Goal: Task Accomplishment & Management: Complete application form

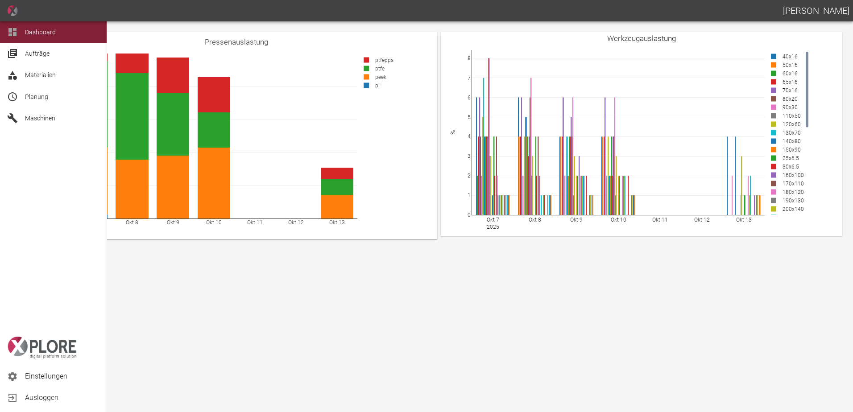
click at [49, 97] on span "Planung" at bounding box center [62, 96] width 75 height 11
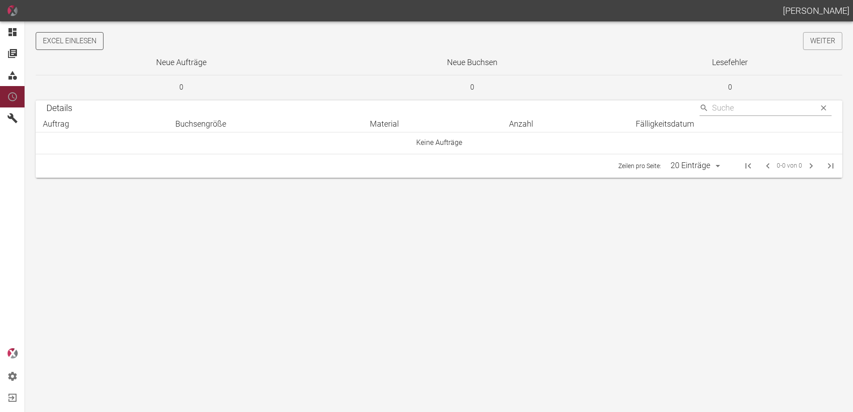
click at [78, 44] on button "Excel einlesen" at bounding box center [70, 41] width 68 height 18
click at [825, 37] on link "Weiter" at bounding box center [822, 41] width 39 height 18
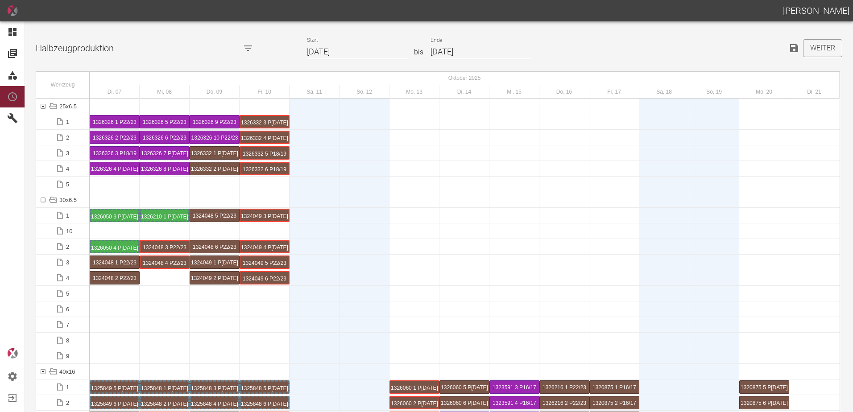
click at [352, 52] on input "07.10.2025" at bounding box center [357, 52] width 100 height 16
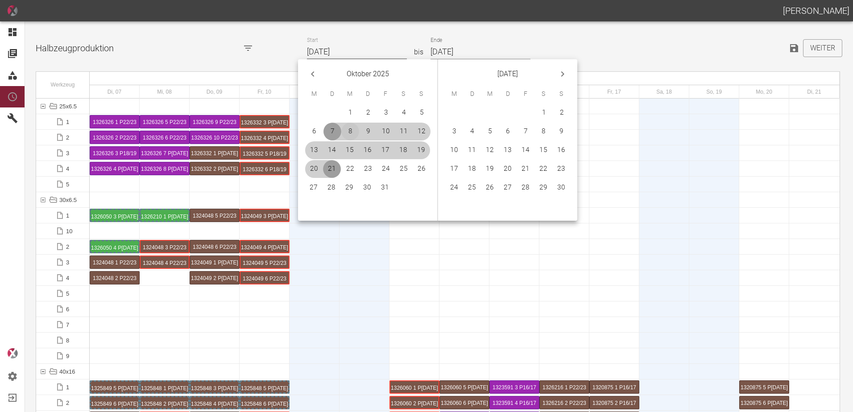
click at [354, 130] on button "8" at bounding box center [350, 132] width 18 height 18
type input "[DATE]"
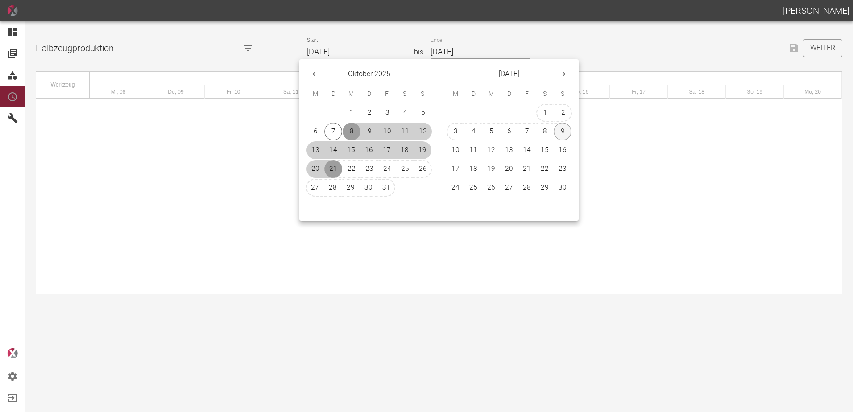
click at [564, 132] on button "9" at bounding box center [563, 132] width 18 height 18
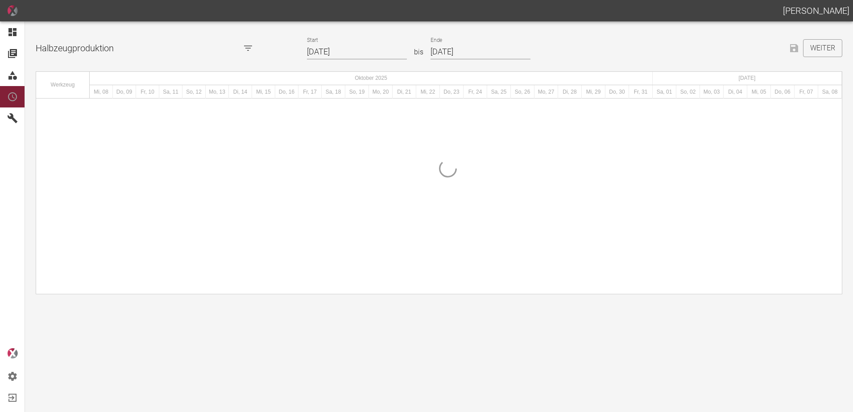
type input "[DATE]"
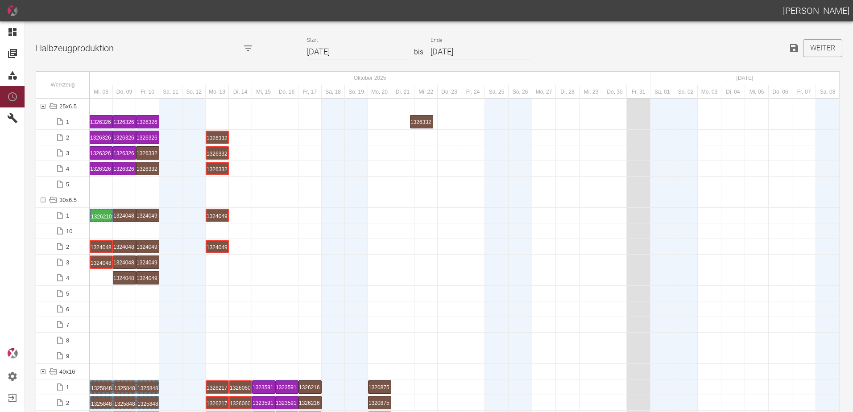
drag, startPoint x: 220, startPoint y: 122, endPoint x: 425, endPoint y: 111, distance: 204.6
drag, startPoint x: 219, startPoint y: 148, endPoint x: 255, endPoint y: 150, distance: 36.2
click at [317, 155] on div at bounding box center [465, 153] width 750 height 16
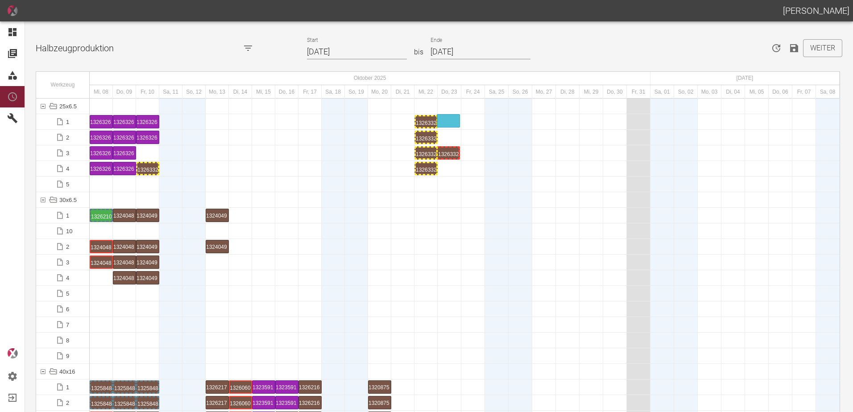
drag, startPoint x: 143, startPoint y: 153, endPoint x: 434, endPoint y: 112, distance: 293.8
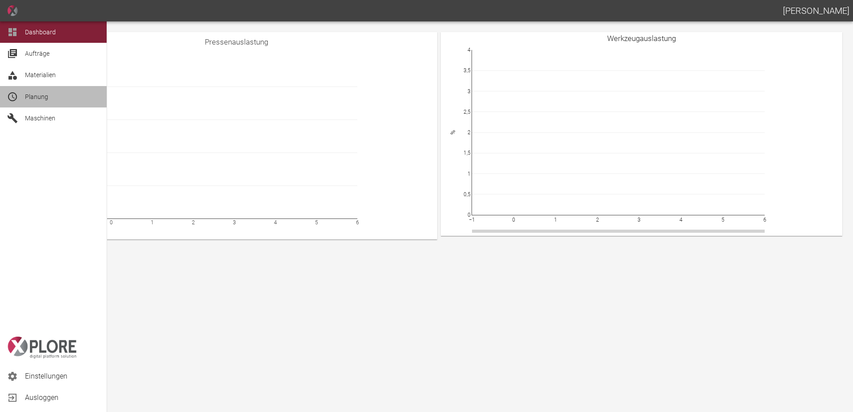
click at [17, 93] on icon at bounding box center [12, 96] width 11 height 11
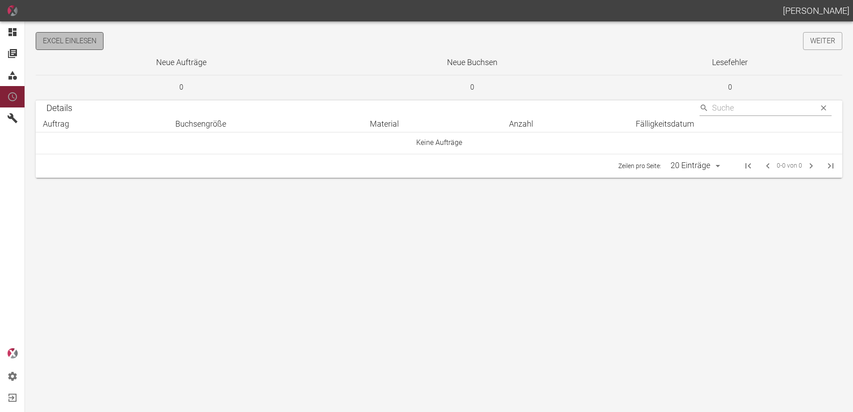
click at [72, 47] on button "Excel einlesen" at bounding box center [70, 41] width 68 height 18
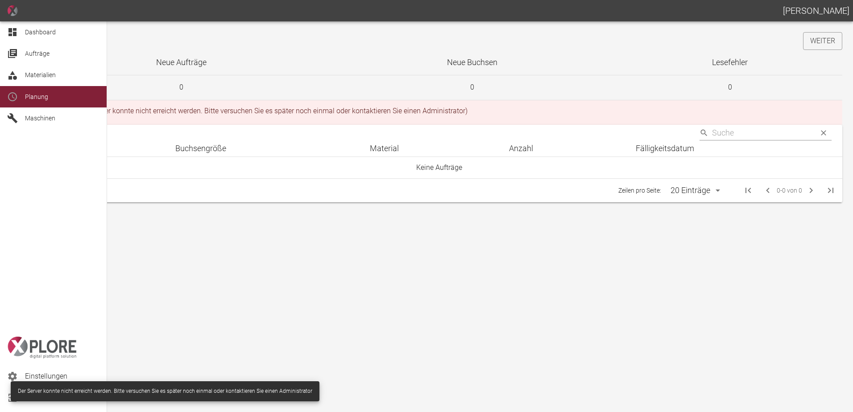
click at [34, 29] on span "Dashboard" at bounding box center [40, 32] width 31 height 7
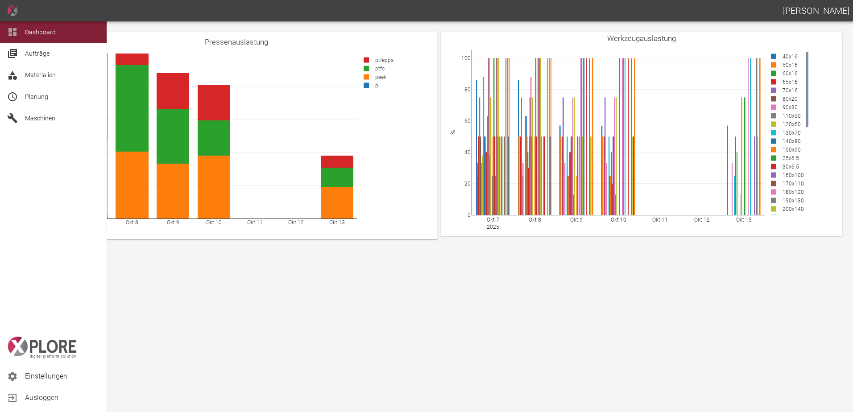
click at [30, 104] on div "Planung" at bounding box center [53, 96] width 107 height 21
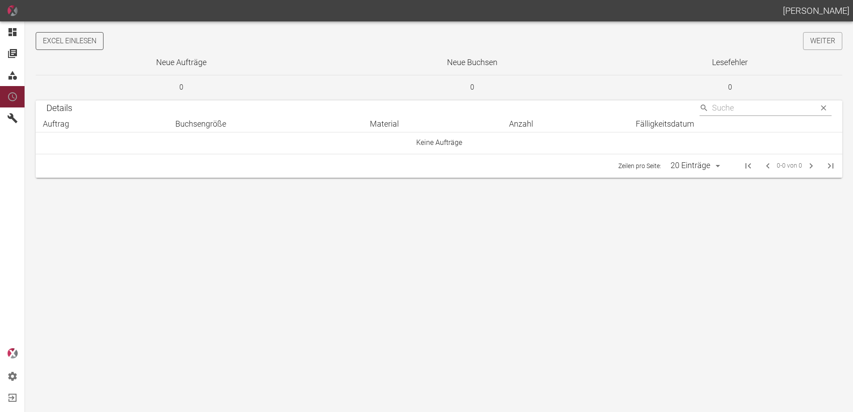
click at [96, 36] on button "Excel einlesen" at bounding box center [70, 41] width 68 height 18
click at [822, 42] on link "Weiter" at bounding box center [822, 41] width 39 height 18
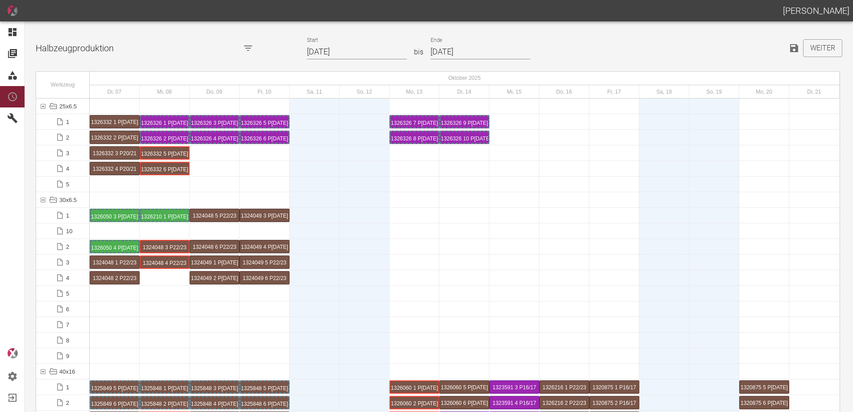
click at [353, 48] on input "07.10.2025" at bounding box center [357, 52] width 100 height 16
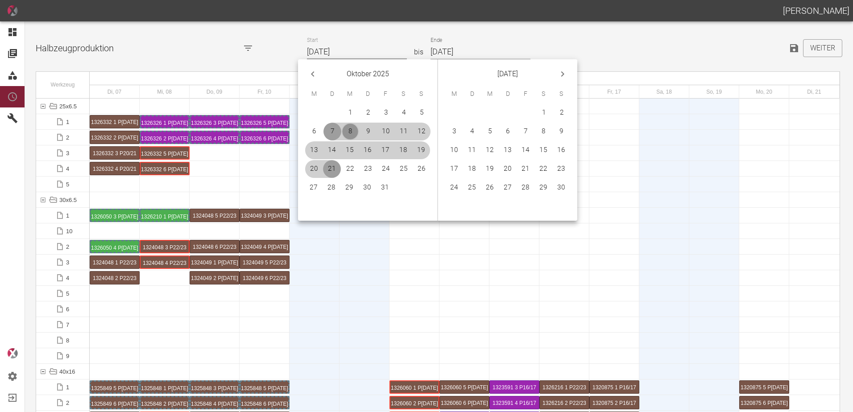
click at [348, 129] on button "8" at bounding box center [350, 132] width 18 height 18
type input "[DATE]"
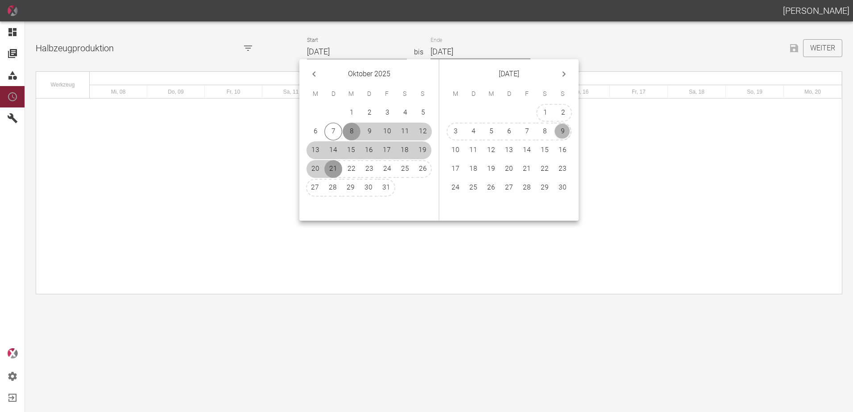
drag, startPoint x: 567, startPoint y: 129, endPoint x: 571, endPoint y: 137, distance: 8.6
click at [566, 129] on button "9" at bounding box center [563, 132] width 18 height 18
type input "[DATE]"
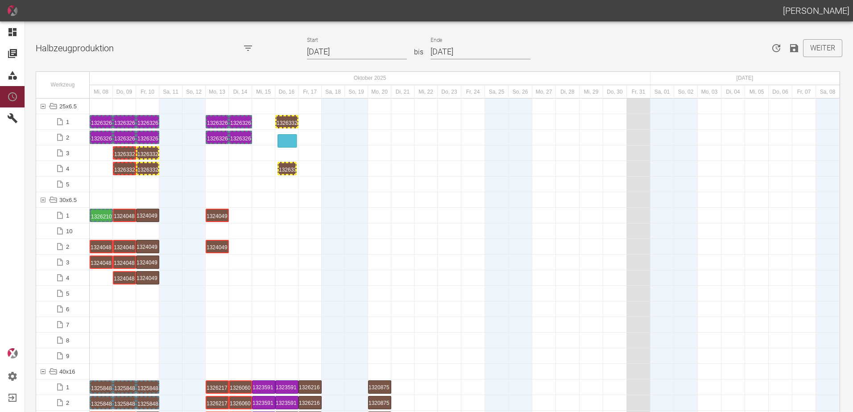
drag, startPoint x: 99, startPoint y: 169, endPoint x: 281, endPoint y: 134, distance: 185.7
drag, startPoint x: 123, startPoint y: 166, endPoint x: 306, endPoint y: 132, distance: 185.6
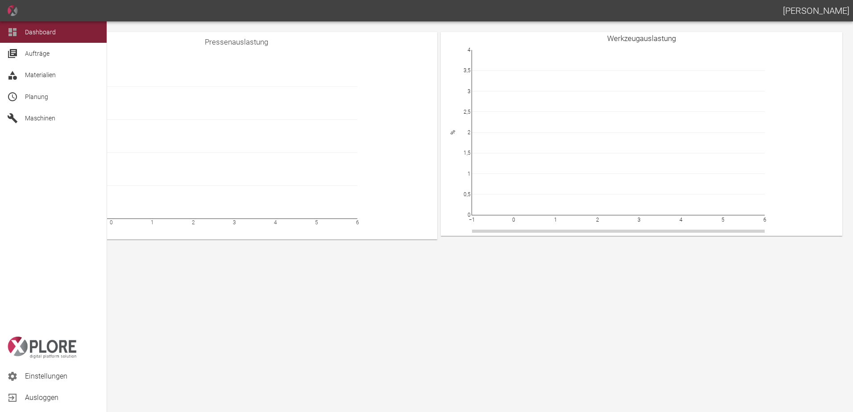
click at [19, 96] on div at bounding box center [13, 96] width 13 height 11
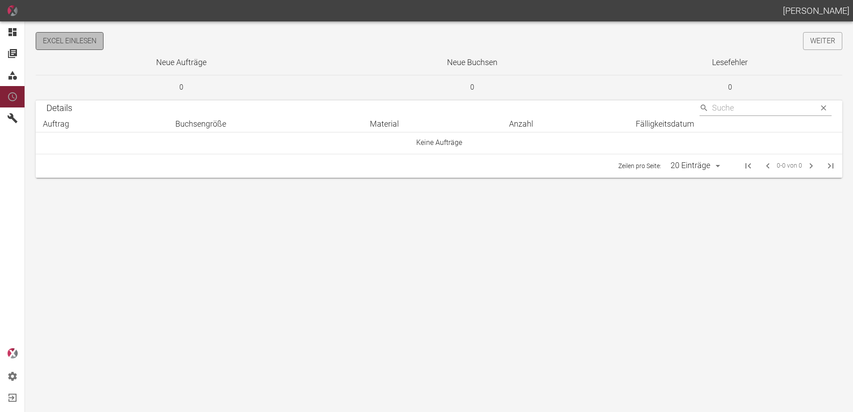
click at [94, 40] on button "Excel einlesen" at bounding box center [70, 41] width 68 height 18
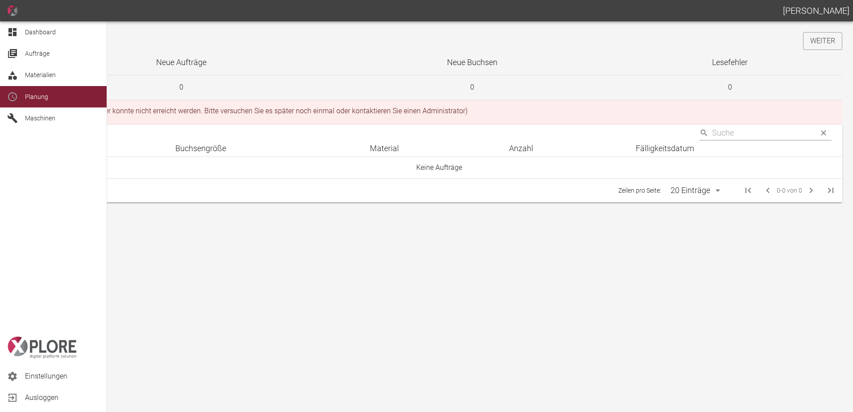
click at [17, 32] on icon at bounding box center [12, 32] width 11 height 11
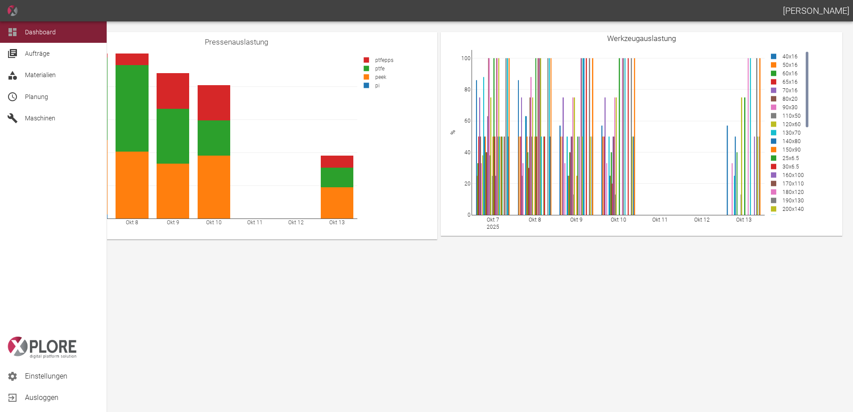
click at [25, 96] on div "Planung" at bounding box center [53, 96] width 107 height 21
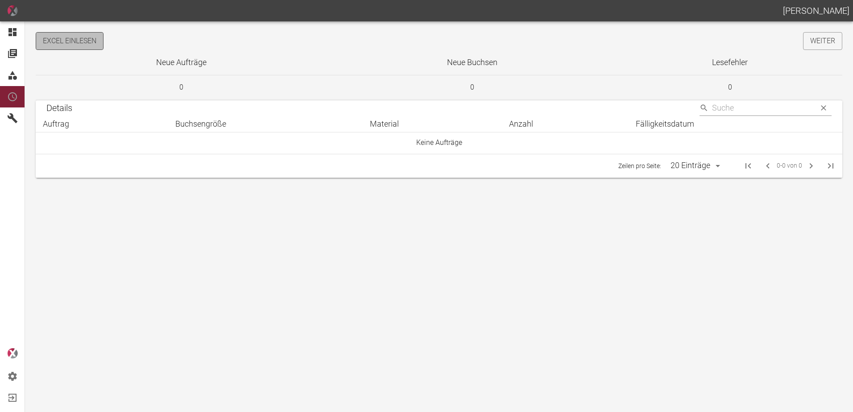
click at [84, 38] on button "Excel einlesen" at bounding box center [70, 41] width 68 height 18
click at [816, 46] on link "Weiter" at bounding box center [822, 41] width 39 height 18
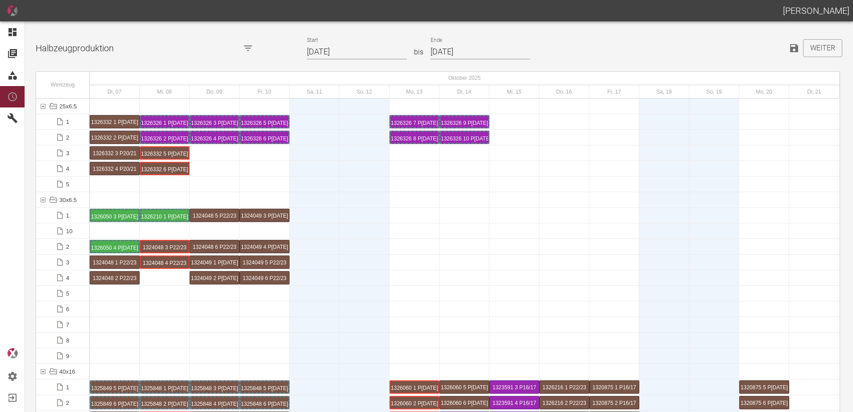
click at [348, 54] on input "[DATE]" at bounding box center [357, 52] width 100 height 16
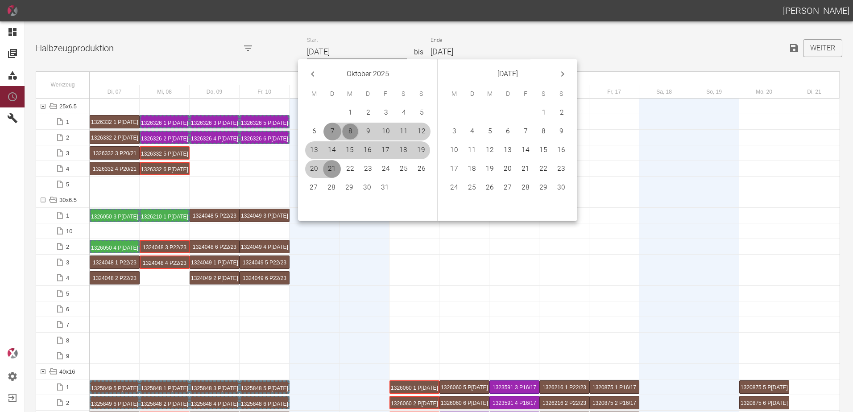
click at [350, 130] on button "8" at bounding box center [350, 132] width 18 height 18
type input "[DATE]"
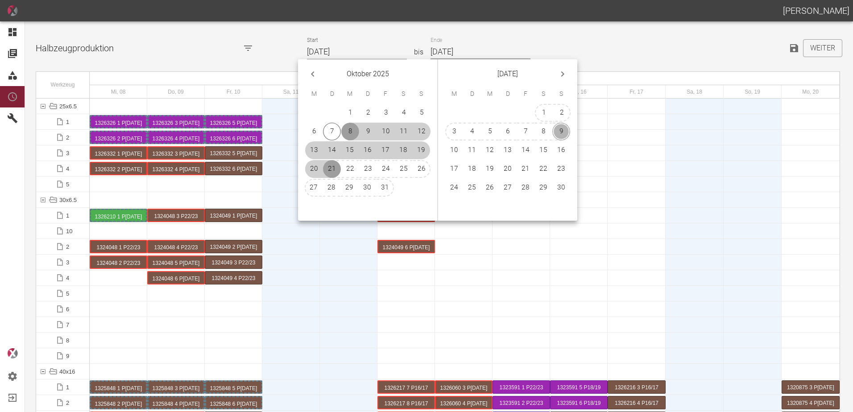
click at [563, 130] on button "9" at bounding box center [561, 132] width 18 height 18
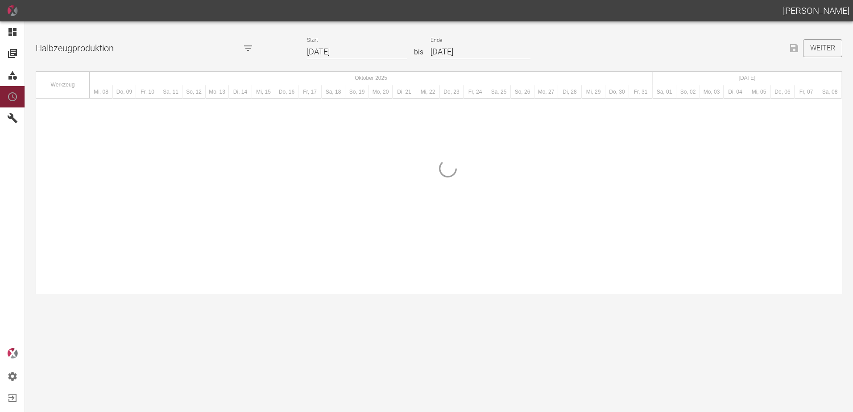
type input "[DATE]"
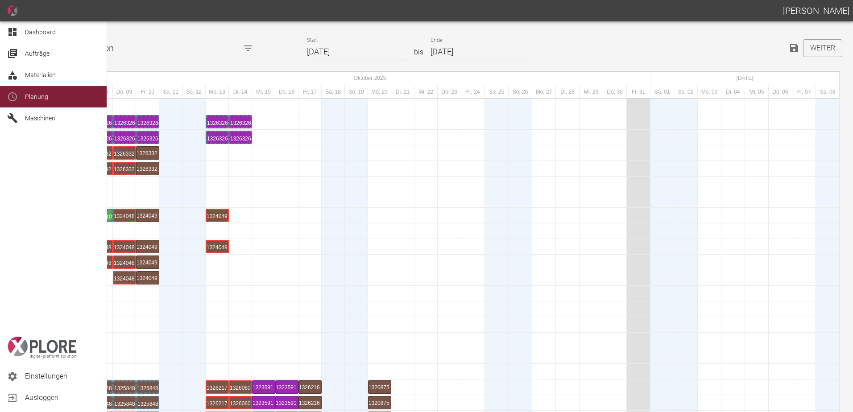
click at [27, 56] on span "Aufträge" at bounding box center [37, 53] width 25 height 7
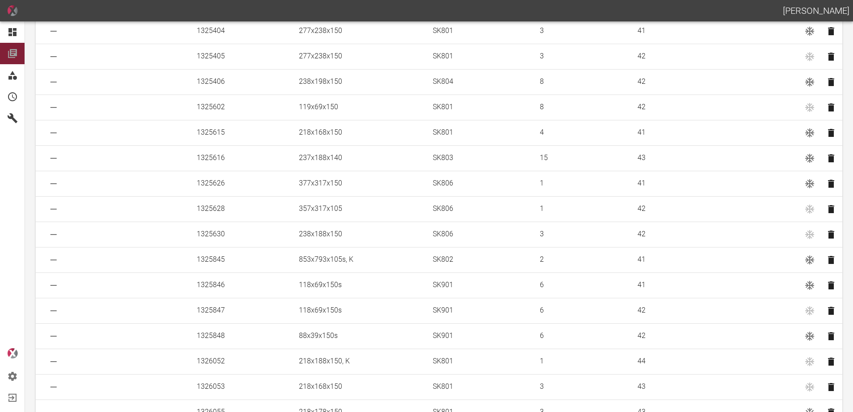
scroll to position [958, 0]
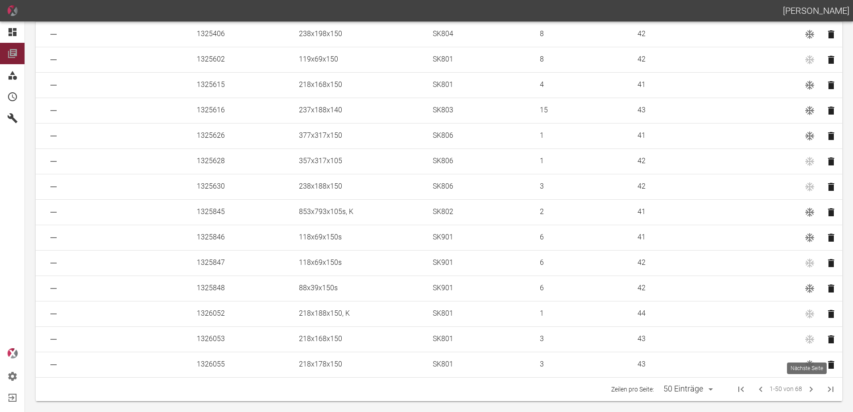
click at [806, 389] on icon "Next Page" at bounding box center [811, 389] width 11 height 11
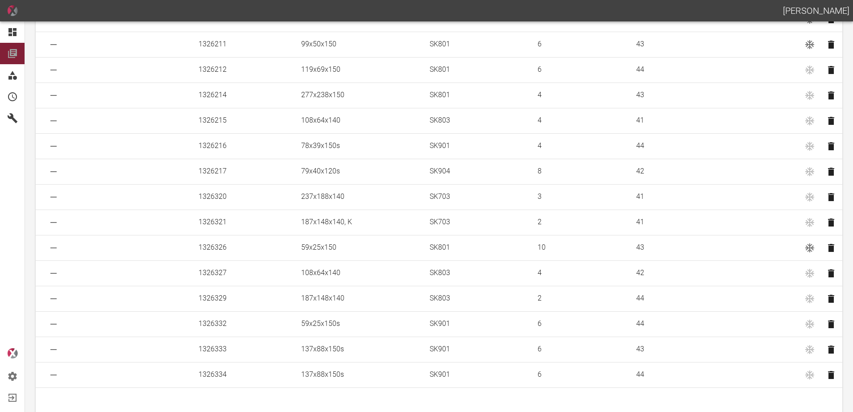
scroll to position [178, 0]
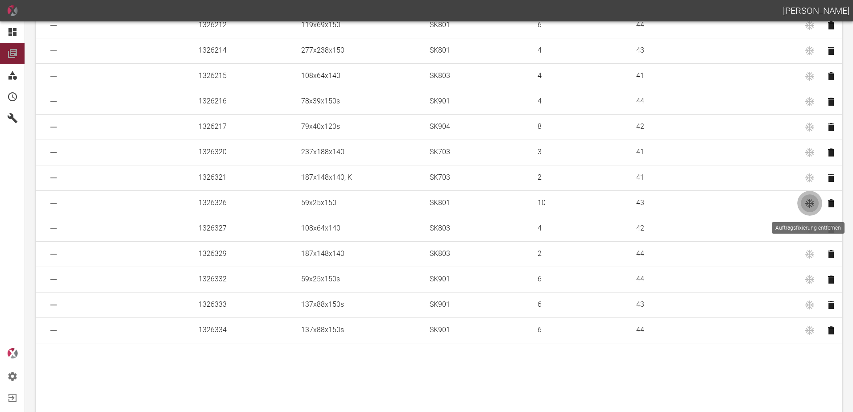
click at [807, 203] on icon "Auftragsfixierung entfernen" at bounding box center [809, 203] width 9 height 9
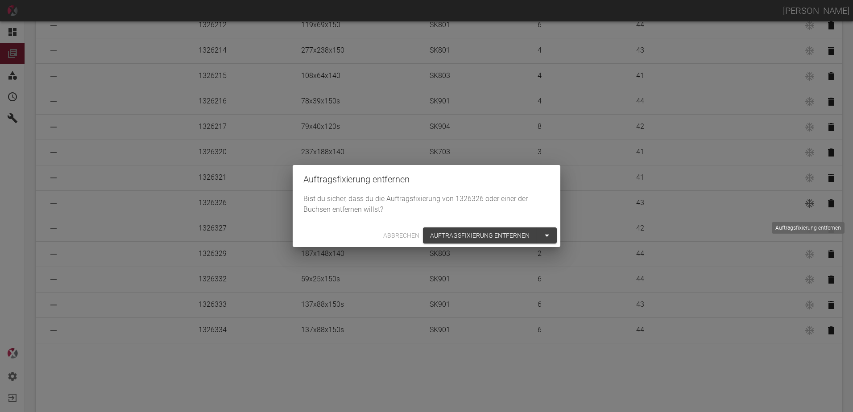
click at [472, 237] on button "Auftragsfixierung entfernen" at bounding box center [480, 236] width 114 height 17
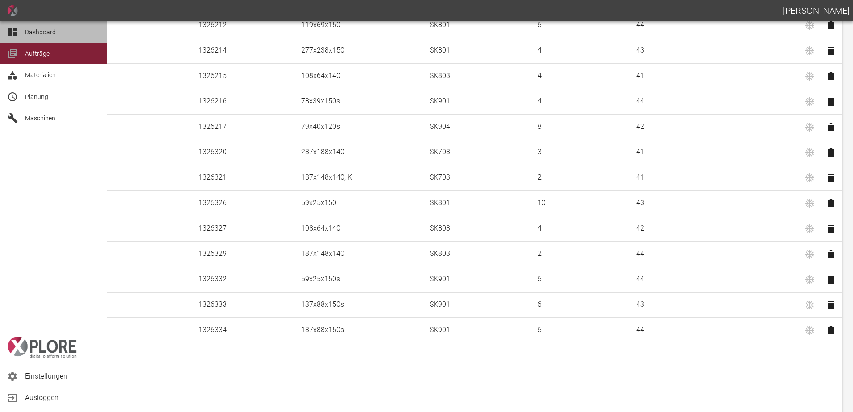
click at [24, 29] on div "Dashboard" at bounding box center [53, 31] width 107 height 21
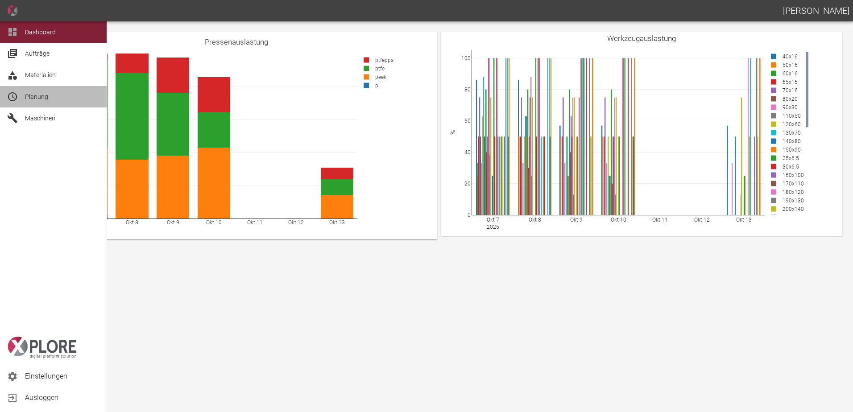
click at [14, 100] on icon at bounding box center [12, 96] width 9 height 9
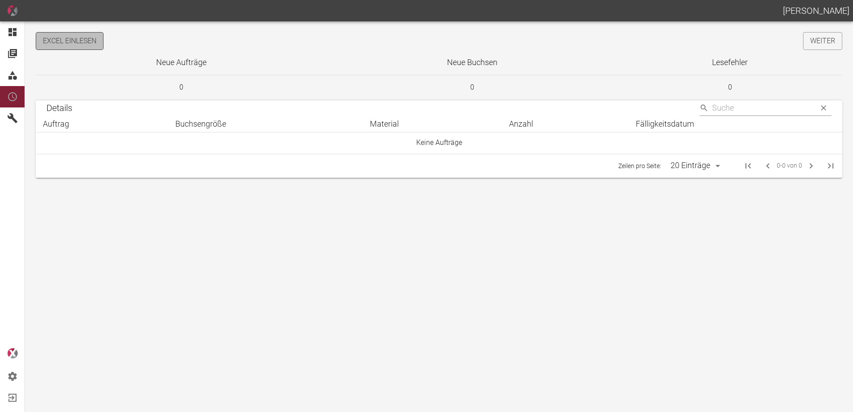
click at [91, 42] on button "Excel einlesen" at bounding box center [70, 41] width 68 height 18
click at [828, 42] on link "Weiter" at bounding box center [822, 41] width 39 height 18
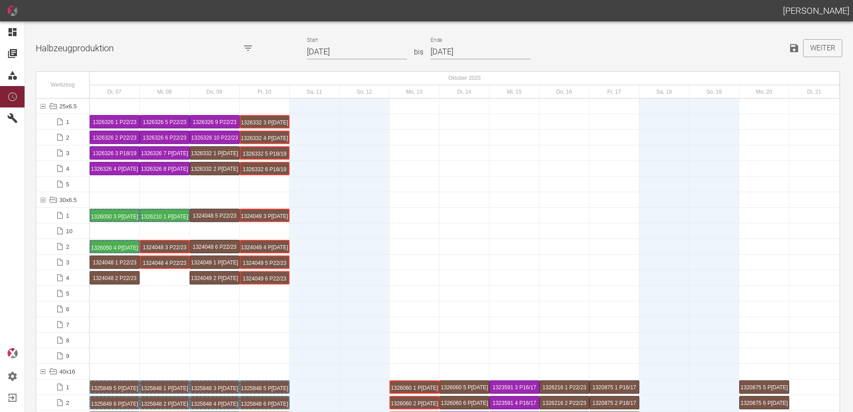
click at [361, 47] on input "07.10.2025" at bounding box center [357, 52] width 100 height 16
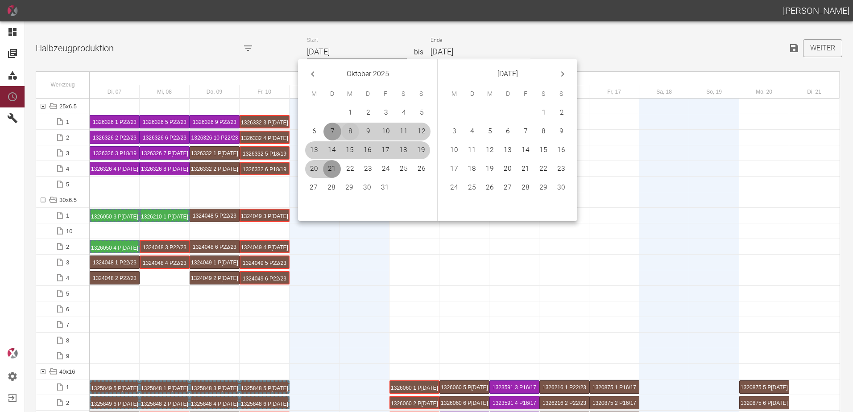
click at [345, 128] on button "8" at bounding box center [350, 132] width 18 height 18
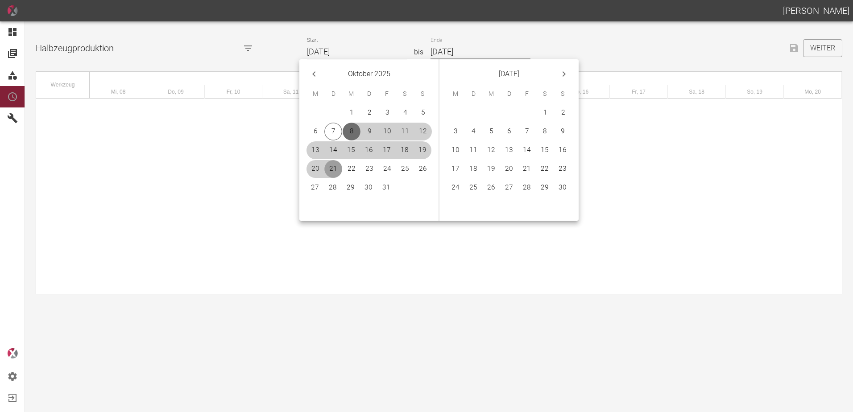
type input "[DATE]"
click at [563, 129] on button "9" at bounding box center [563, 132] width 18 height 18
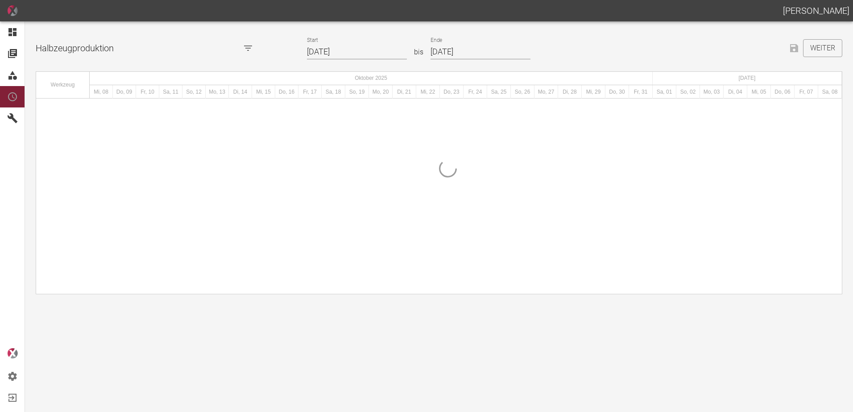
type input "[DATE]"
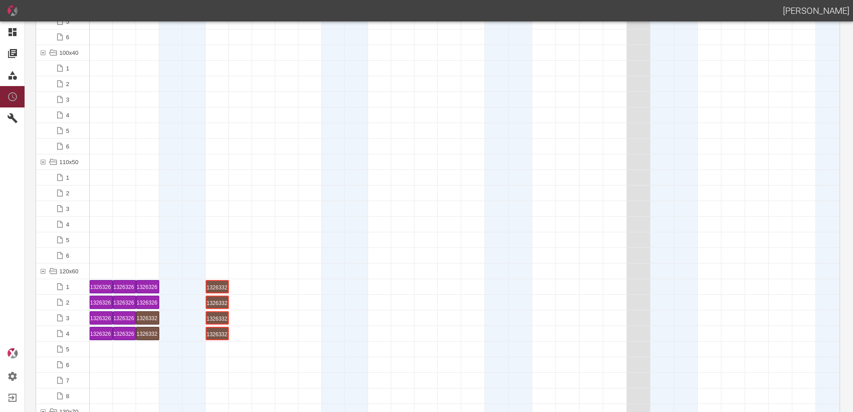
scroll to position [1428, 0]
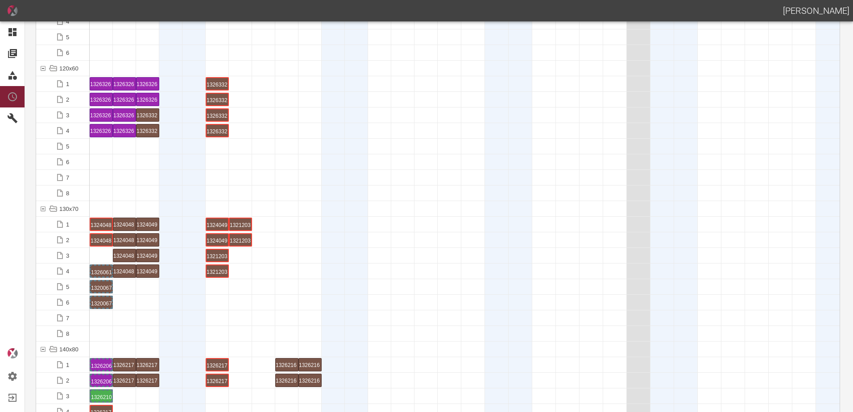
click at [444, 252] on div at bounding box center [450, 255] width 24 height 15
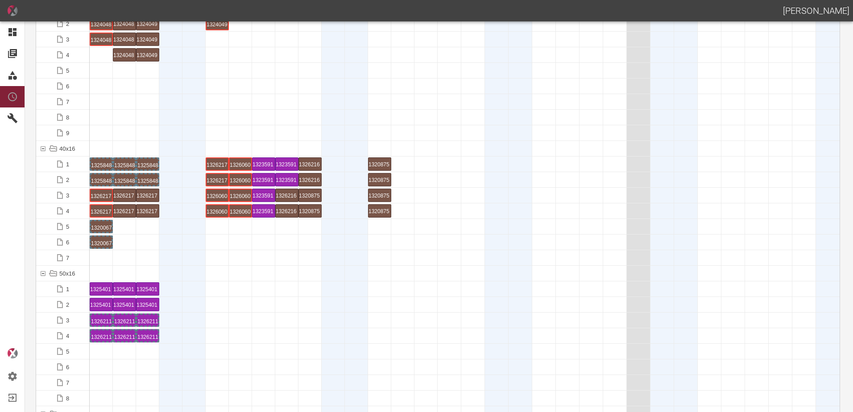
scroll to position [0, 0]
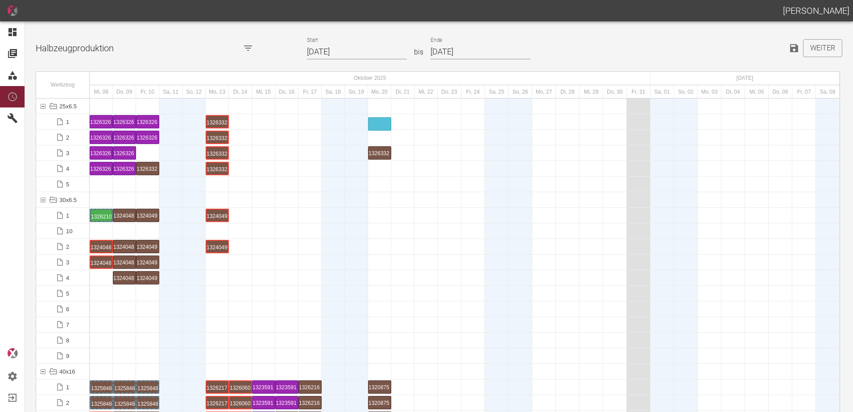
drag, startPoint x: 144, startPoint y: 151, endPoint x: 377, endPoint y: 117, distance: 235.3
drag, startPoint x: 138, startPoint y: 168, endPoint x: 149, endPoint y: 170, distance: 11.5
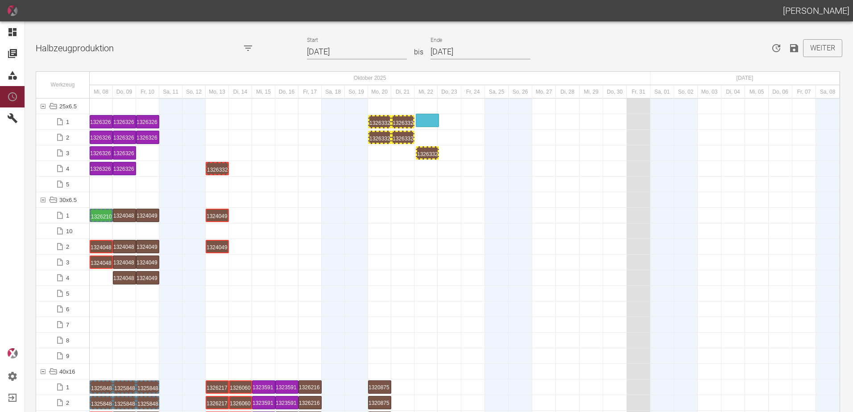
drag, startPoint x: 220, startPoint y: 151, endPoint x: 426, endPoint y: 116, distance: 208.7
drag, startPoint x: 218, startPoint y: 168, endPoint x: 425, endPoint y: 132, distance: 210.1
click at [427, 120] on div "1326332 5 P22/23" at bounding box center [426, 121] width 21 height 11
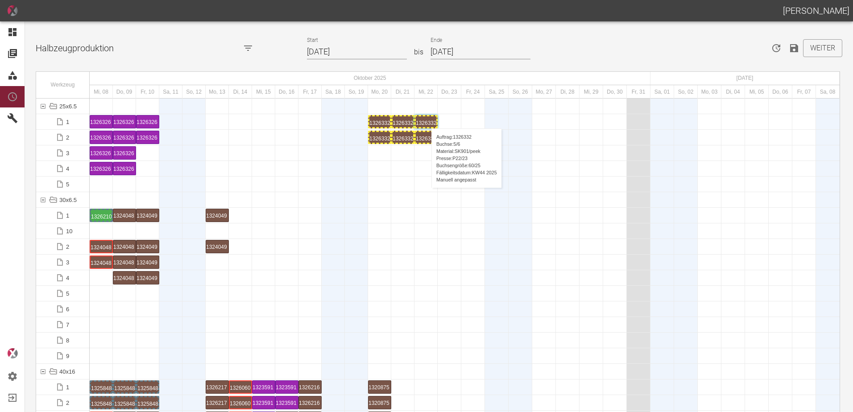
click at [427, 120] on div "1326332 5 P22/23" at bounding box center [426, 121] width 21 height 11
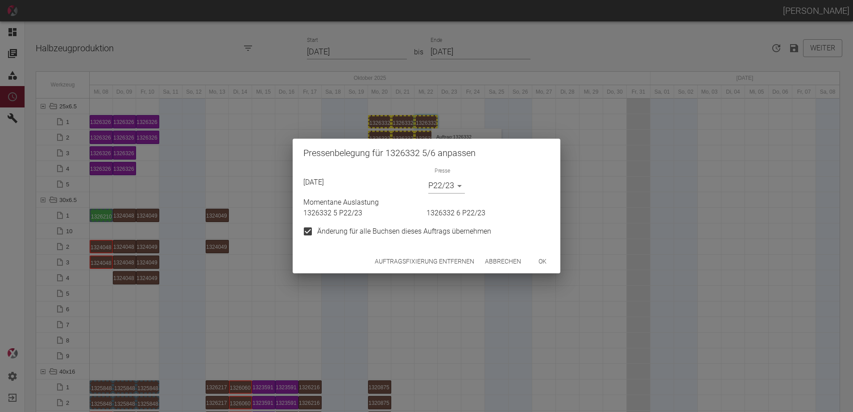
click at [443, 270] on div "Auftragsfixierung entfernen Abbrechen ok" at bounding box center [427, 262] width 268 height 24
click at [443, 261] on button "Auftragsfixierung entfernen" at bounding box center [424, 261] width 107 height 17
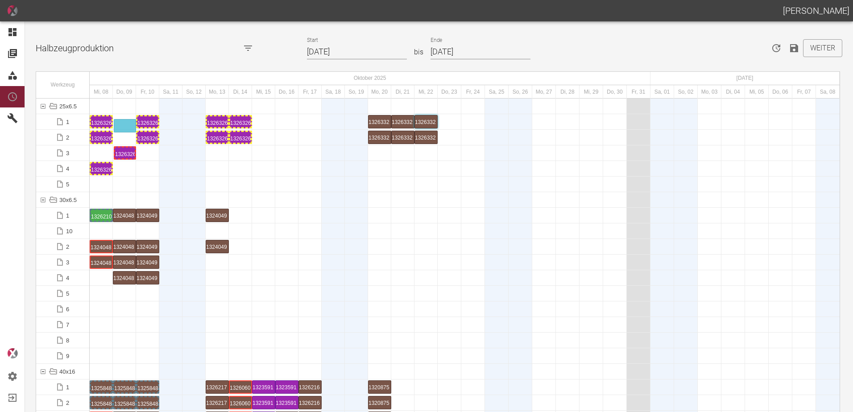
drag, startPoint x: 105, startPoint y: 151, endPoint x: 128, endPoint y: 120, distance: 39.3
click at [102, 118] on div "1326326 1 P[DATE]" at bounding box center [101, 121] width 21 height 11
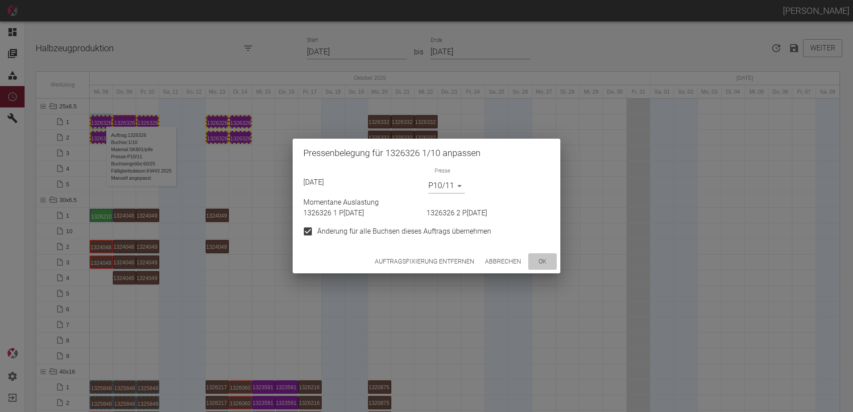
click at [537, 264] on button "ok" at bounding box center [542, 261] width 29 height 17
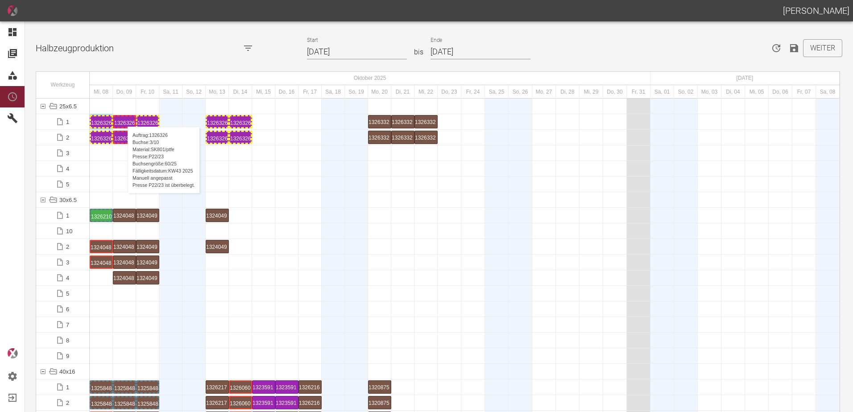
click at [123, 118] on div "1326326 3 P22/23" at bounding box center [124, 121] width 21 height 11
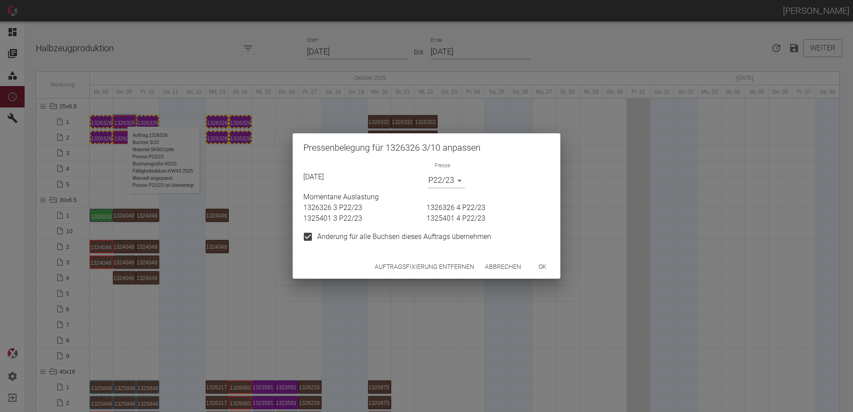
click at [456, 188] on body "[PERSON_NAME] Dashboard Aufträge Materialien Planung Maschinen Einstellungen Au…" at bounding box center [426, 206] width 853 height 412
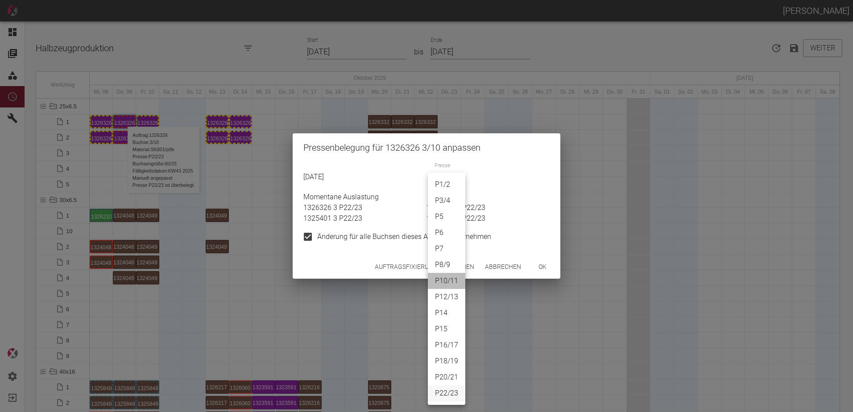
click at [444, 282] on li "P10/11" at bounding box center [446, 281] width 37 height 16
type input "P10/11"
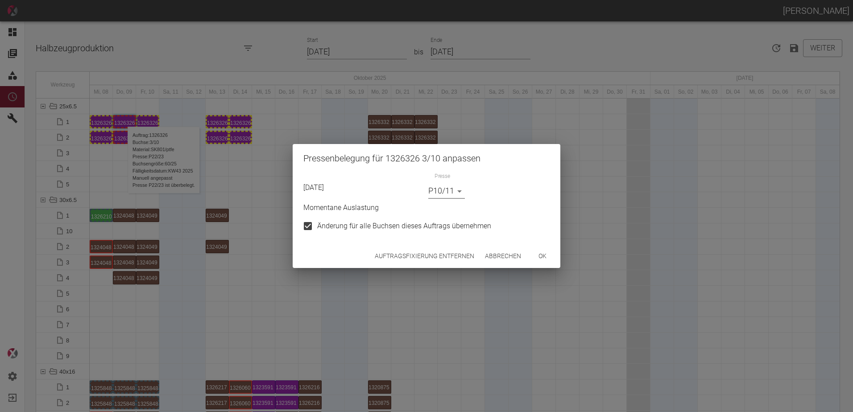
click at [543, 257] on button "ok" at bounding box center [542, 256] width 29 height 17
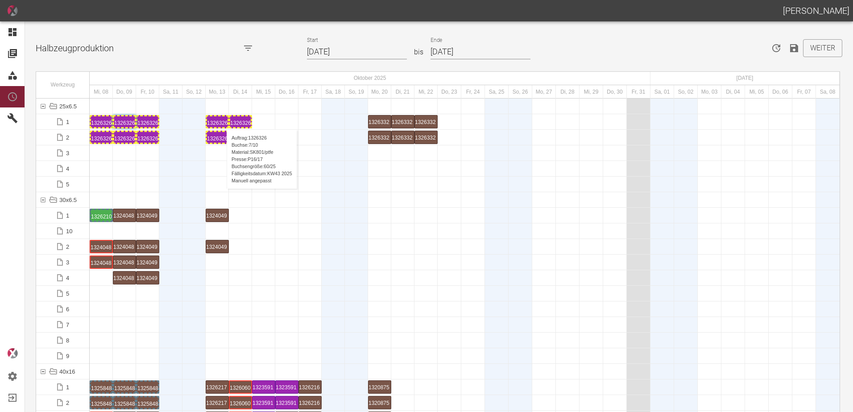
click at [222, 120] on div "1326326 7 P16/17" at bounding box center [217, 121] width 21 height 11
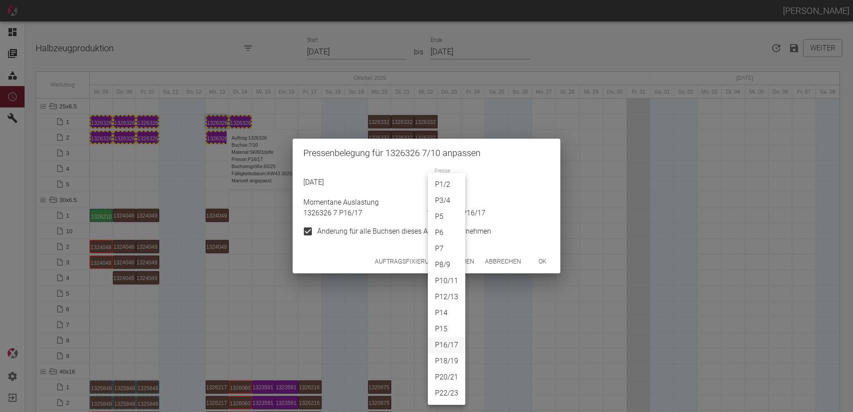
click at [435, 189] on body "[PERSON_NAME] Dashboard Aufträge Materialien Planung Maschinen Einstellungen Au…" at bounding box center [426, 206] width 853 height 412
click at [447, 285] on li "P10/11" at bounding box center [446, 281] width 37 height 16
type input "P10/11"
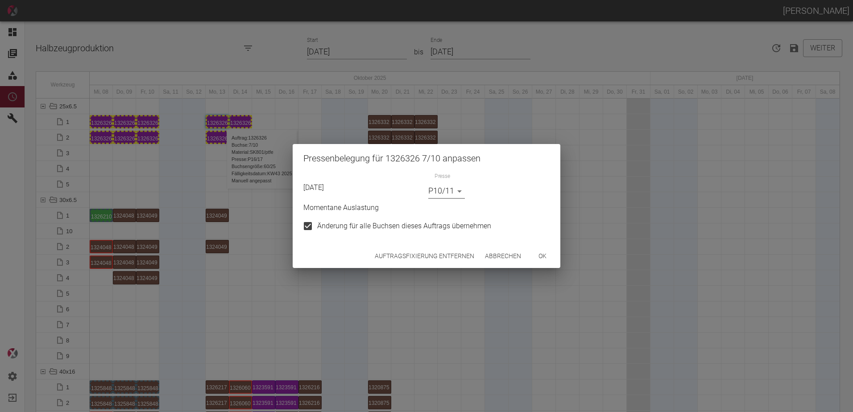
click at [543, 254] on button "ok" at bounding box center [542, 256] width 29 height 17
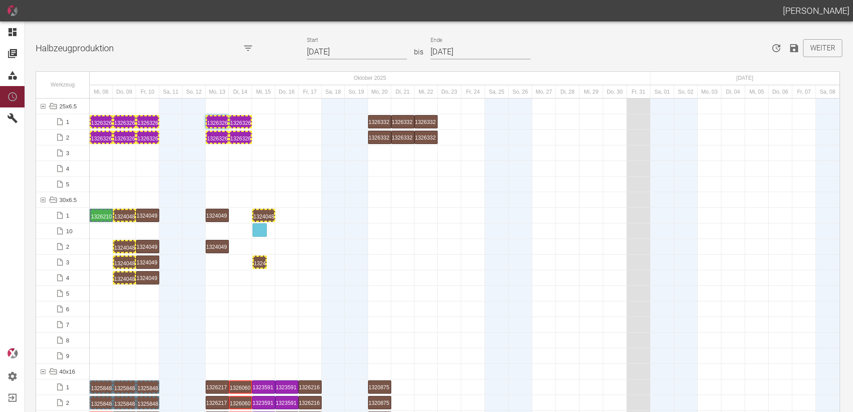
drag, startPoint x: 92, startPoint y: 264, endPoint x: 247, endPoint y: 225, distance: 159.3
drag, startPoint x: 123, startPoint y: 244, endPoint x: 288, endPoint y: 227, distance: 165.9
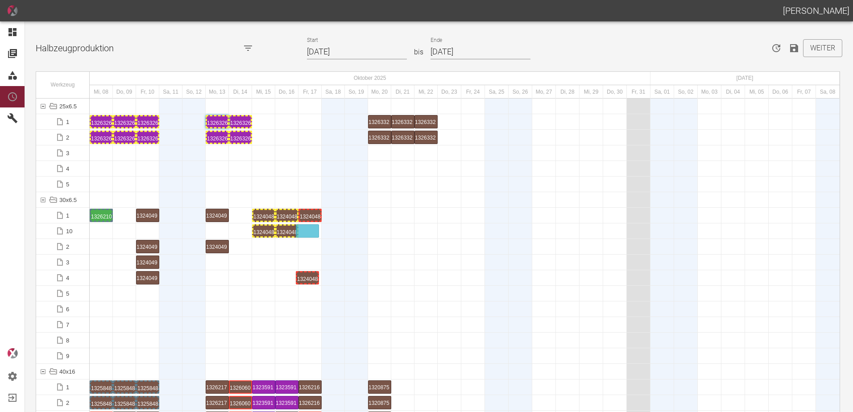
drag, startPoint x: 126, startPoint y: 275, endPoint x: 305, endPoint y: 226, distance: 185.9
click at [310, 216] on div "1324048 5 P[DATE]" at bounding box center [310, 215] width 21 height 11
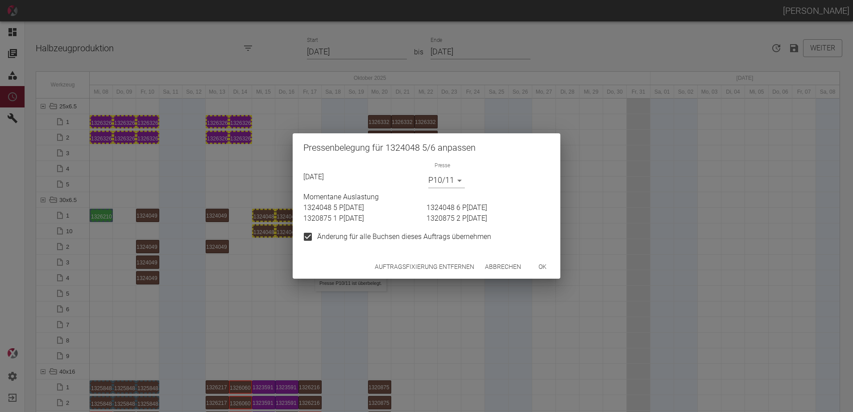
click at [399, 267] on button "Auftragsfixierung entfernen" at bounding box center [424, 267] width 107 height 17
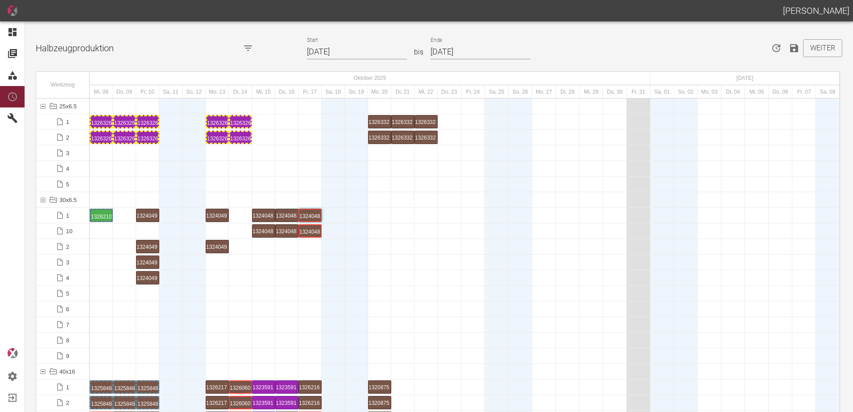
click at [259, 304] on div at bounding box center [263, 309] width 23 height 15
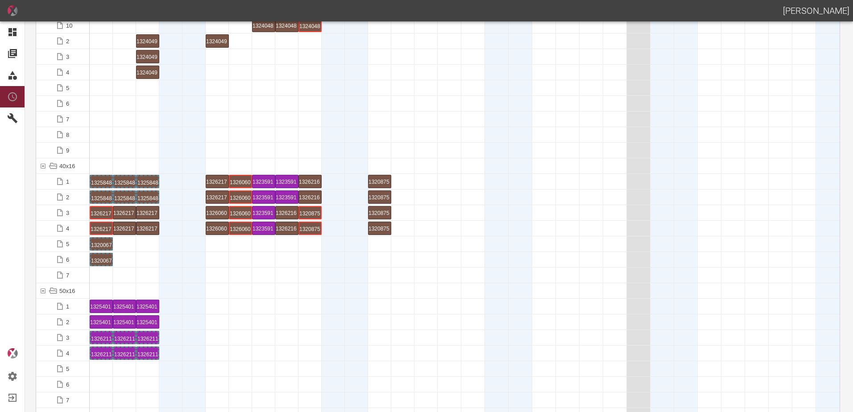
scroll to position [268, 0]
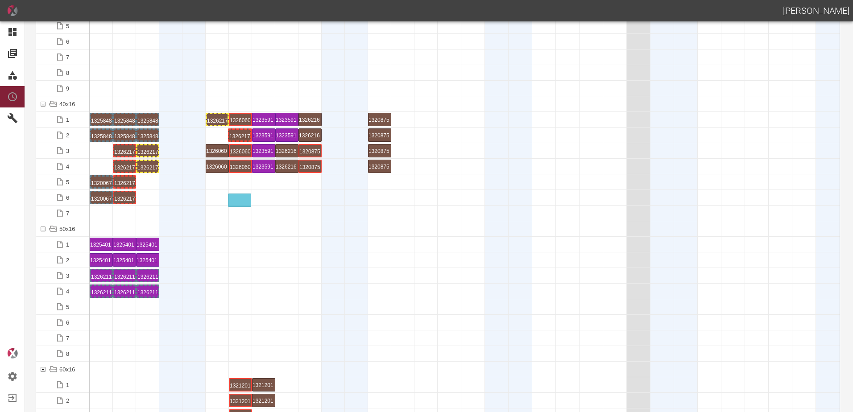
drag, startPoint x: 215, startPoint y: 136, endPoint x: 241, endPoint y: 191, distance: 61.1
drag, startPoint x: 215, startPoint y: 121, endPoint x: 234, endPoint y: 176, distance: 58.7
drag, startPoint x: 145, startPoint y: 167, endPoint x: 212, endPoint y: 195, distance: 72.0
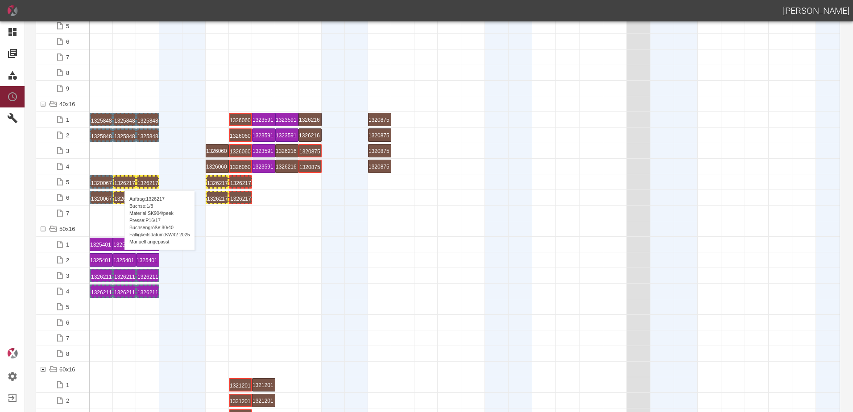
click at [120, 182] on div "1326217 1 P16/17" at bounding box center [124, 182] width 21 height 11
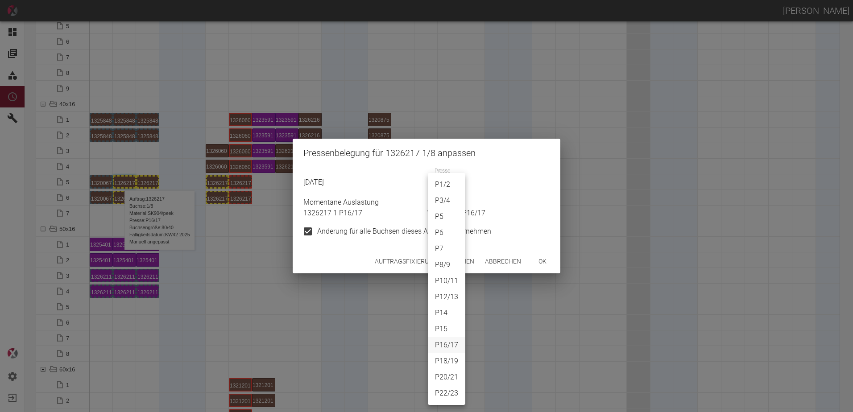
click at [446, 186] on body "[PERSON_NAME] Dashboard Aufträge Materialien Planung Maschinen Einstellungen Au…" at bounding box center [426, 206] width 853 height 412
click at [446, 185] on li "P1/2" at bounding box center [446, 185] width 37 height 16
type input "P1/2"
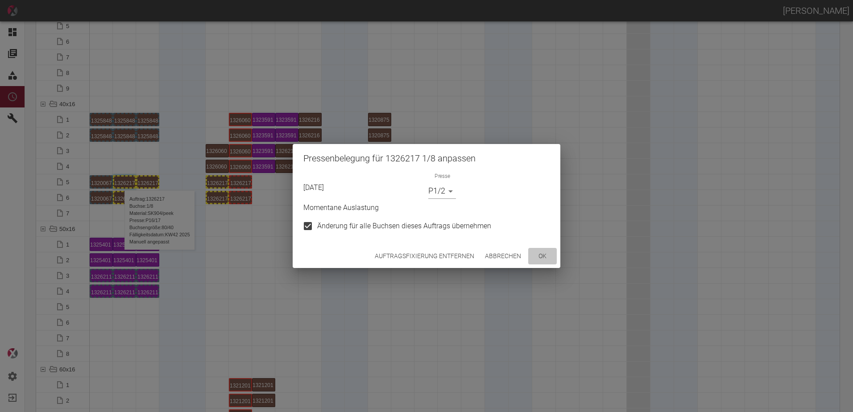
click at [552, 257] on button "ok" at bounding box center [542, 256] width 29 height 17
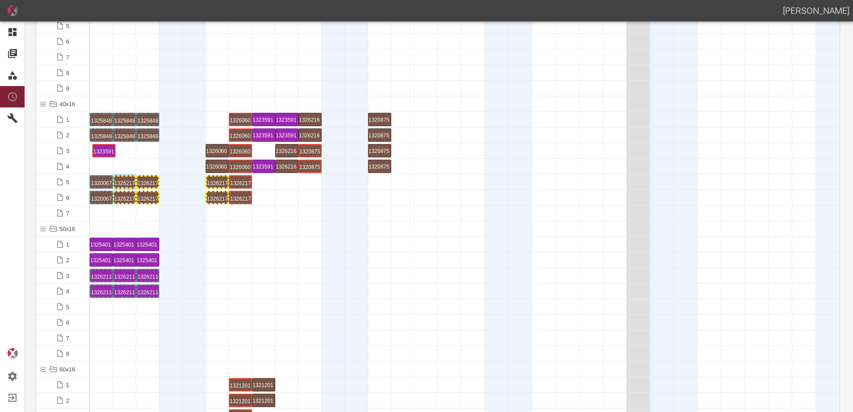
drag, startPoint x: 265, startPoint y: 150, endPoint x: 105, endPoint y: 146, distance: 159.8
drag, startPoint x: 259, startPoint y: 166, endPoint x: 103, endPoint y: 163, distance: 155.7
drag, startPoint x: 284, startPoint y: 117, endPoint x: 124, endPoint y: 148, distance: 162.6
drag, startPoint x: 292, startPoint y: 136, endPoint x: 130, endPoint y: 160, distance: 163.4
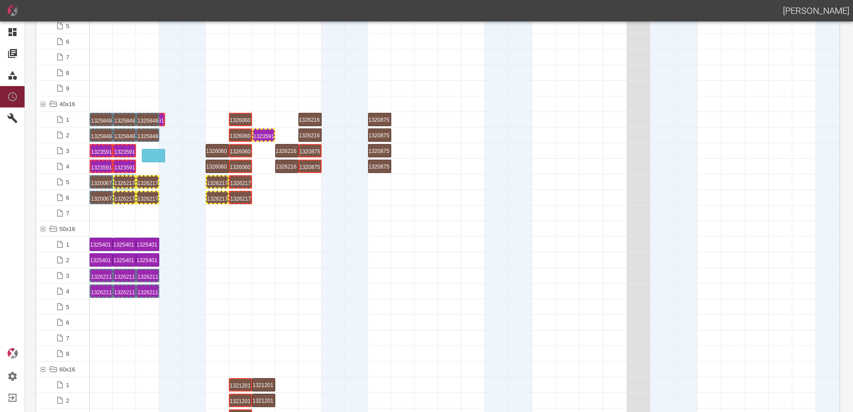
drag, startPoint x: 260, startPoint y: 120, endPoint x: 151, endPoint y: 150, distance: 113.4
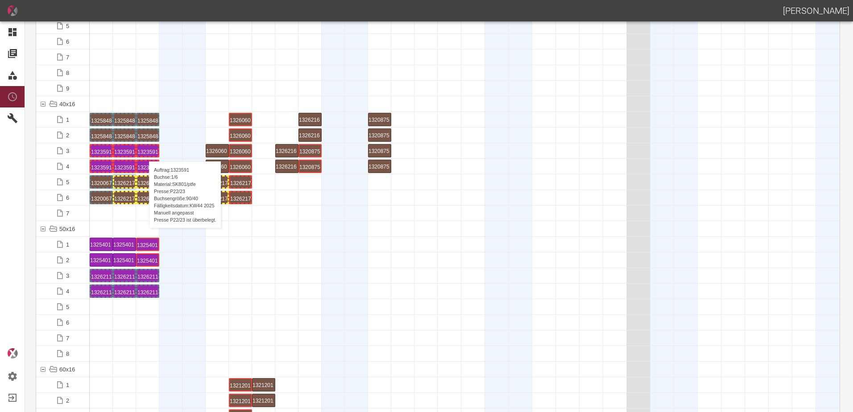
click at [145, 151] on div "1323591 1 P22/23" at bounding box center [147, 150] width 21 height 11
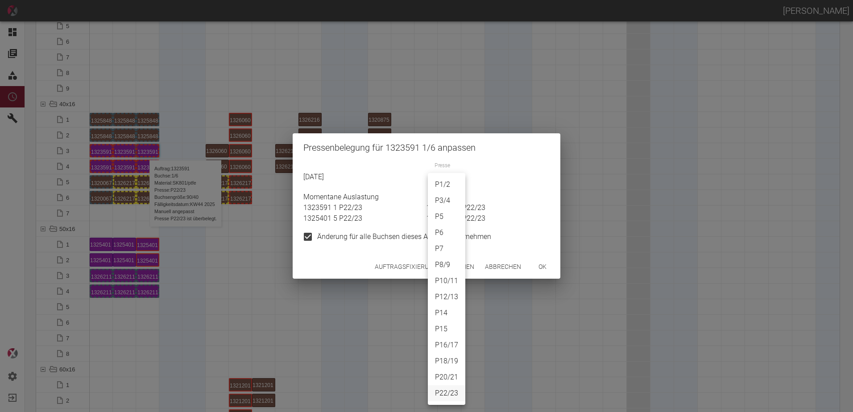
click at [442, 184] on body "[PERSON_NAME] Dashboard Aufträge Materialien Planung Maschinen Einstellungen Au…" at bounding box center [426, 206] width 853 height 412
click at [438, 268] on li "P8/9" at bounding box center [446, 265] width 37 height 16
type input "P8/9"
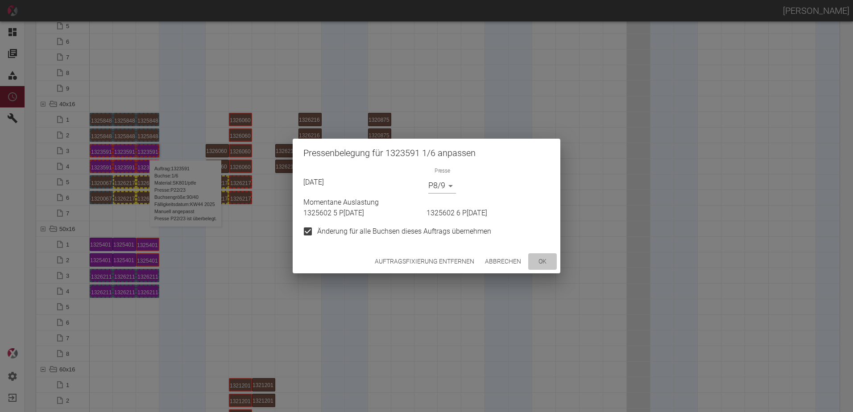
click at [535, 260] on button "ok" at bounding box center [542, 261] width 29 height 17
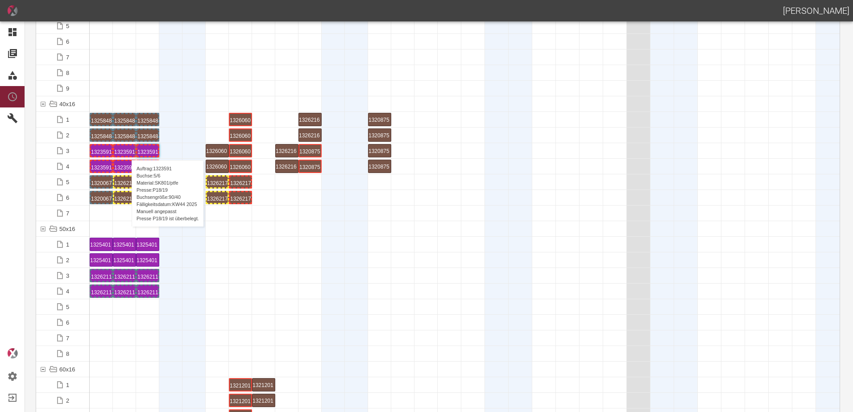
click at [127, 151] on div "1323591 5 P18/19" at bounding box center [124, 150] width 21 height 11
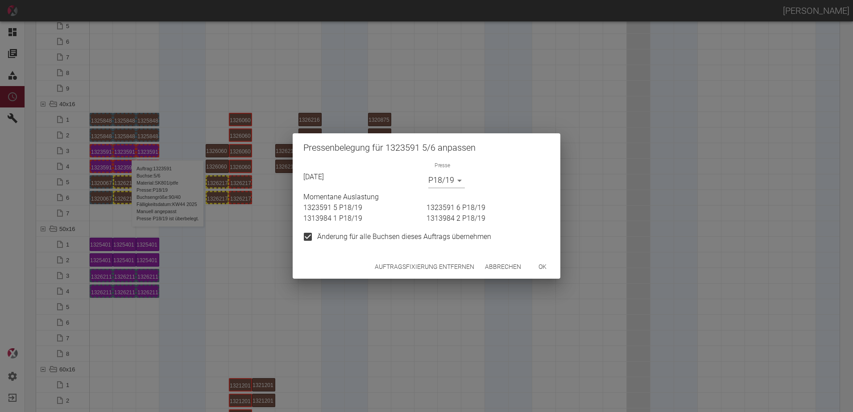
click at [441, 179] on body "[PERSON_NAME] Dashboard Aufträge Materialien Planung Maschinen Einstellungen Au…" at bounding box center [426, 206] width 853 height 412
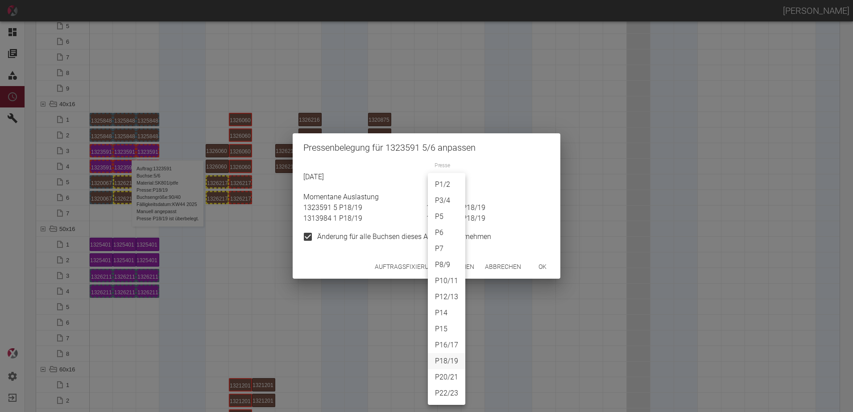
click at [443, 262] on li "P8/9" at bounding box center [446, 265] width 37 height 16
type input "P8/9"
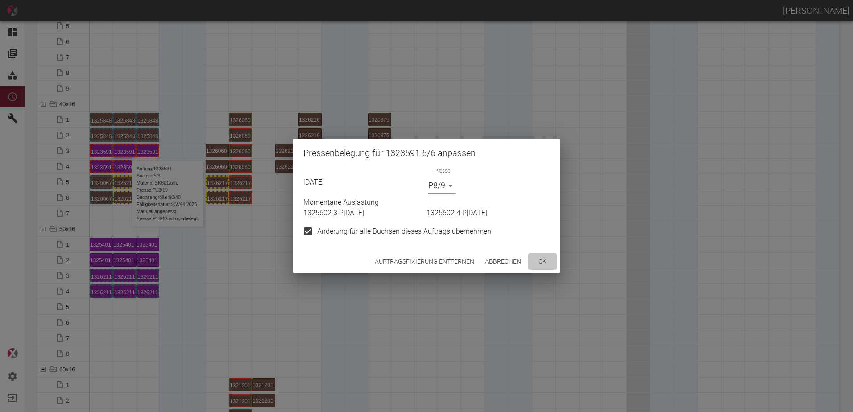
click at [551, 269] on button "ok" at bounding box center [542, 261] width 29 height 17
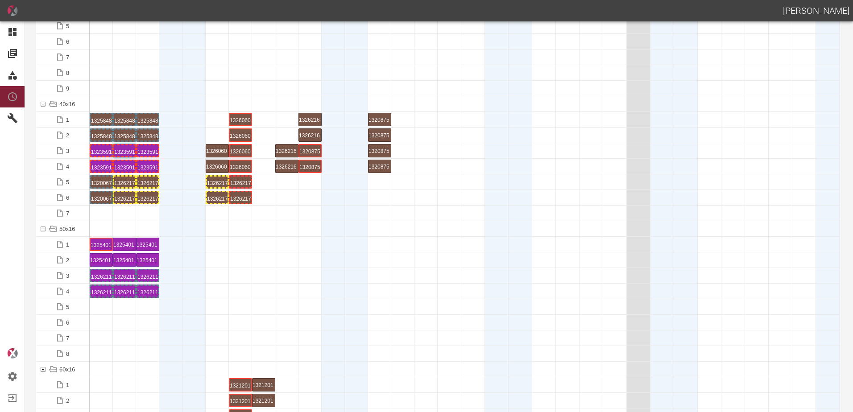
scroll to position [0, 0]
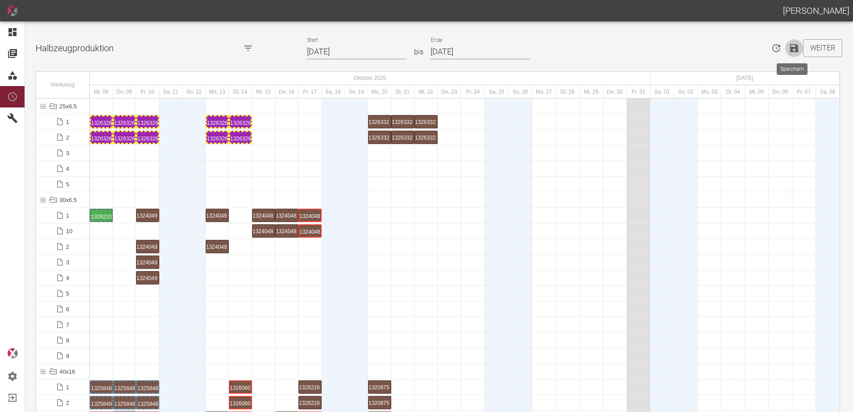
click at [795, 46] on icon "Speichern" at bounding box center [794, 48] width 8 height 8
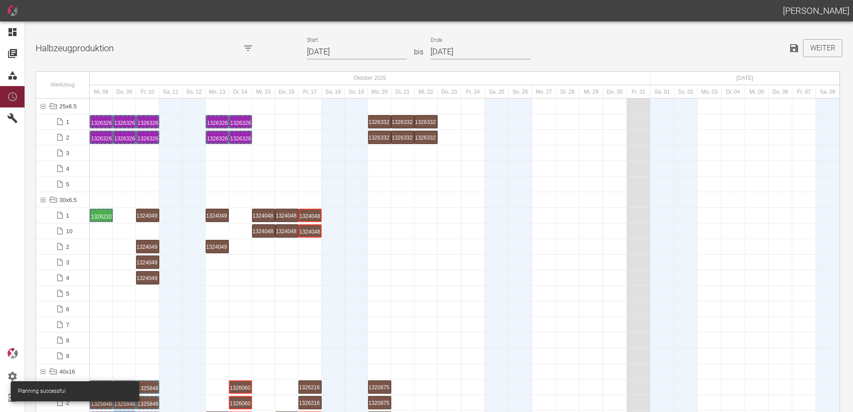
click at [207, 335] on div at bounding box center [217, 340] width 23 height 15
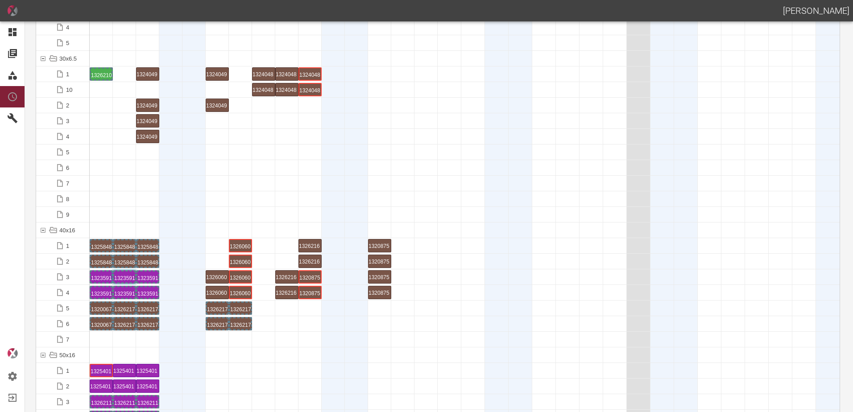
scroll to position [268, 0]
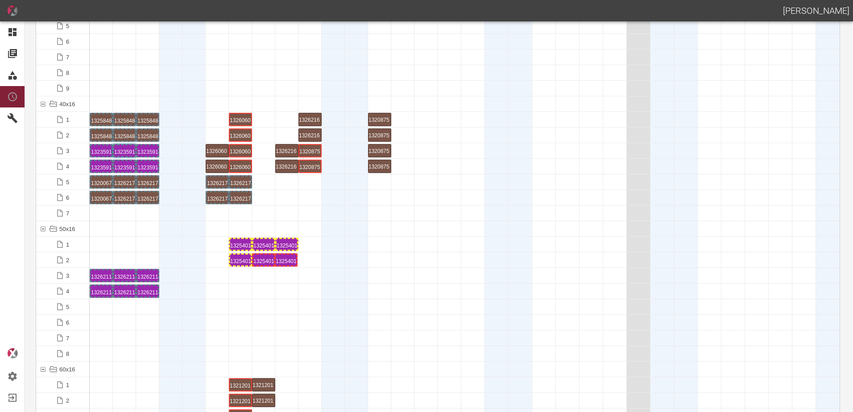
drag, startPoint x: 147, startPoint y: 264, endPoint x: 282, endPoint y: 250, distance: 135.9
click at [289, 243] on div "1325401 5 P22/23" at bounding box center [287, 244] width 21 height 11
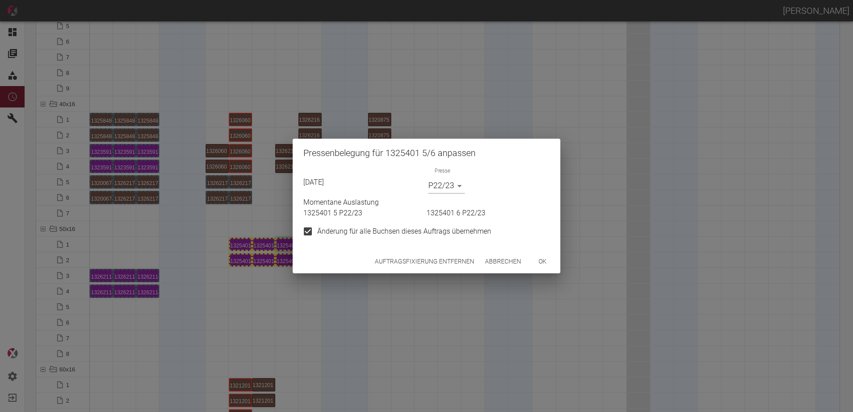
click at [435, 266] on button "Auftragsfixierung entfernen" at bounding box center [424, 261] width 107 height 17
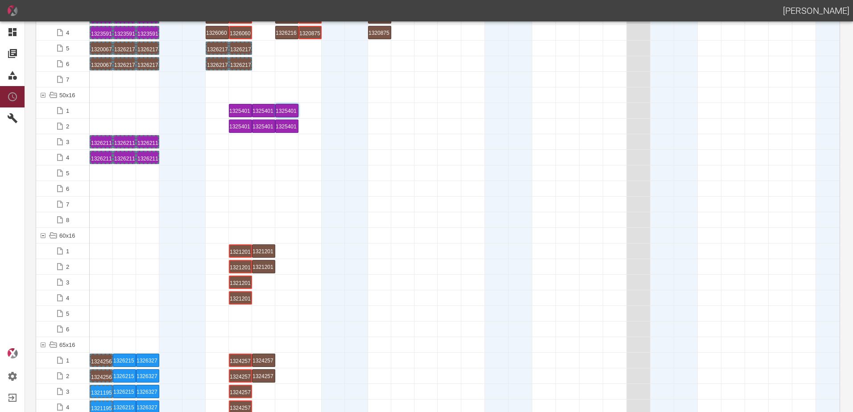
scroll to position [535, 0]
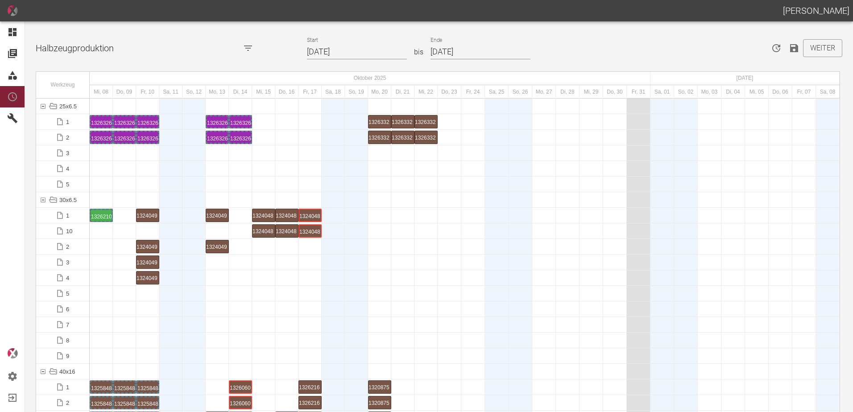
scroll to position [535, 0]
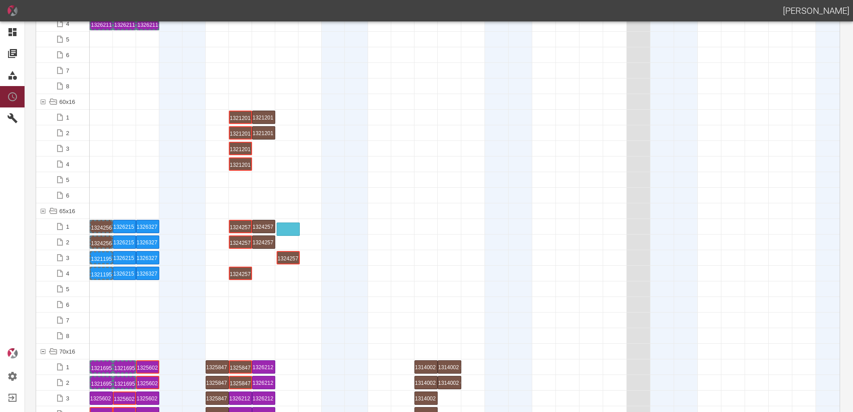
drag, startPoint x: 238, startPoint y: 261, endPoint x: 291, endPoint y: 220, distance: 67.7
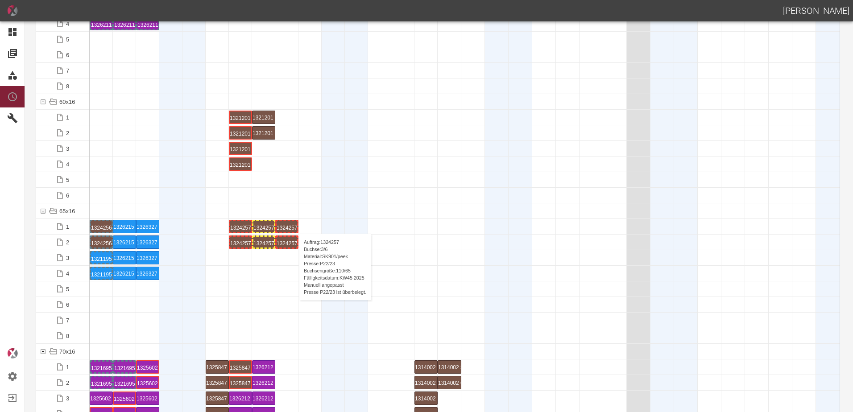
click at [294, 225] on div "1324257 3 P22/23" at bounding box center [287, 226] width 21 height 11
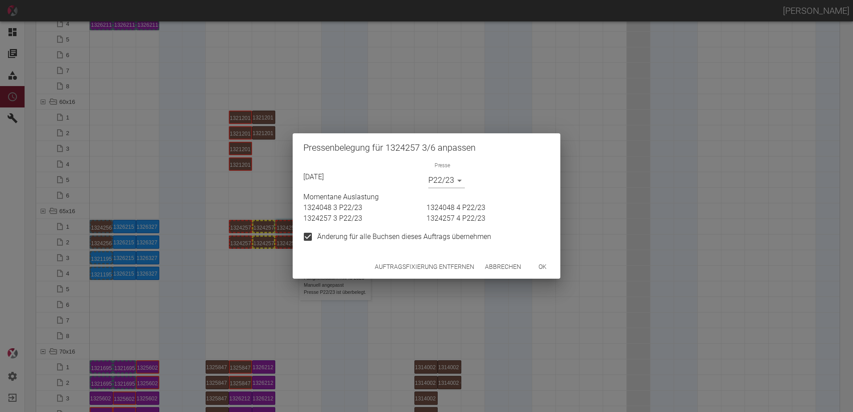
click at [418, 262] on button "Auftragsfixierung entfernen" at bounding box center [424, 267] width 107 height 17
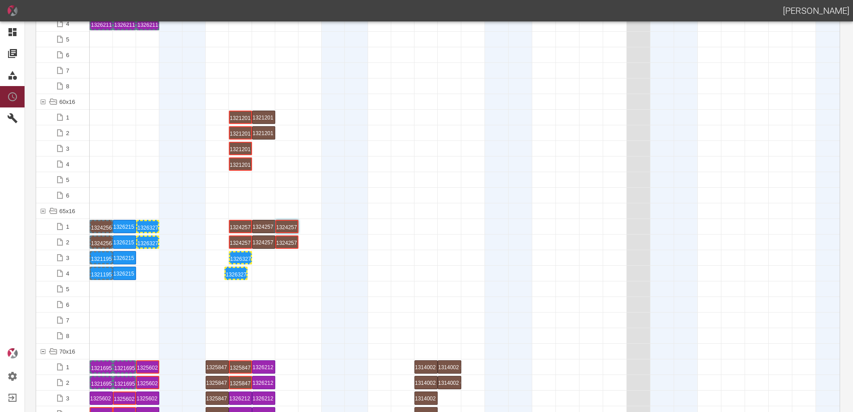
drag, startPoint x: 148, startPoint y: 274, endPoint x: 229, endPoint y: 265, distance: 81.7
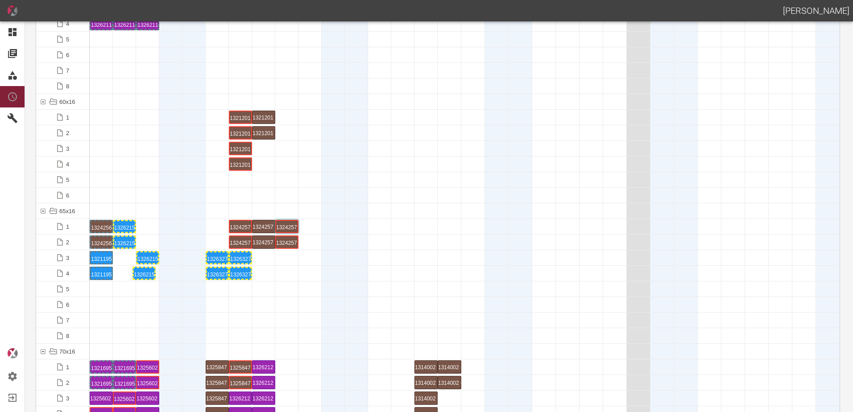
drag, startPoint x: 127, startPoint y: 273, endPoint x: 137, endPoint y: 270, distance: 9.9
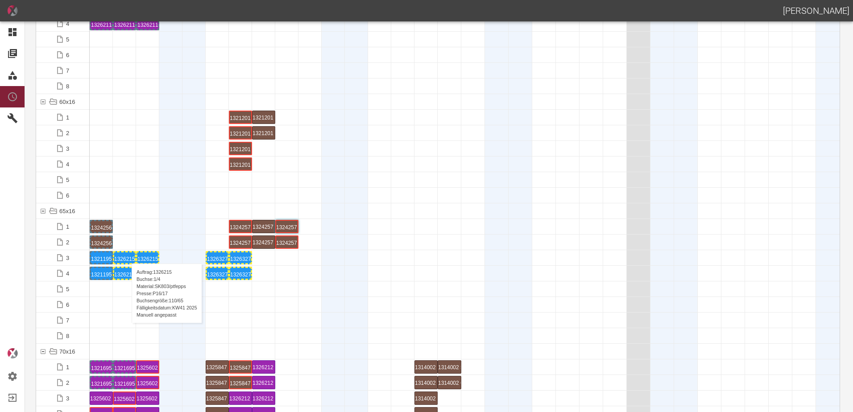
click at [127, 255] on div "1326215 1 P16/17" at bounding box center [124, 258] width 21 height 11
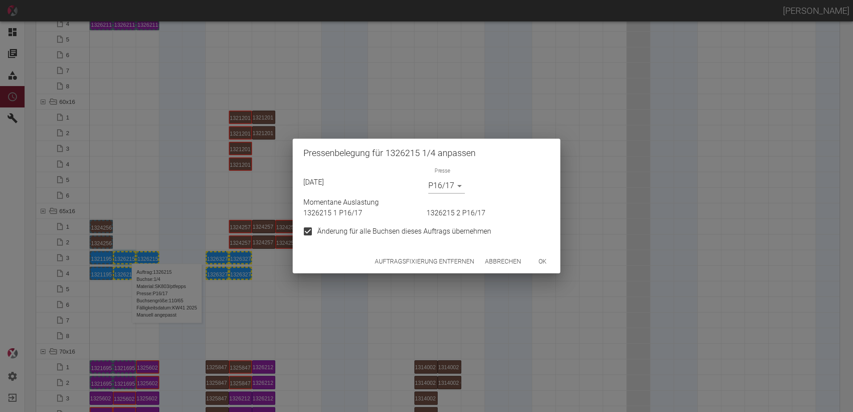
click at [447, 186] on body "[PERSON_NAME] Dashboard Aufträge Materialien Planung Maschinen Einstellungen Au…" at bounding box center [426, 206] width 853 height 412
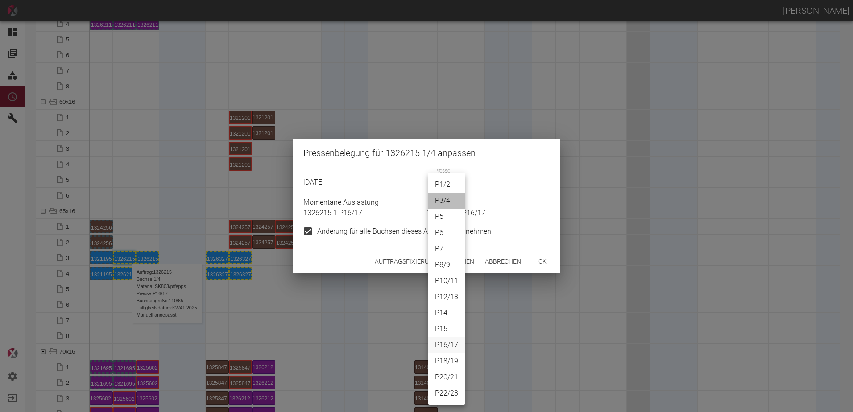
click at [446, 201] on li "P3/4" at bounding box center [446, 201] width 37 height 16
type input "P3/4"
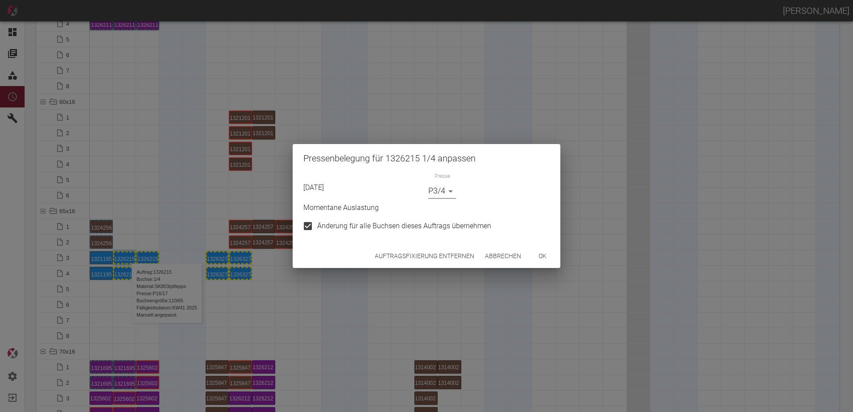
click at [547, 257] on button "ok" at bounding box center [542, 256] width 29 height 17
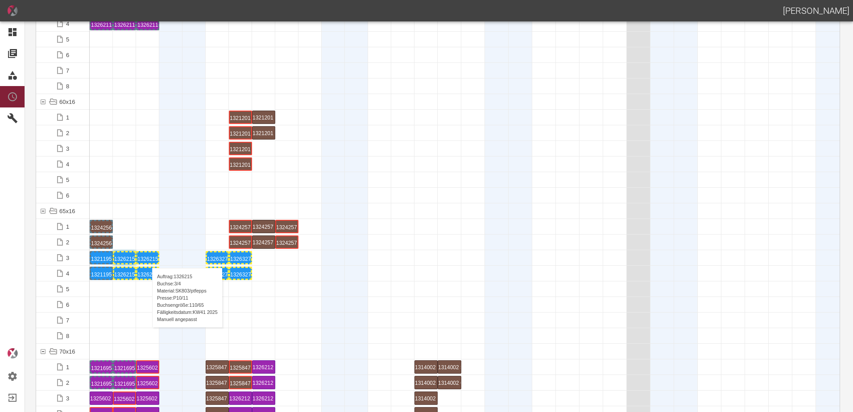
click at [148, 259] on div "1326215 3 P10/11" at bounding box center [147, 258] width 21 height 11
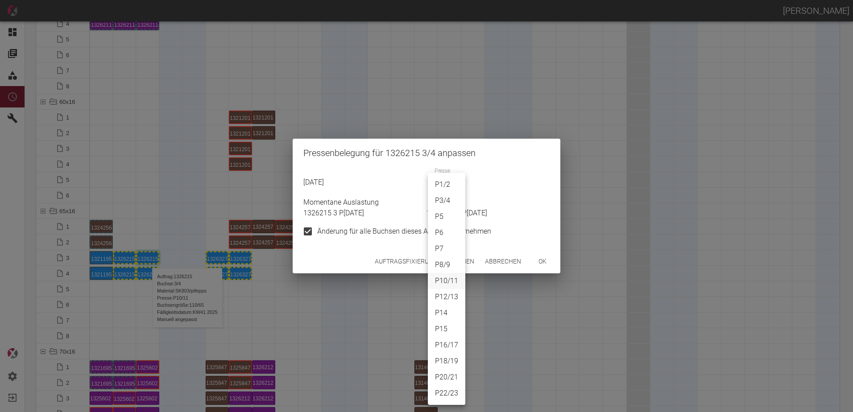
click at [445, 180] on body "ALEXANDER WERNECKE Dashboard Aufträge Materialien Planung Maschinen Einstellung…" at bounding box center [426, 206] width 853 height 412
click at [440, 199] on li "P3/4" at bounding box center [446, 201] width 37 height 16
type input "P3/4"
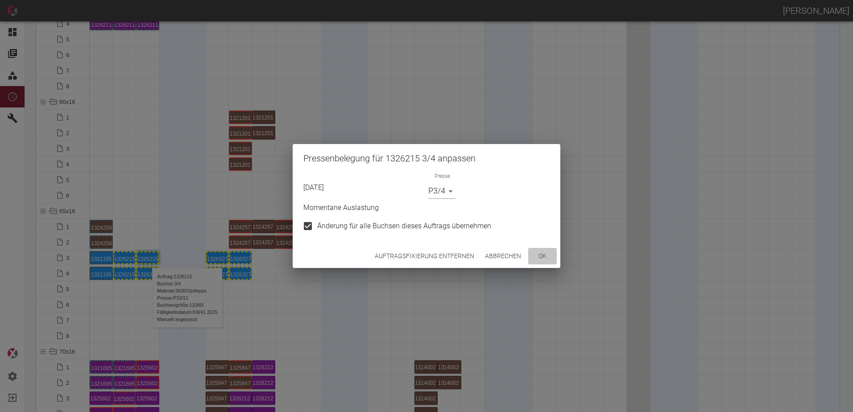
click at [534, 258] on button "ok" at bounding box center [542, 256] width 29 height 17
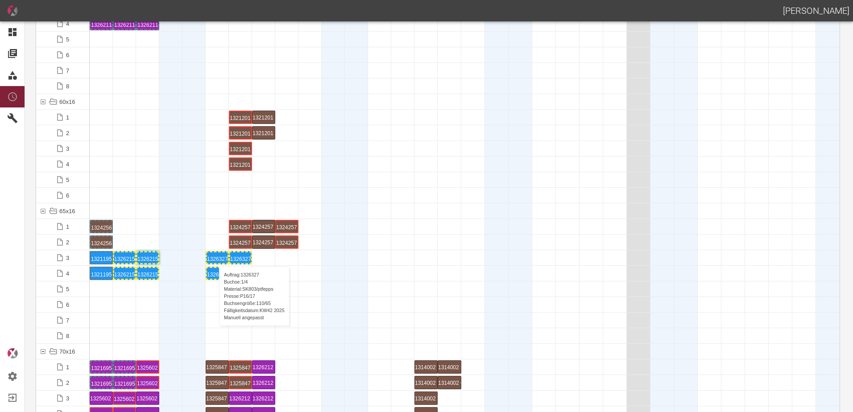
click at [215, 257] on div "1326327 1 P16/17" at bounding box center [217, 258] width 21 height 11
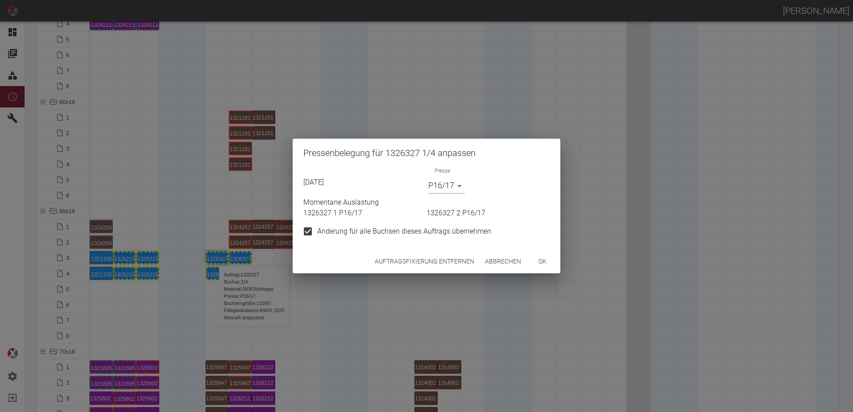
click at [435, 186] on body "ALEXANDER WERNECKE Dashboard Aufträge Materialien Planung Maschinen Einstellung…" at bounding box center [426, 206] width 853 height 412
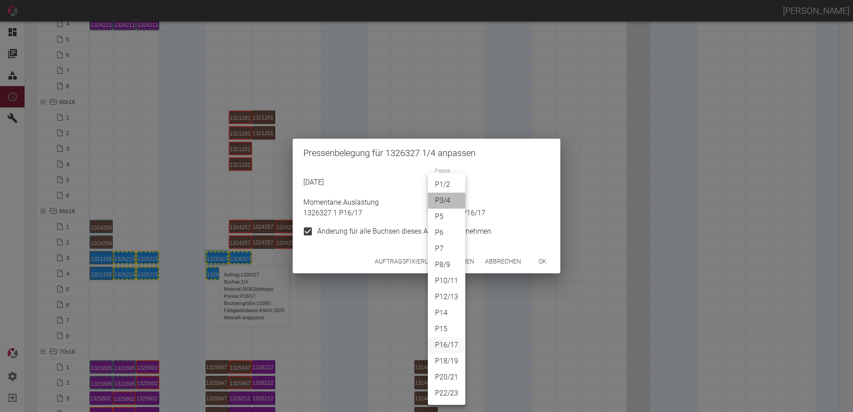
click at [442, 201] on li "P3/4" at bounding box center [446, 201] width 37 height 16
type input "P3/4"
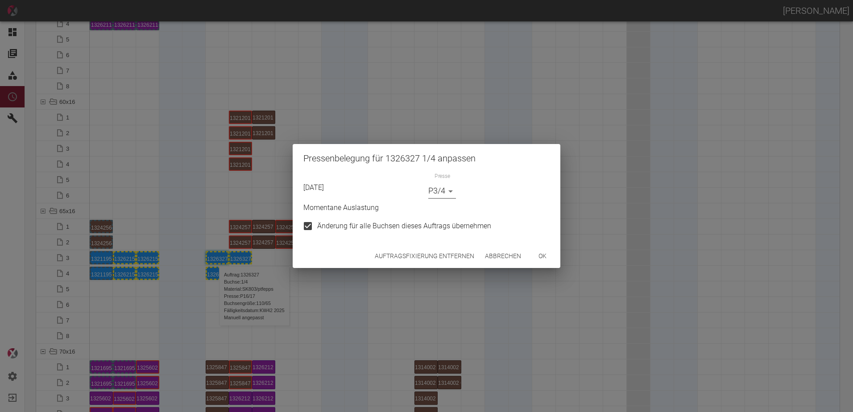
click at [537, 256] on button "ok" at bounding box center [542, 256] width 29 height 17
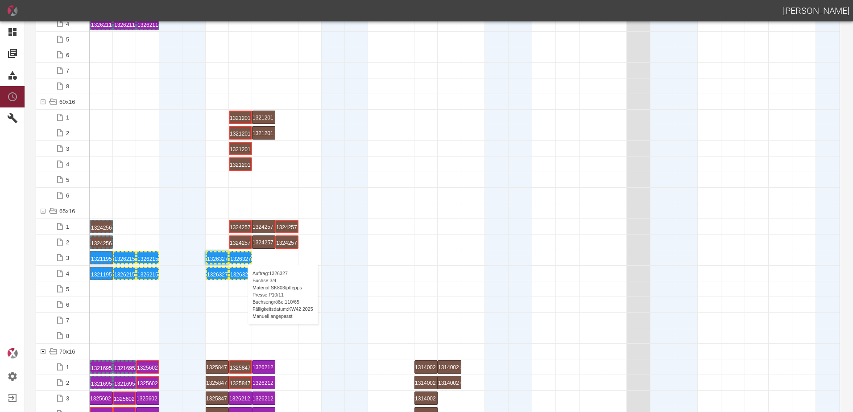
click at [243, 256] on div "1326327 3 P10/11" at bounding box center [240, 258] width 21 height 11
click at [244, 256] on div "1326327 3 P10/11" at bounding box center [240, 258] width 21 height 11
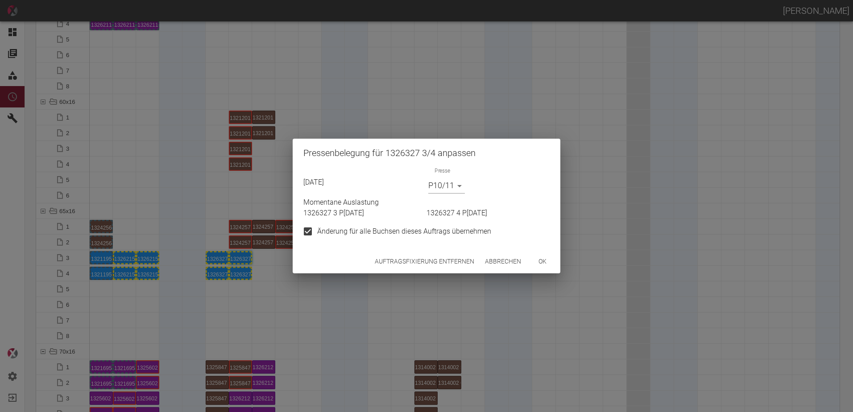
click at [453, 186] on body "ALEXANDER WERNECKE Dashboard Aufträge Materialien Planung Maschinen Einstellung…" at bounding box center [426, 206] width 853 height 412
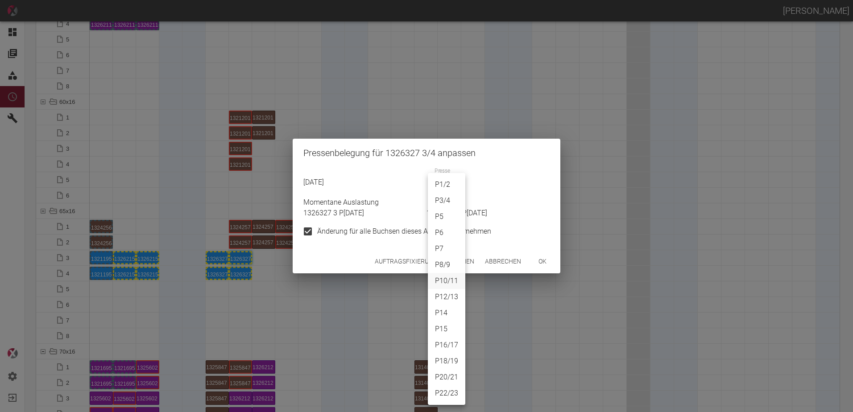
click at [446, 213] on li "P5" at bounding box center [446, 217] width 37 height 16
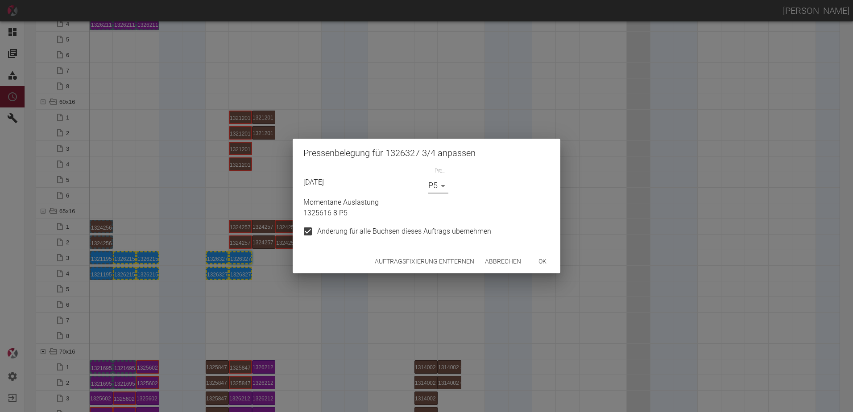
click at [441, 180] on body "ALEXANDER WERNECKE Dashboard Aufträge Materialien Planung Maschinen Einstellung…" at bounding box center [426, 206] width 853 height 412
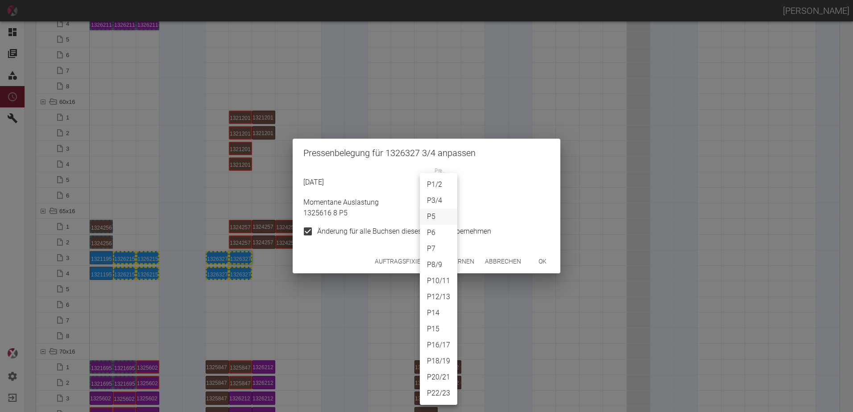
click at [440, 202] on li "P3/4" at bounding box center [438, 201] width 37 height 16
type input "P3/4"
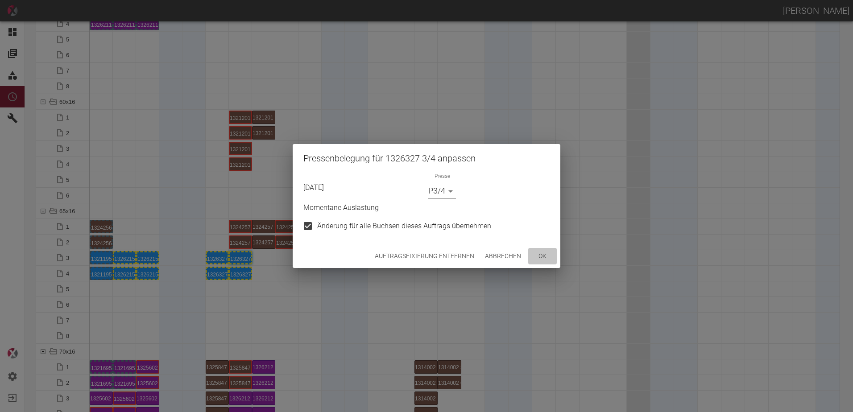
click at [540, 257] on button "ok" at bounding box center [542, 256] width 29 height 17
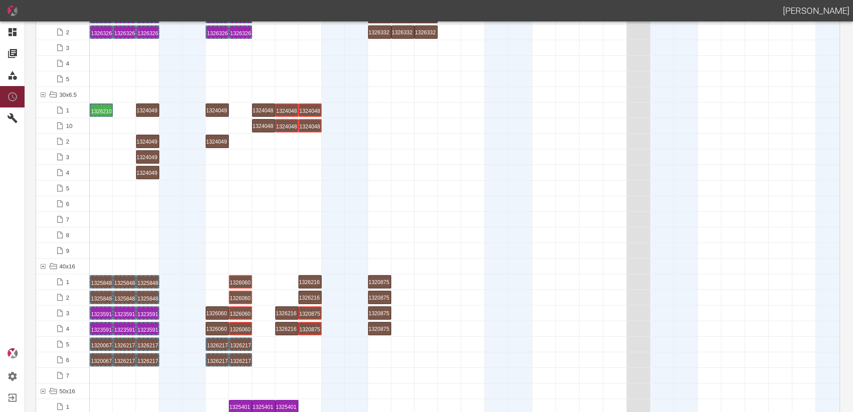
scroll to position [0, 0]
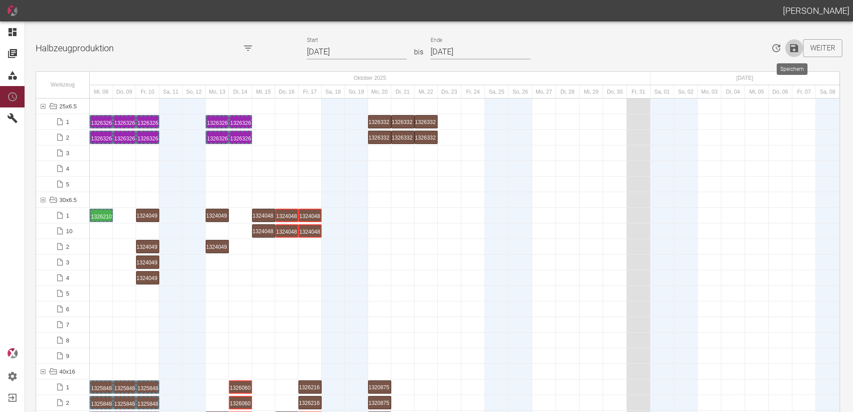
click at [797, 50] on icon "Speichern" at bounding box center [794, 48] width 11 height 11
drag, startPoint x: 135, startPoint y: 319, endPoint x: 139, endPoint y: 315, distance: 5.7
click at [134, 319] on div at bounding box center [124, 324] width 23 height 15
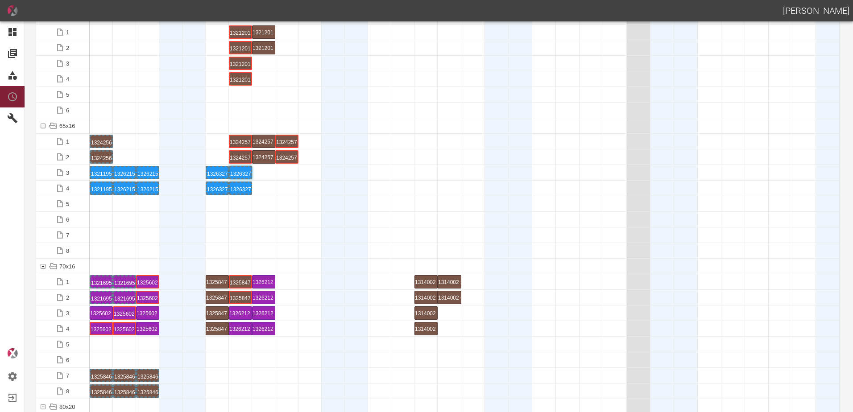
scroll to position [758, 0]
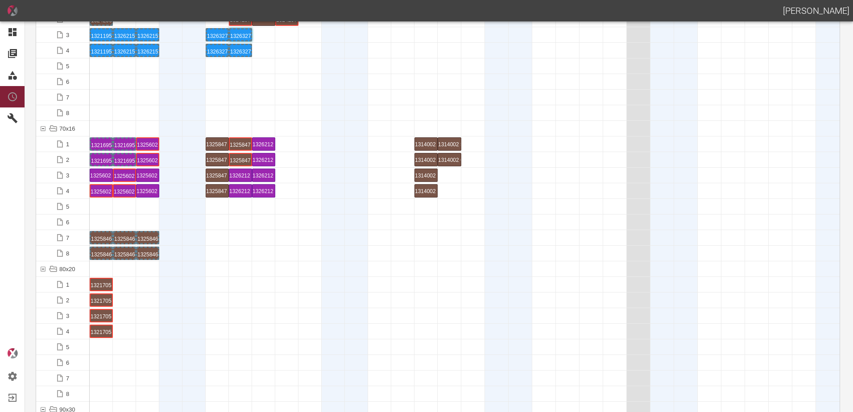
click at [202, 254] on div at bounding box center [193, 253] width 23 height 15
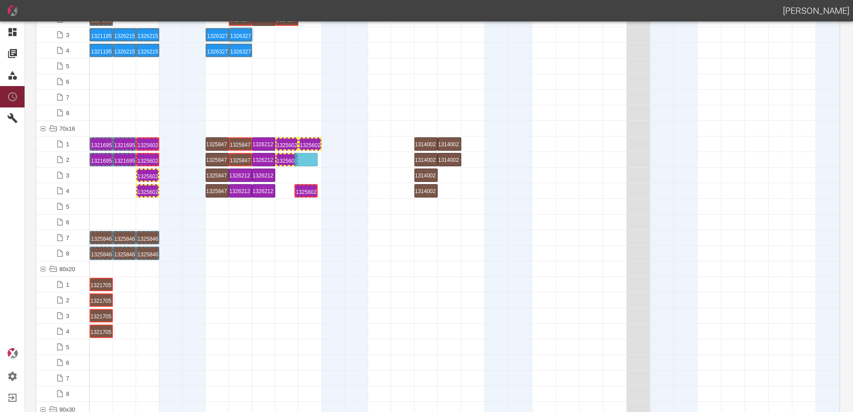
drag, startPoint x: 128, startPoint y: 186, endPoint x: 310, endPoint y: 154, distance: 184.4
click at [317, 147] on div "1325602 3 P[DATE]" at bounding box center [310, 144] width 21 height 11
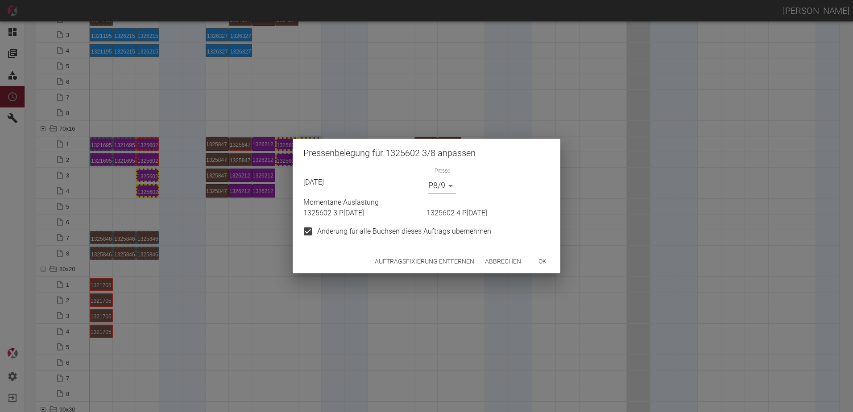
click at [393, 261] on button "Auftragsfixierung entfernen" at bounding box center [424, 261] width 107 height 17
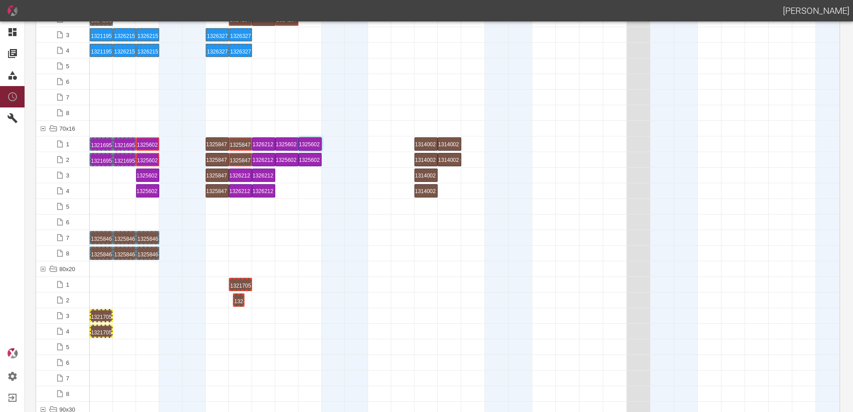
drag, startPoint x: 104, startPoint y: 300, endPoint x: 236, endPoint y: 297, distance: 131.7
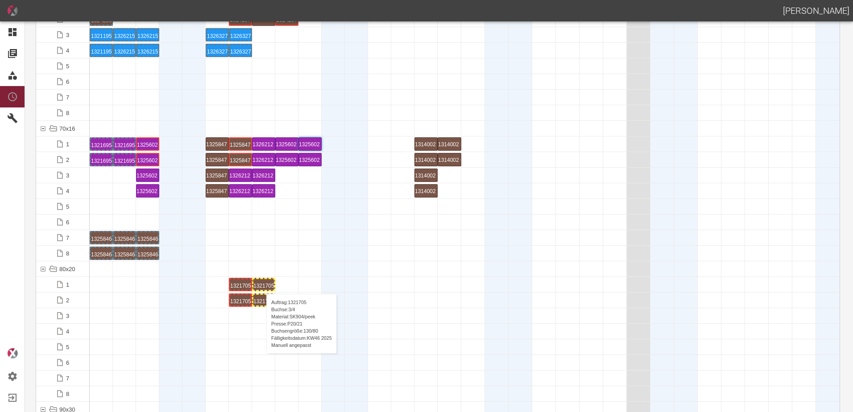
click at [262, 285] on div "1321705 3 P20/21" at bounding box center [263, 284] width 21 height 11
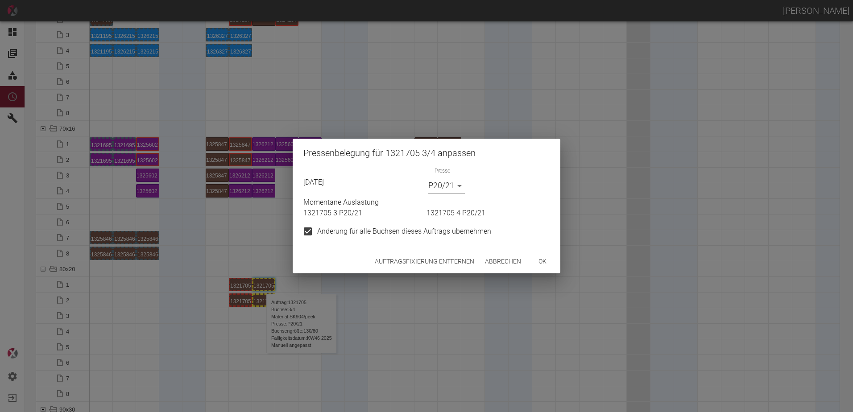
click at [398, 257] on button "Auftragsfixierung entfernen" at bounding box center [424, 261] width 107 height 17
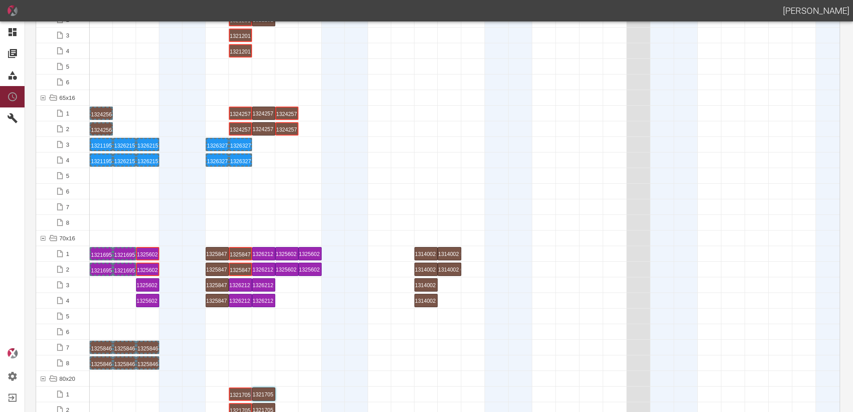
scroll to position [625, 0]
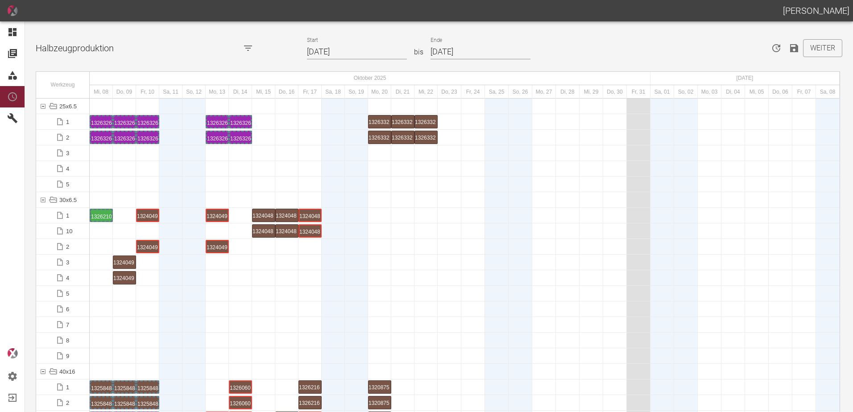
scroll to position [1562, 0]
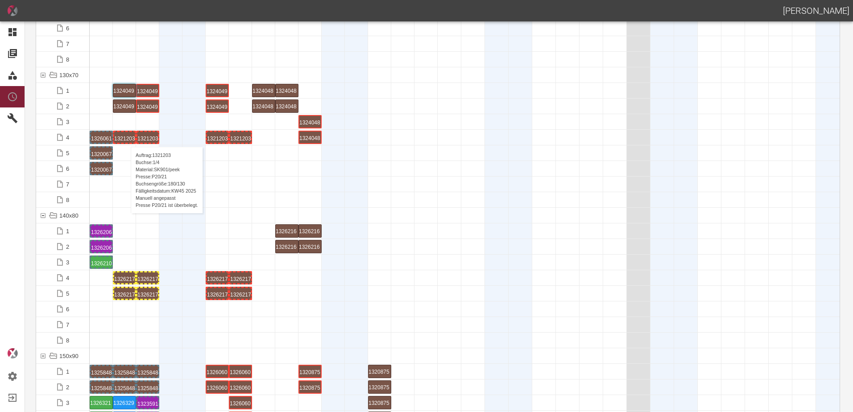
click at [126, 138] on div "1321203 1 P20/21" at bounding box center [124, 137] width 21 height 11
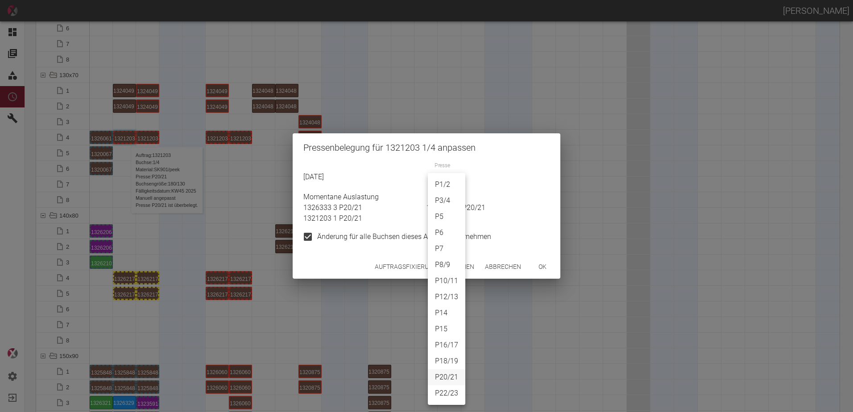
click at [440, 177] on body "[PERSON_NAME] Dashboard Aufträge Materialien Planung Maschinen Einstellungen Au…" at bounding box center [426, 206] width 853 height 412
click at [442, 233] on li "P6" at bounding box center [446, 233] width 37 height 16
type input "P6"
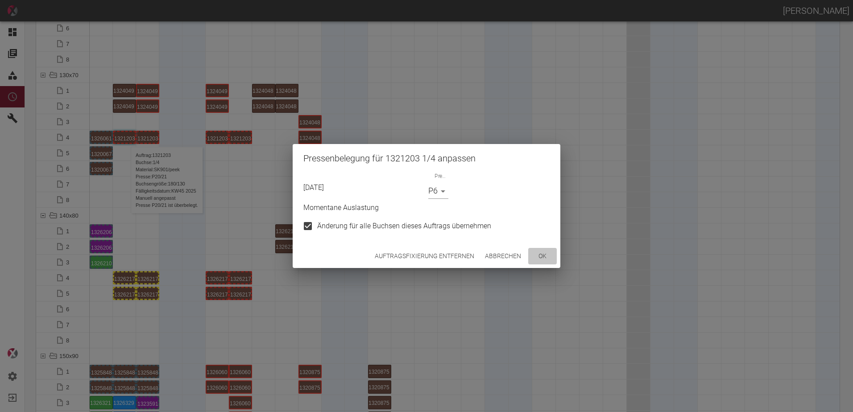
click at [544, 261] on button "ok" at bounding box center [542, 256] width 29 height 17
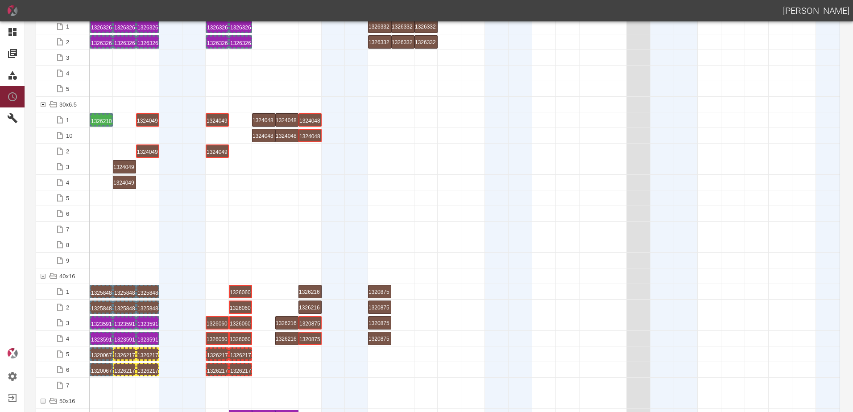
scroll to position [0, 0]
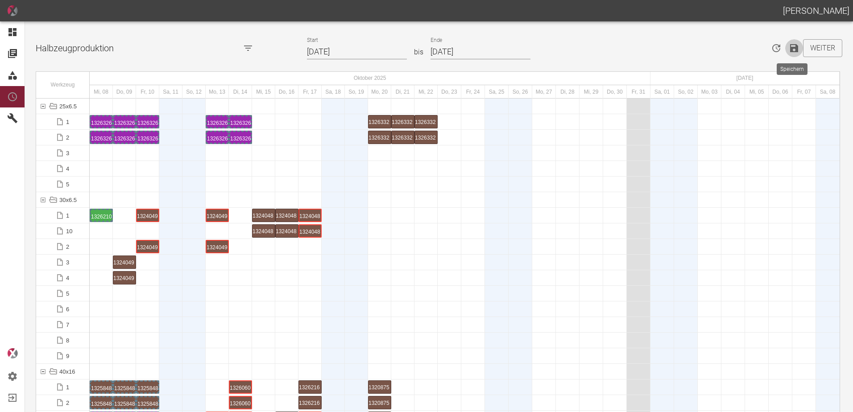
click at [792, 47] on icon "Speichern" at bounding box center [794, 48] width 8 height 8
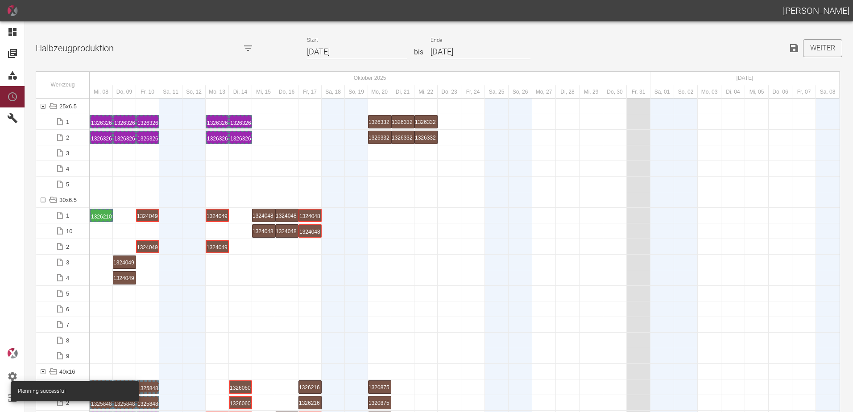
click at [172, 327] on div at bounding box center [170, 324] width 23 height 15
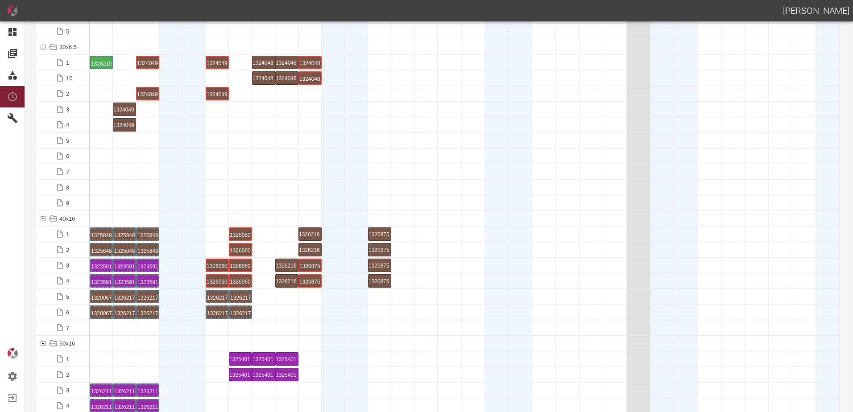
scroll to position [357, 0]
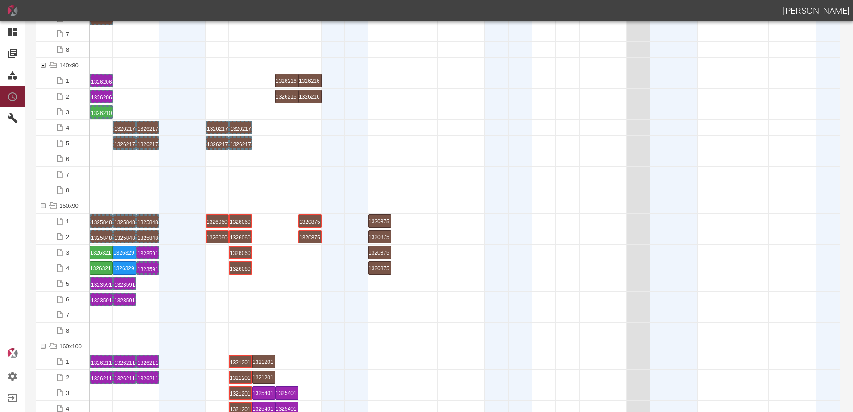
scroll to position [1785, 0]
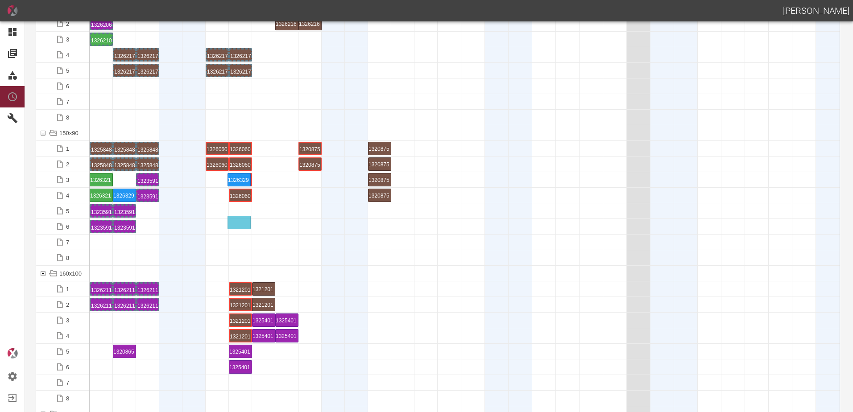
drag, startPoint x: 123, startPoint y: 179, endPoint x: 235, endPoint y: 211, distance: 116.4
drag, startPoint x: 122, startPoint y: 193, endPoint x: 223, endPoint y: 234, distance: 109.1
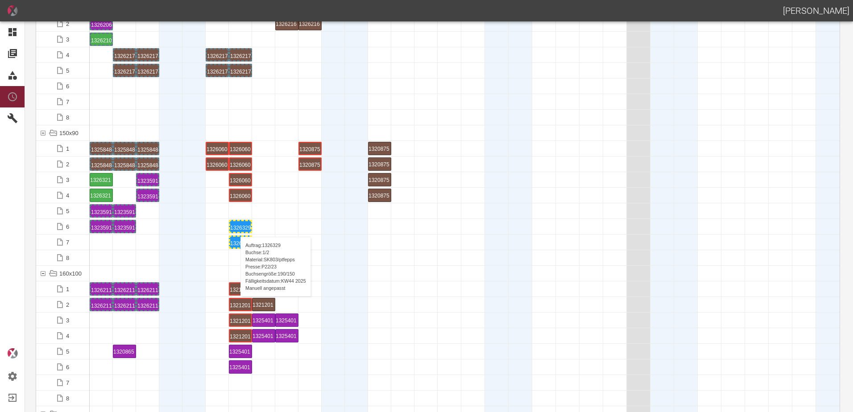
click at [236, 228] on div "1326329 1 P22/23" at bounding box center [240, 226] width 21 height 11
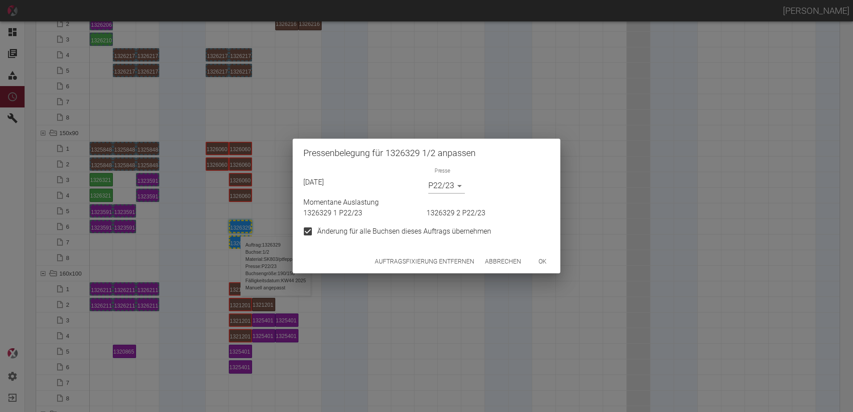
click at [387, 260] on button "Auftragsfixierung entfernen" at bounding box center [424, 261] width 107 height 17
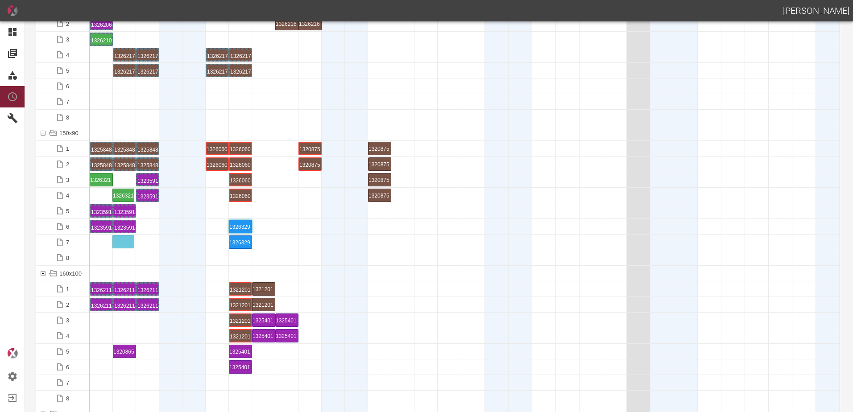
drag, startPoint x: 99, startPoint y: 198, endPoint x: 123, endPoint y: 238, distance: 47.4
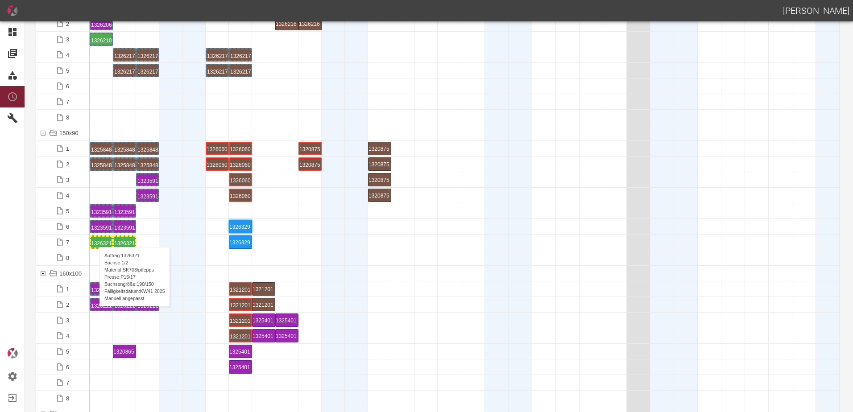
click at [95, 238] on div "1326321 1 P16/17" at bounding box center [101, 242] width 21 height 11
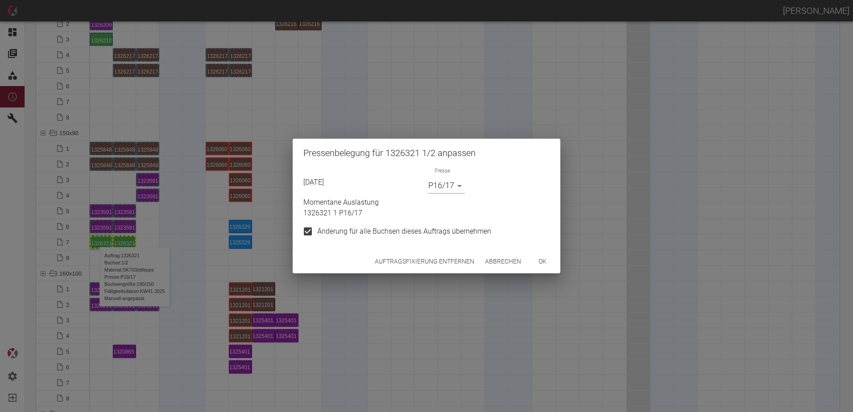
click at [434, 179] on body "ALEXANDER WERNECKE Dashboard Aufträge Materialien Planung Maschinen Einstellung…" at bounding box center [426, 206] width 853 height 412
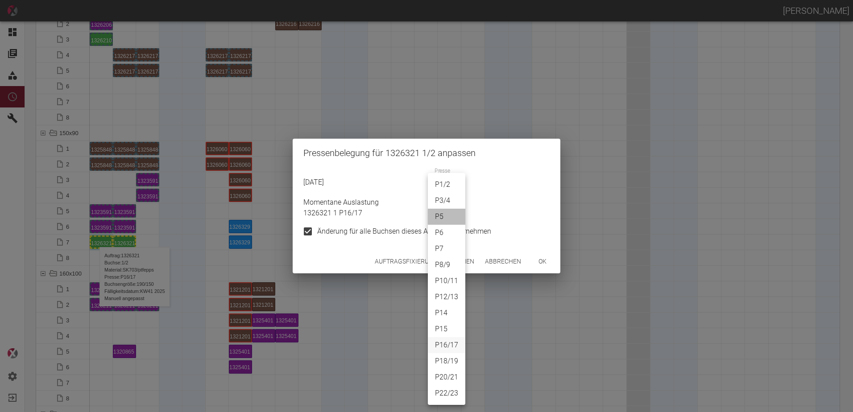
click at [447, 215] on li "P5" at bounding box center [446, 217] width 37 height 16
type input "P5"
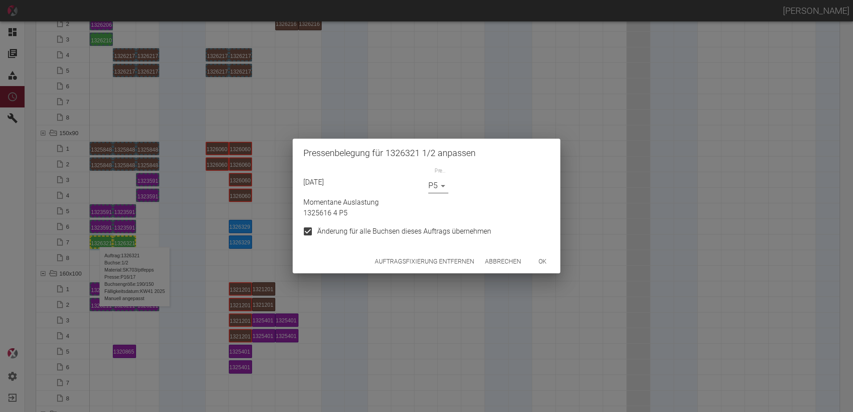
click at [541, 259] on button "ok" at bounding box center [542, 261] width 29 height 17
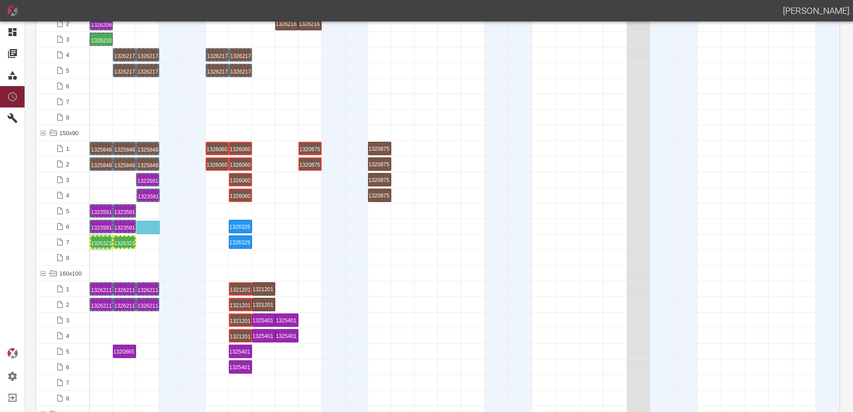
drag, startPoint x: 152, startPoint y: 196, endPoint x: 152, endPoint y: 222, distance: 25.9
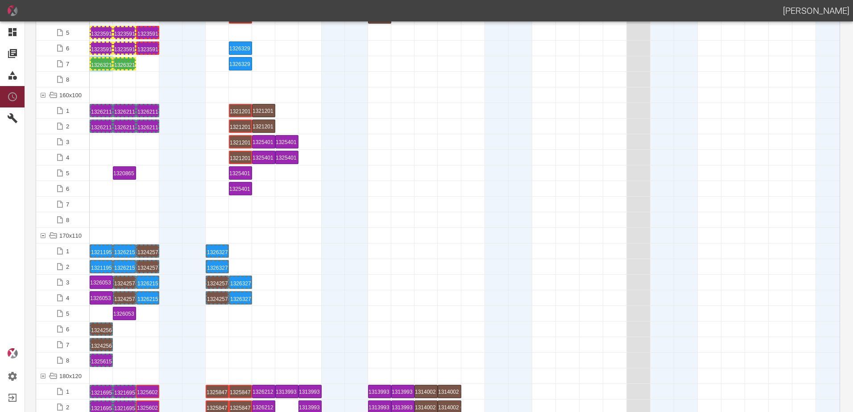
scroll to position [2052, 0]
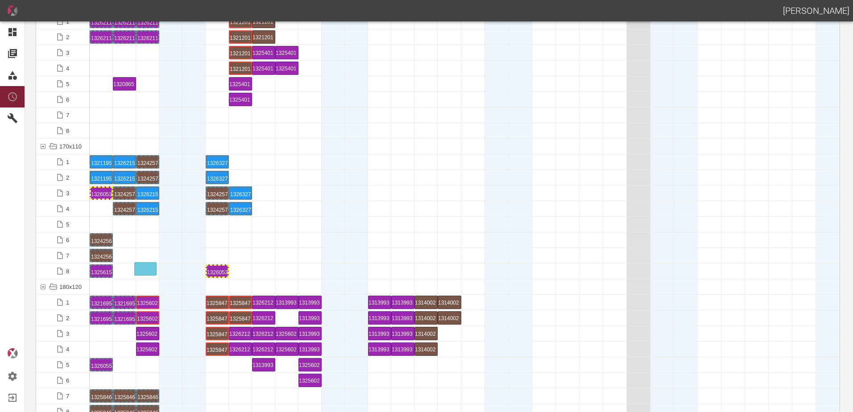
drag, startPoint x: 102, startPoint y: 208, endPoint x: 145, endPoint y: 262, distance: 69.3
drag, startPoint x: 98, startPoint y: 193, endPoint x: 116, endPoint y: 269, distance: 78.0
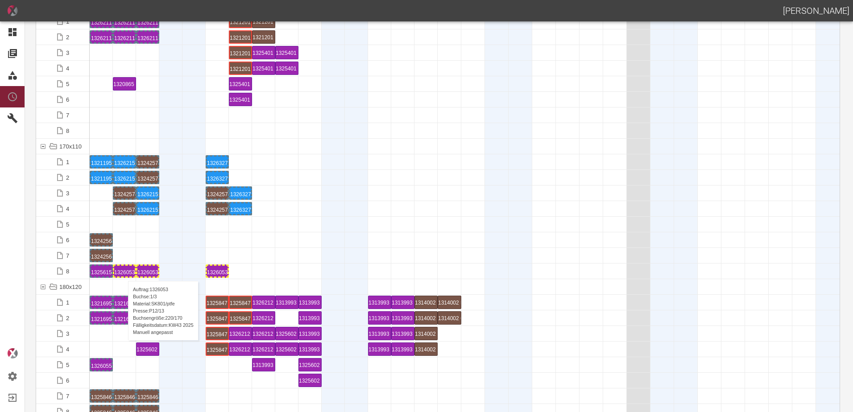
click at [124, 272] on div "1326053 1 P12/13" at bounding box center [124, 271] width 21 height 11
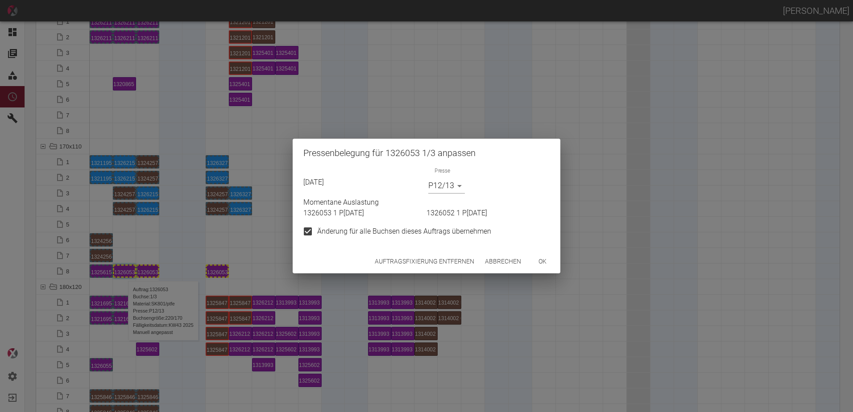
click at [439, 189] on body "ALEXANDER WERNECKE Dashboard Aufträge Materialien Planung Maschinen Einstellung…" at bounding box center [426, 206] width 853 height 412
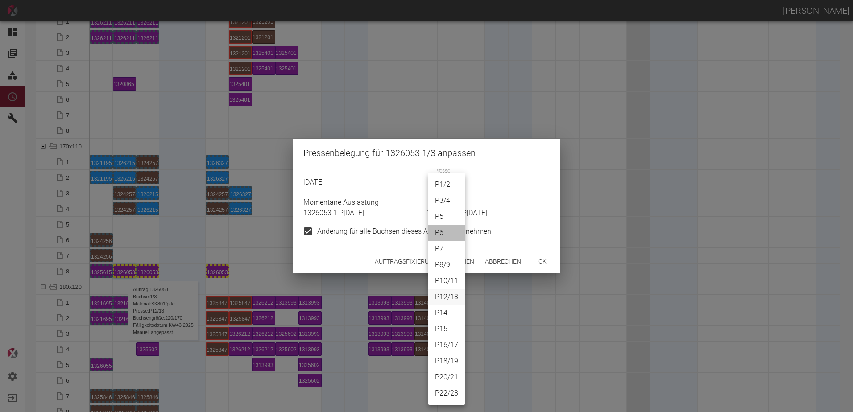
click at [446, 232] on li "P6" at bounding box center [446, 233] width 37 height 16
type input "P6"
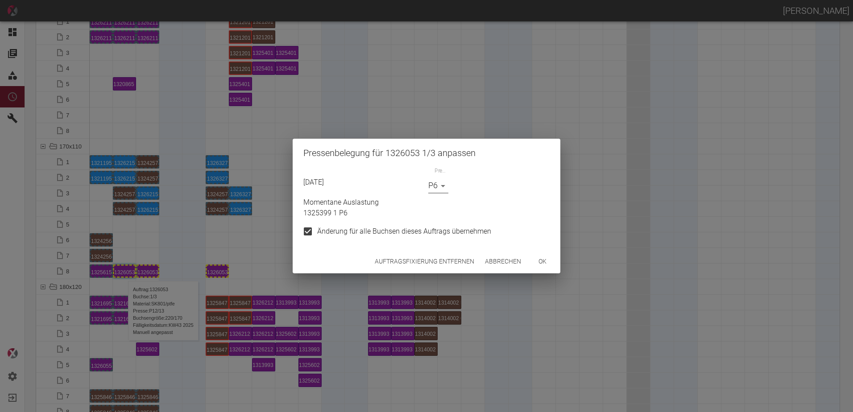
click at [540, 265] on button "ok" at bounding box center [542, 261] width 29 height 17
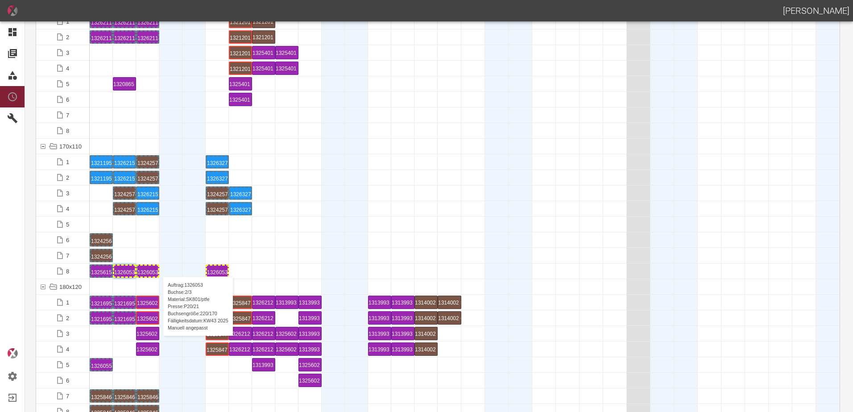
click at [158, 268] on div "Auftrag: 1326053 Buchse: 2/3 Material: SK801/ptfe Presse: P20/21 Buchsengröße: …" at bounding box center [159, 270] width 4 height 11
click at [153, 267] on div "1326053 2 P20/21" at bounding box center [147, 271] width 21 height 11
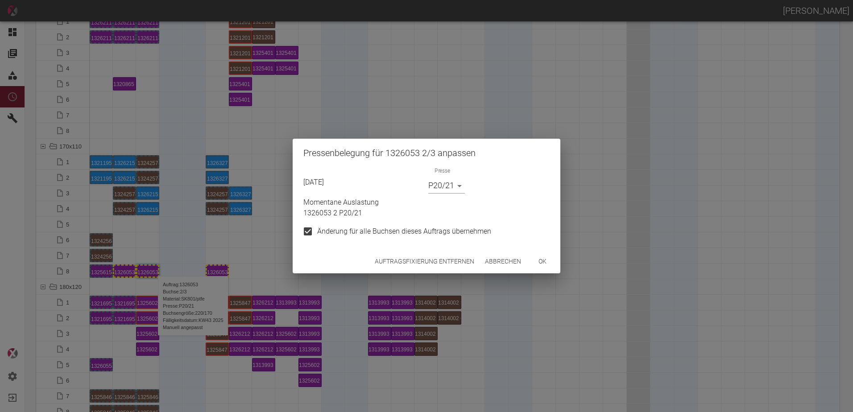
click at [436, 184] on body "ALEXANDER WERNECKE Dashboard Aufträge Materialien Planung Maschinen Einstellung…" at bounding box center [426, 206] width 853 height 412
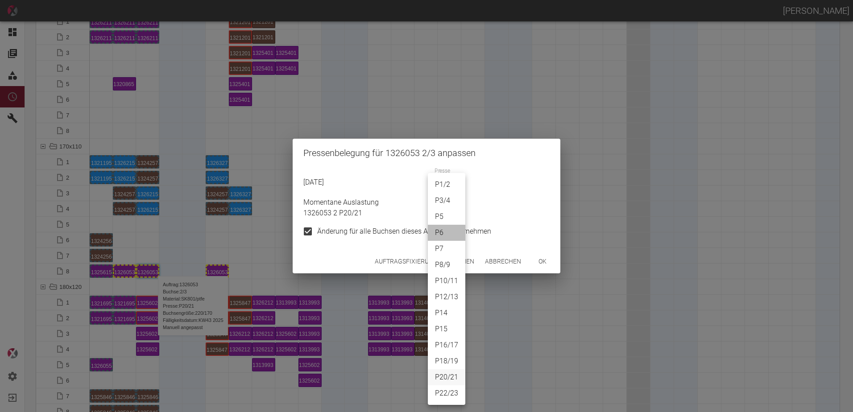
click at [443, 229] on li "P6" at bounding box center [446, 233] width 37 height 16
type input "P6"
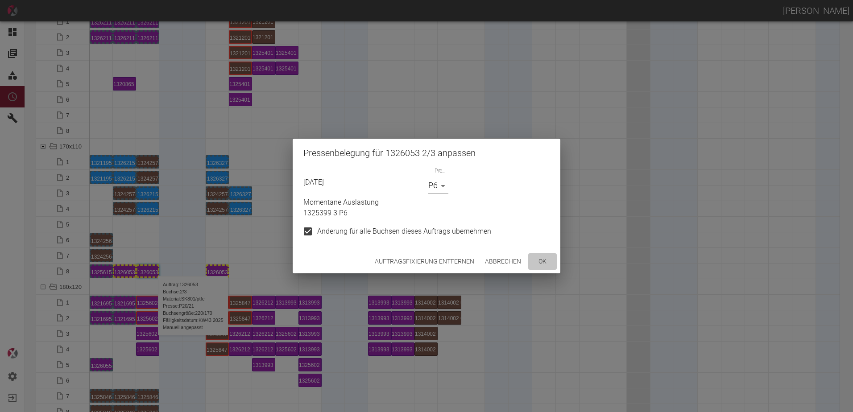
click at [547, 263] on button "ok" at bounding box center [542, 261] width 29 height 17
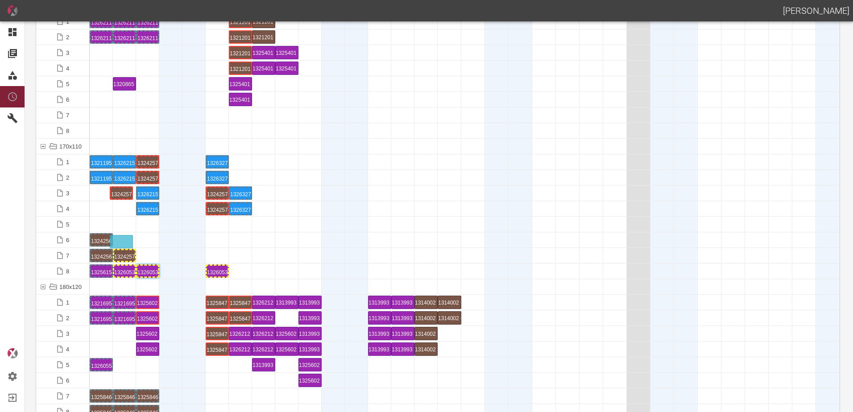
drag, startPoint x: 126, startPoint y: 192, endPoint x: 123, endPoint y: 237, distance: 45.2
drag, startPoint x: 153, startPoint y: 257, endPoint x: 225, endPoint y: 245, distance: 73.1
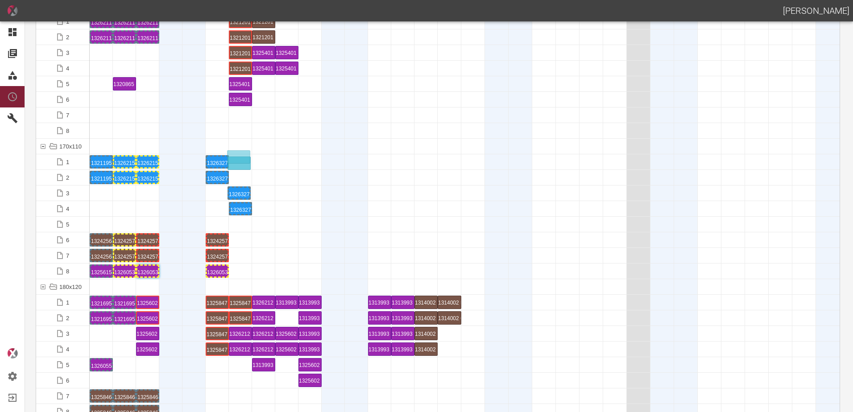
drag, startPoint x: 238, startPoint y: 191, endPoint x: 242, endPoint y: 145, distance: 45.6
drag, startPoint x: 243, startPoint y: 204, endPoint x: 242, endPoint y: 176, distance: 28.6
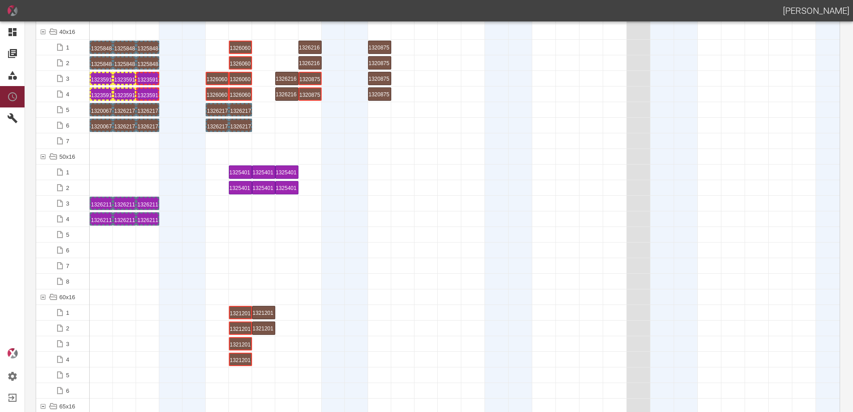
scroll to position [491, 0]
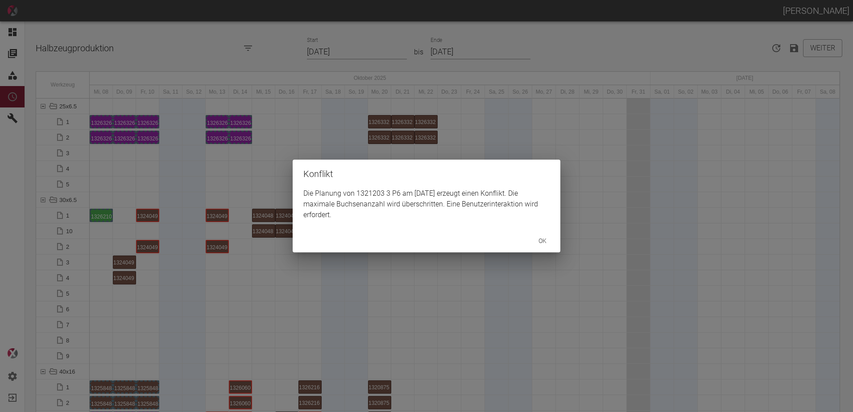
scroll to position [2811, 0]
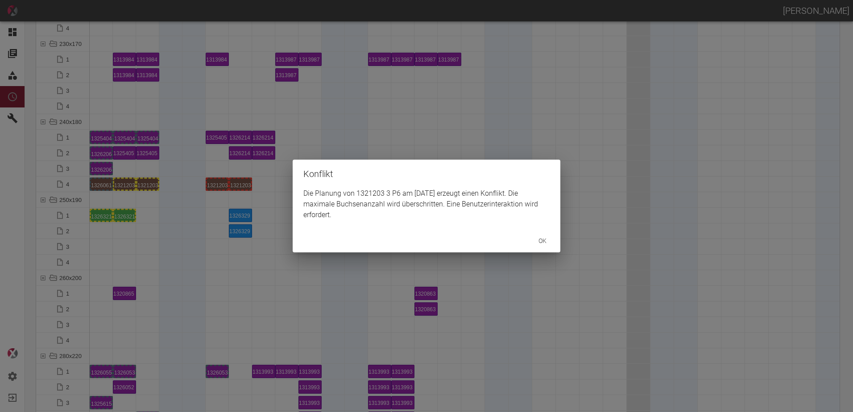
click at [551, 246] on button "ok" at bounding box center [542, 241] width 29 height 17
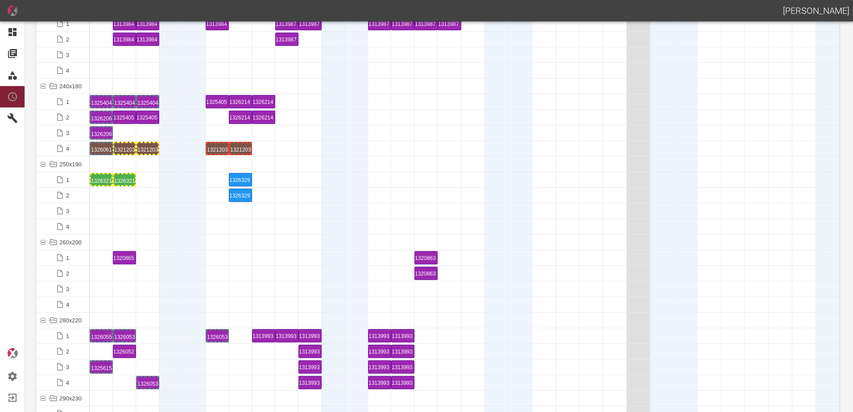
scroll to position [2900, 0]
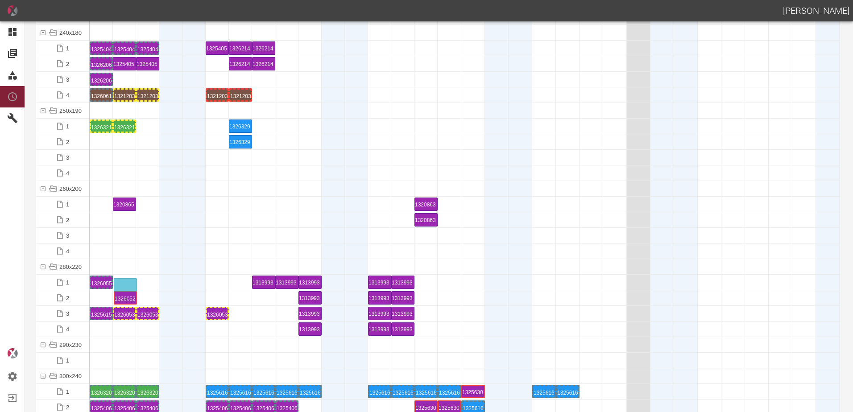
drag, startPoint x: 125, startPoint y: 296, endPoint x: 126, endPoint y: 279, distance: 16.5
click at [123, 285] on div "1326052 1 P[DATE]" at bounding box center [124, 282] width 21 height 11
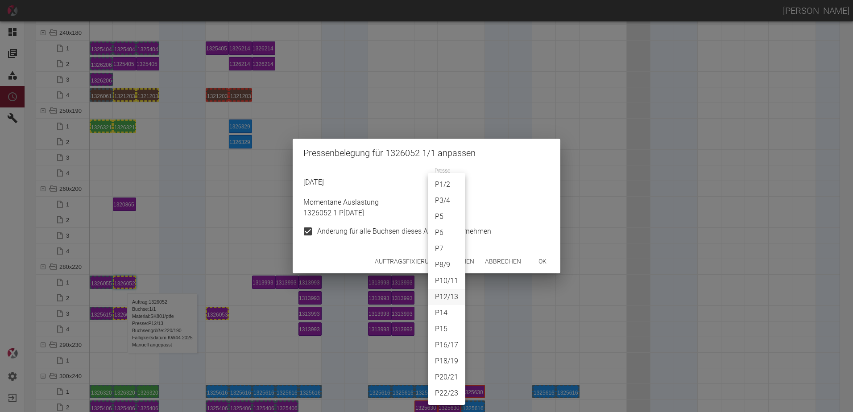
click at [443, 188] on body "[PERSON_NAME] Dashboard Aufträge Materialien Planung Maschinen Einstellungen Au…" at bounding box center [426, 206] width 853 height 412
click at [451, 376] on li "P20/21" at bounding box center [446, 377] width 37 height 16
type input "P20/21"
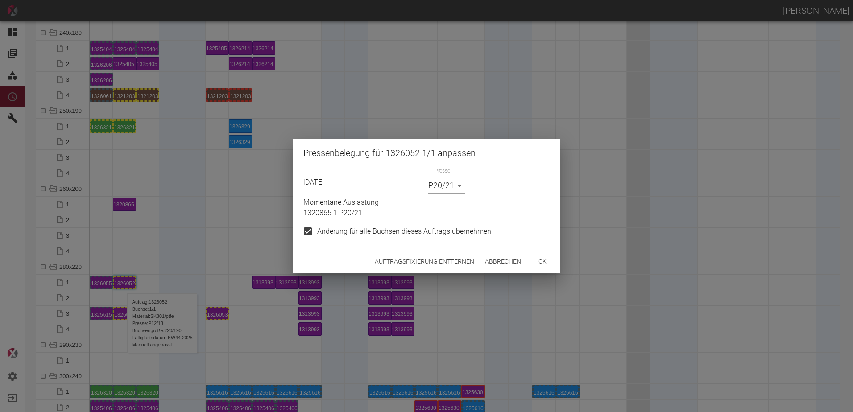
click at [542, 261] on button "ok" at bounding box center [542, 261] width 29 height 17
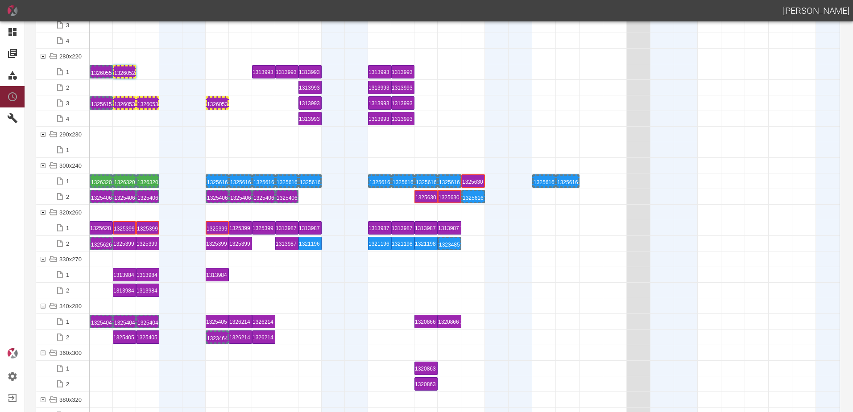
scroll to position [3123, 0]
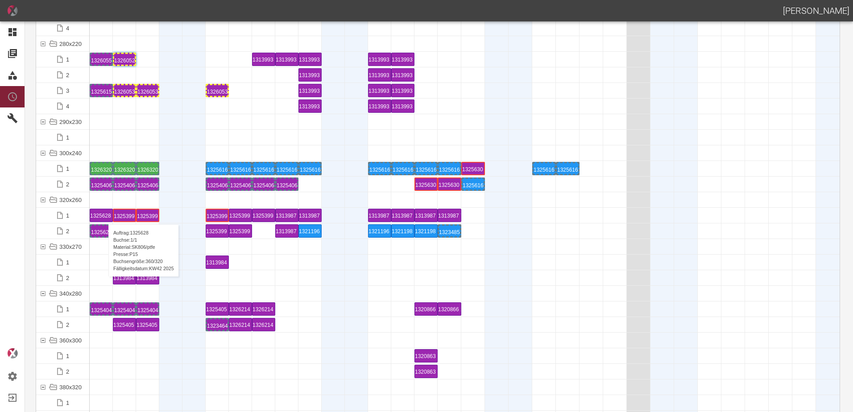
click at [104, 215] on div "1325628 1 P15" at bounding box center [101, 215] width 22 height 12
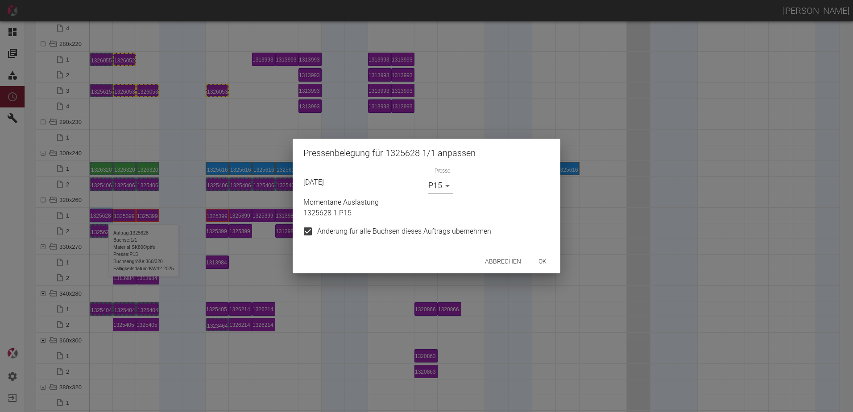
click at [547, 259] on button "ok" at bounding box center [542, 261] width 29 height 17
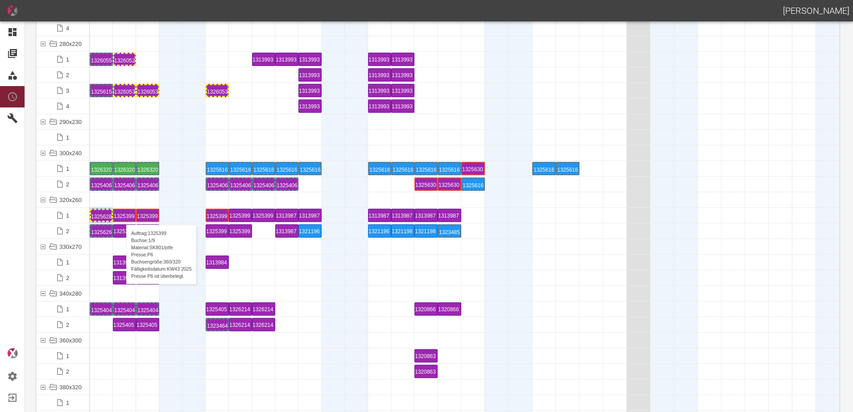
click at [122, 216] on div "1325399 1 P6" at bounding box center [124, 216] width 21 height 12
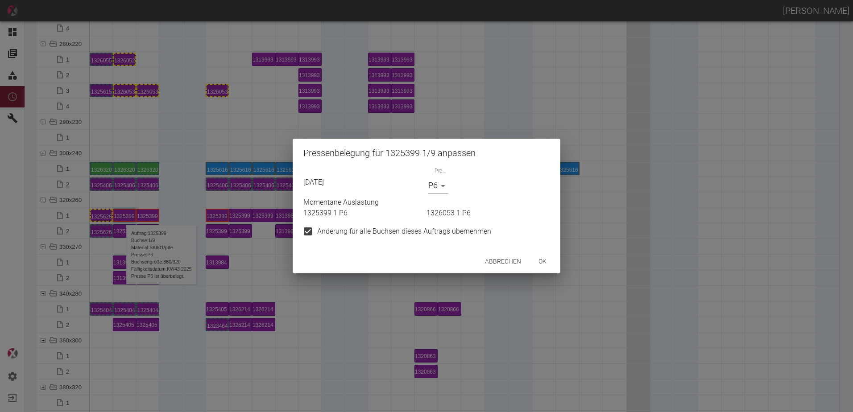
click at [436, 192] on body "[PERSON_NAME] Dashboard Aufträge Materialien Planung Maschinen Einstellungen Au…" at bounding box center [426, 206] width 853 height 412
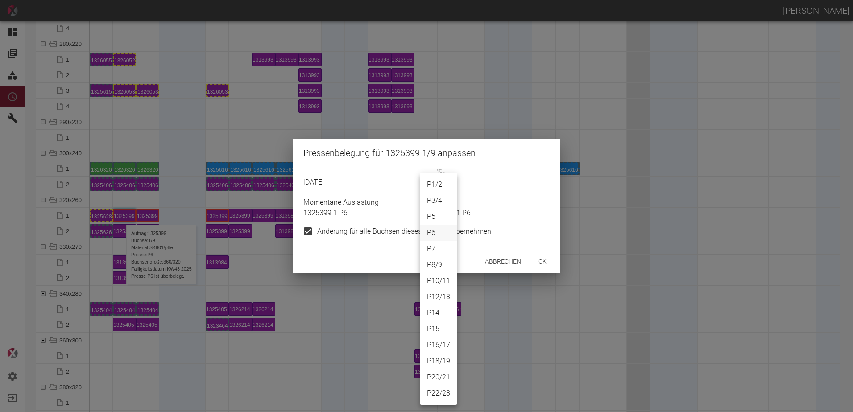
click at [440, 327] on li "P15" at bounding box center [438, 329] width 37 height 16
type input "P15"
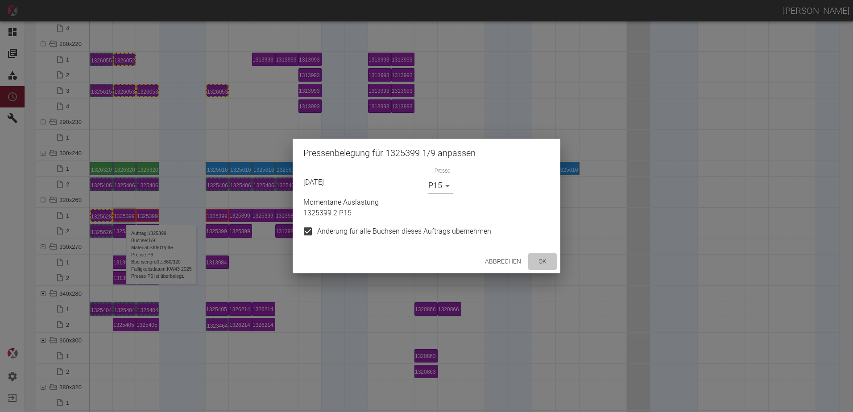
click at [538, 263] on button "ok" at bounding box center [542, 261] width 29 height 17
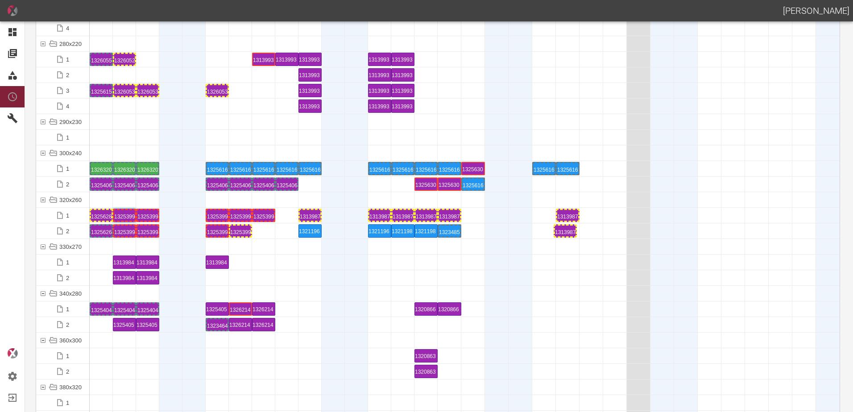
drag, startPoint x: 282, startPoint y: 232, endPoint x: 560, endPoint y: 223, distance: 278.5
drag, startPoint x: 305, startPoint y: 211, endPoint x: 582, endPoint y: 211, distance: 277.5
drag, startPoint x: 376, startPoint y: 214, endPoint x: 537, endPoint y: 207, distance: 160.8
drag, startPoint x: 447, startPoint y: 215, endPoint x: 460, endPoint y: 207, distance: 14.8
drag, startPoint x: 399, startPoint y: 214, endPoint x: 447, endPoint y: 209, distance: 47.5
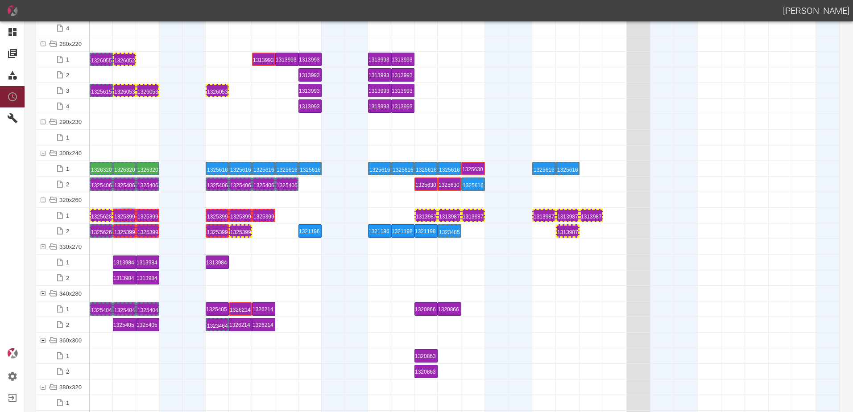
click at [447, 212] on div "1313987 5 P14" at bounding box center [449, 215] width 21 height 11
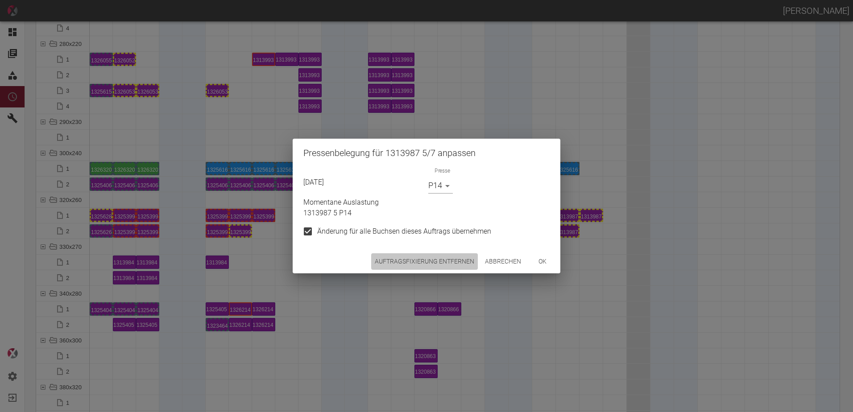
click at [464, 259] on button "Auftragsfixierung entfernen" at bounding box center [424, 261] width 107 height 17
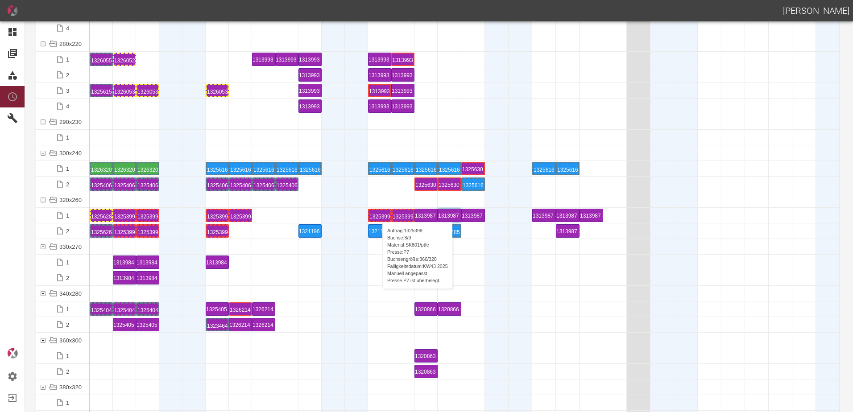
click at [378, 213] on div "1325399 8 P7" at bounding box center [379, 215] width 21 height 11
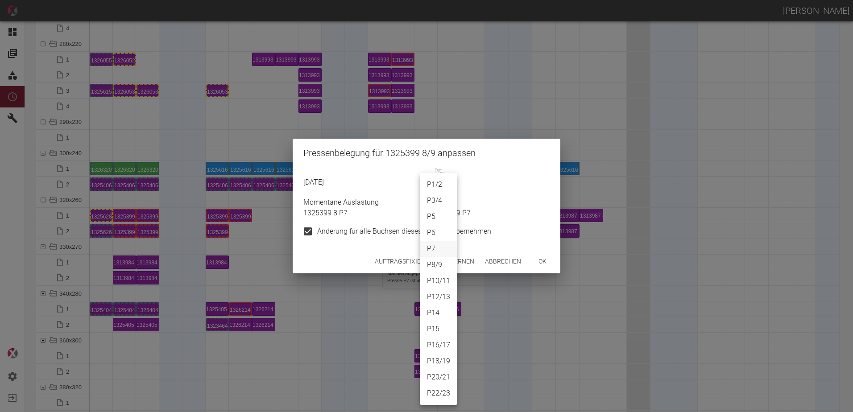
click at [435, 191] on body "[PERSON_NAME] Dashboard Aufträge Materialien Planung Maschinen Einstellungen Au…" at bounding box center [426, 206] width 853 height 412
click at [435, 328] on li "P15" at bounding box center [438, 329] width 37 height 16
type input "P15"
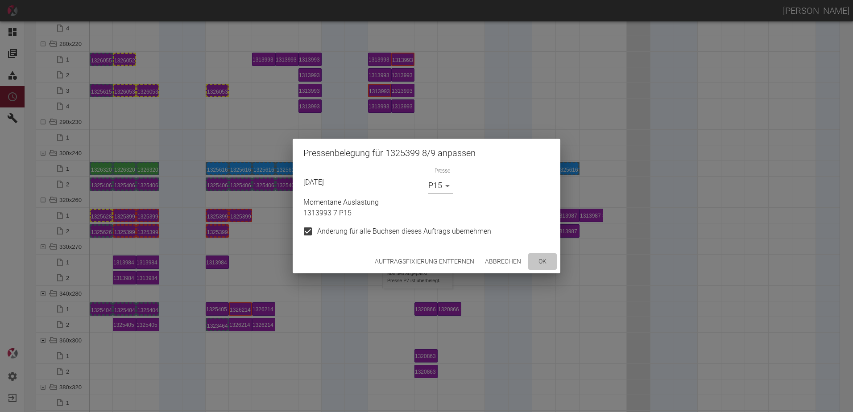
click at [546, 261] on button "ok" at bounding box center [542, 261] width 29 height 17
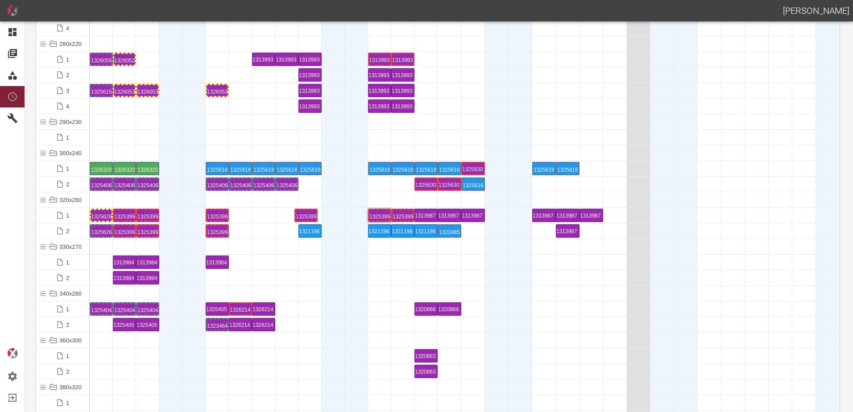
drag, startPoint x: 236, startPoint y: 211, endPoint x: 244, endPoint y: 212, distance: 8.6
drag, startPoint x: 249, startPoint y: 221, endPoint x: 286, endPoint y: 215, distance: 37.0
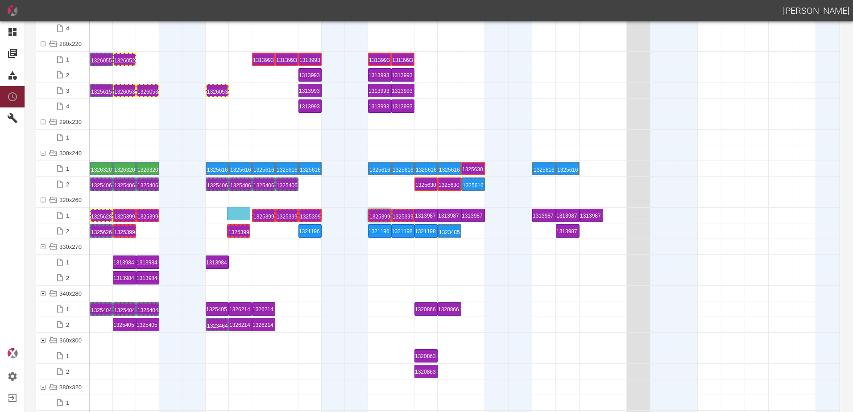
drag, startPoint x: 152, startPoint y: 230, endPoint x: 242, endPoint y: 208, distance: 92.6
drag, startPoint x: 152, startPoint y: 218, endPoint x: 219, endPoint y: 206, distance: 68.1
drag, startPoint x: 129, startPoint y: 231, endPoint x: 152, endPoint y: 211, distance: 30.3
click at [174, 238] on div at bounding box center [170, 231] width 23 height 15
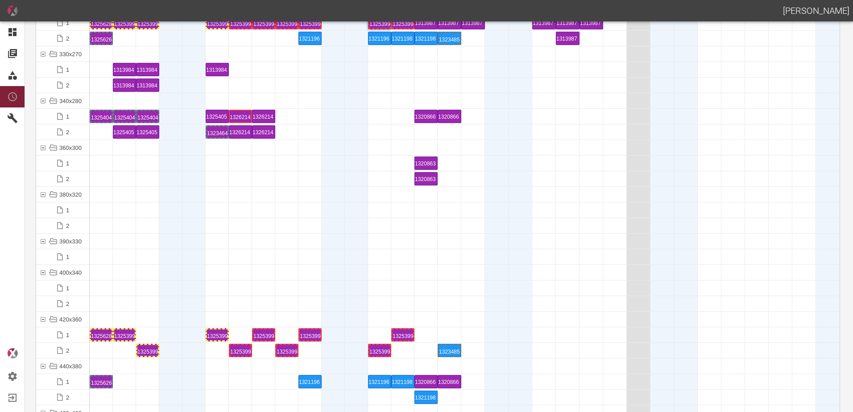
scroll to position [3391, 0]
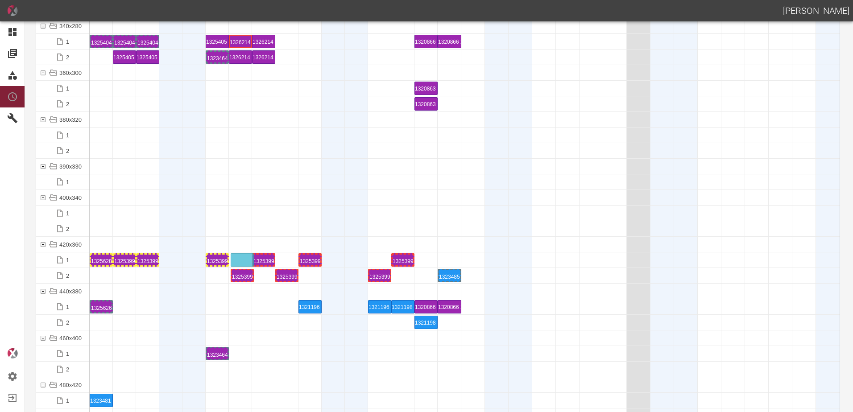
drag, startPoint x: 241, startPoint y: 277, endPoint x: 243, endPoint y: 254, distance: 22.4
drag, startPoint x: 287, startPoint y: 273, endPoint x: 289, endPoint y: 254, distance: 18.8
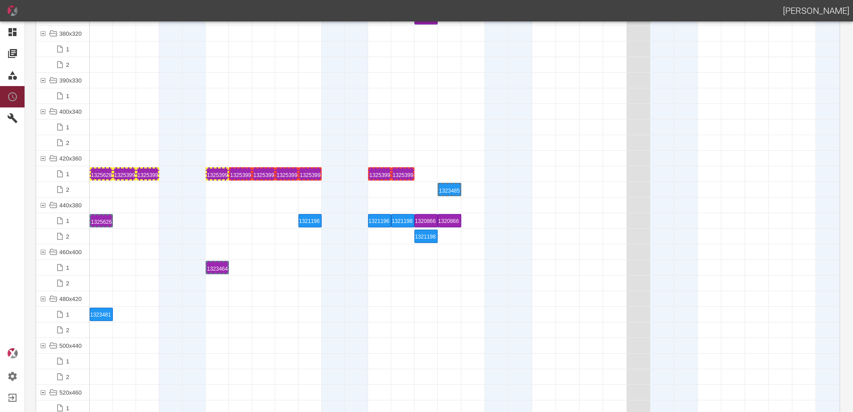
scroll to position [3525, 0]
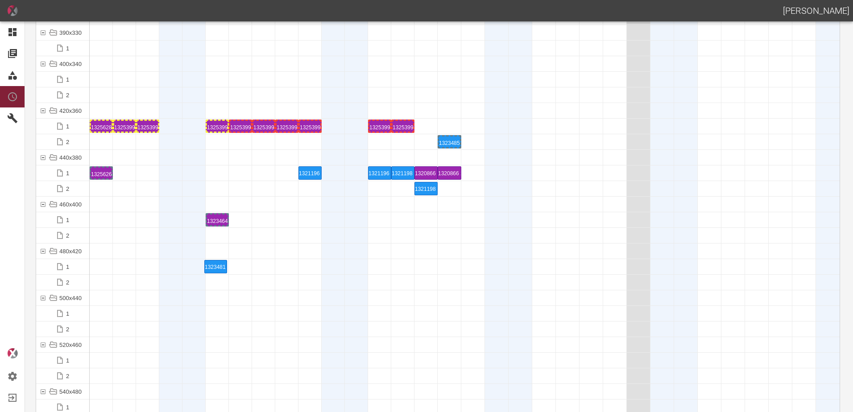
drag, startPoint x: 106, startPoint y: 266, endPoint x: 219, endPoint y: 262, distance: 113.4
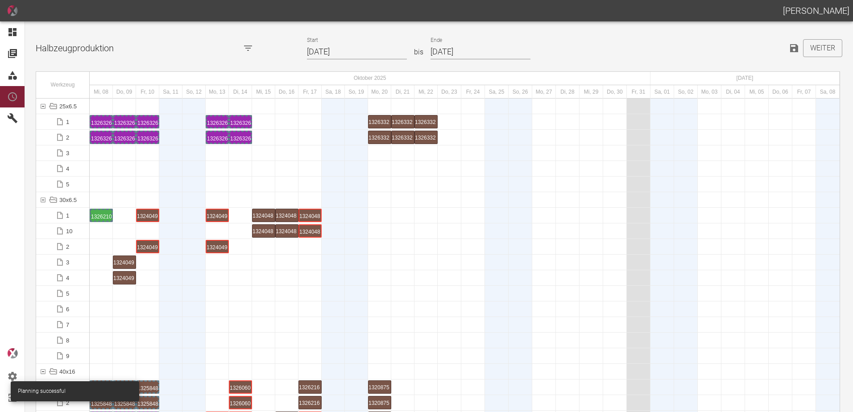
click at [198, 305] on div at bounding box center [193, 309] width 23 height 15
click at [820, 41] on button "Weiter" at bounding box center [822, 48] width 39 height 18
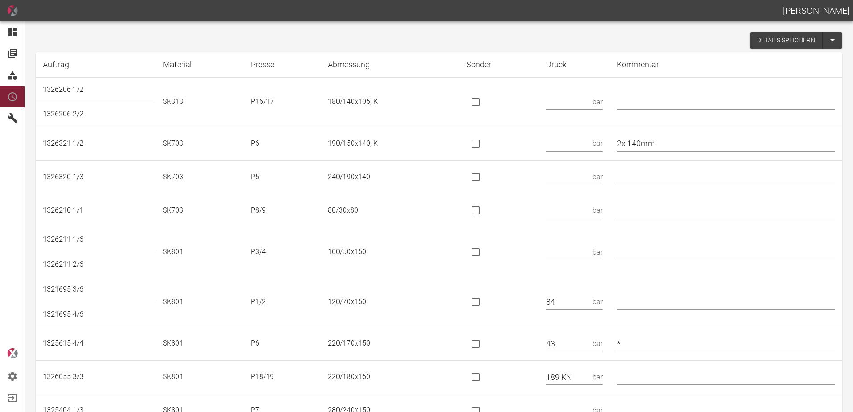
click at [581, 104] on input "text" at bounding box center [567, 102] width 43 height 16
type input "151 KN"
click at [477, 98] on input "is socket special" at bounding box center [475, 102] width 19 height 19
checkbox input "true"
click at [658, 102] on input "text" at bounding box center [726, 102] width 218 height 16
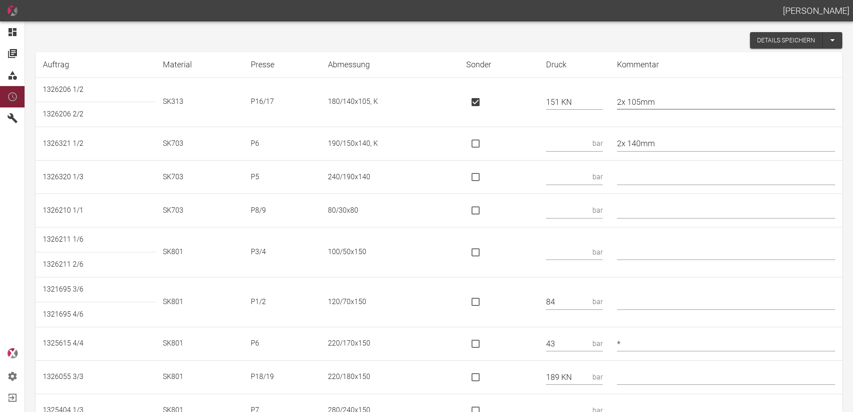
type input "2x 105mm"
click at [566, 142] on input "text" at bounding box center [567, 144] width 43 height 16
type input "30"
click at [558, 174] on input "text" at bounding box center [567, 178] width 43 height 16
type input "48"
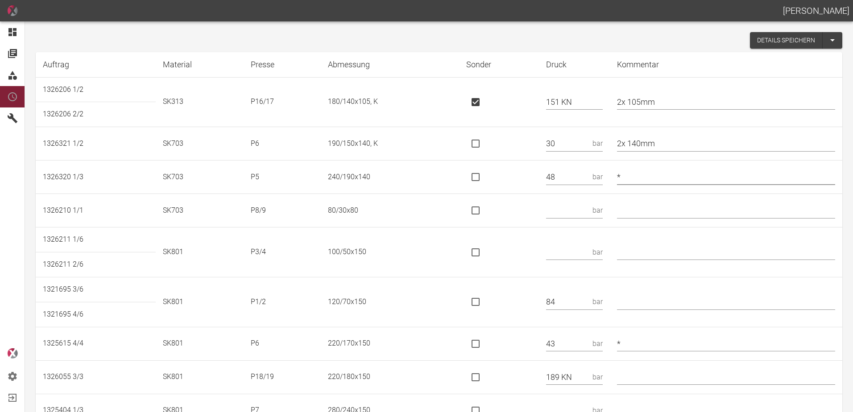
type input "*"
drag, startPoint x: 569, startPoint y: 210, endPoint x: 576, endPoint y: 209, distance: 6.8
click at [576, 209] on input "text" at bounding box center [567, 211] width 43 height 16
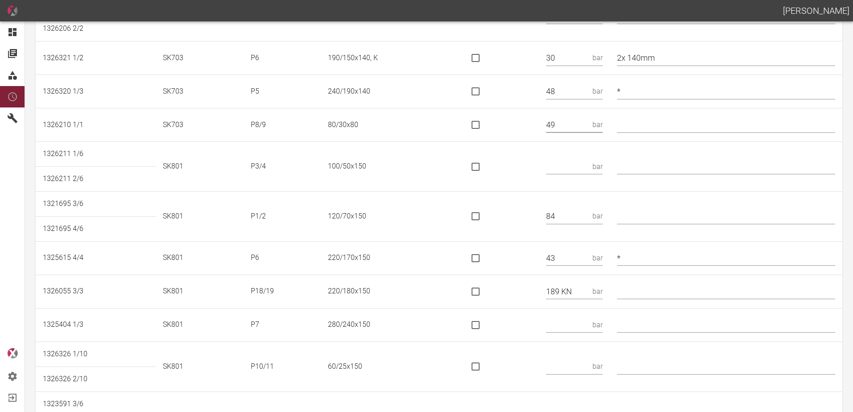
scroll to position [89, 0]
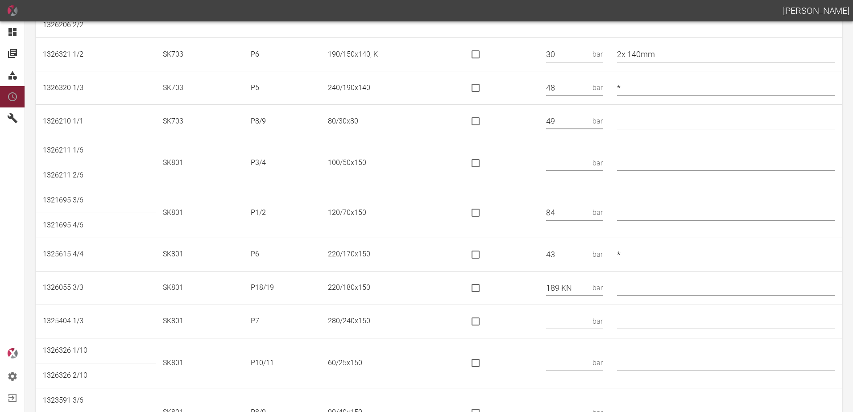
type input "49"
click at [589, 158] on input "text" at bounding box center [567, 163] width 43 height 16
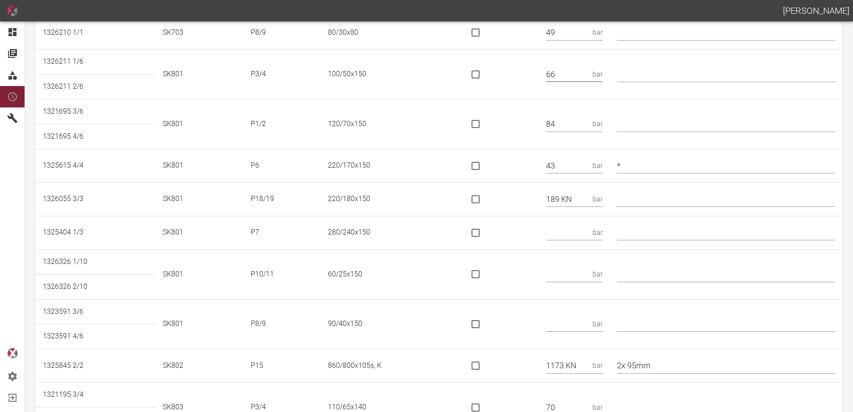
scroll to position [178, 0]
type input "66"
click at [479, 196] on input "is socket special" at bounding box center [475, 199] width 19 height 19
checkbox input "true"
click at [641, 202] on input "text" at bounding box center [726, 199] width 218 height 16
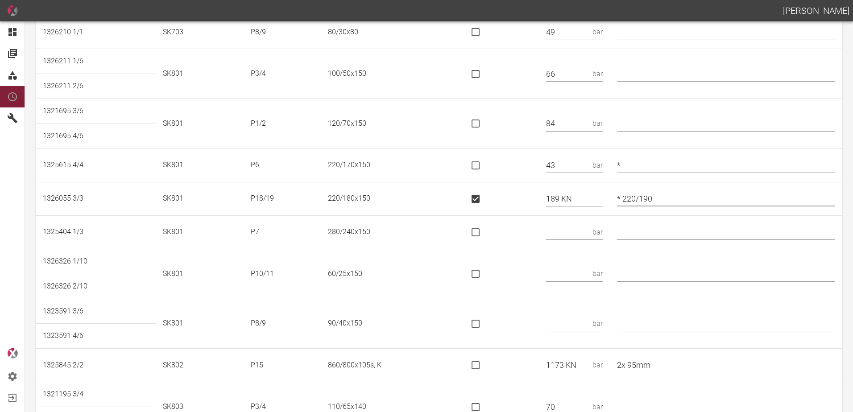
type input "* 220/190"
click at [577, 232] on input "text" at bounding box center [567, 232] width 43 height 16
type input "46"
click at [564, 272] on input "text" at bounding box center [567, 274] width 43 height 16
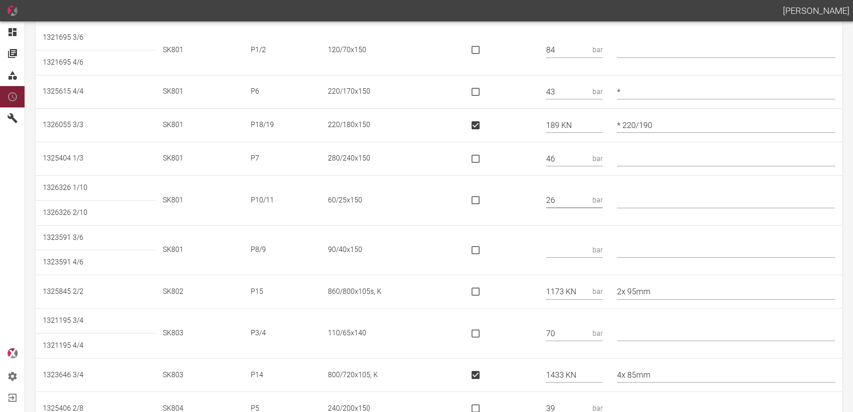
scroll to position [268, 0]
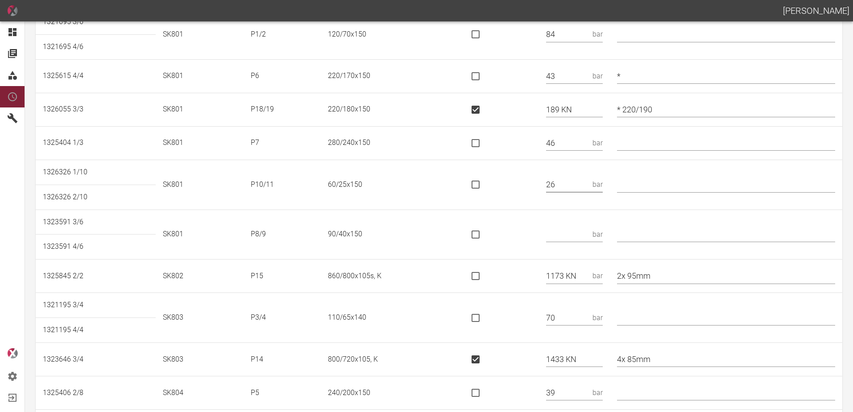
type input "26"
click at [569, 231] on input "text" at bounding box center [567, 235] width 43 height 16
type input "58"
click at [485, 278] on input "is socket special" at bounding box center [475, 276] width 19 height 19
checkbox input "true"
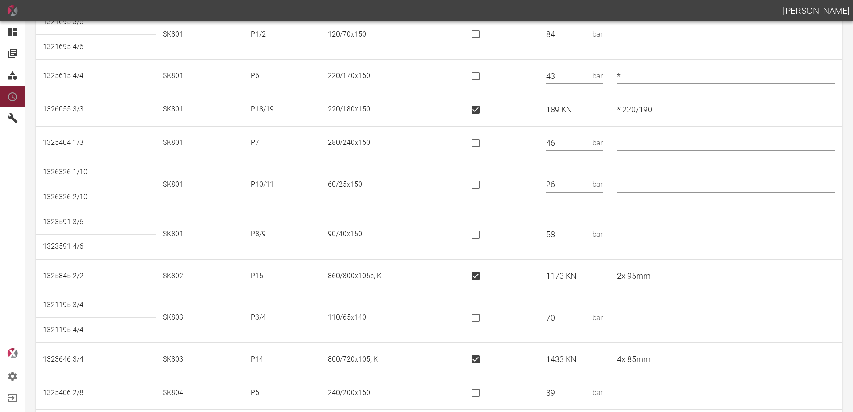
click at [673, 273] on input "2x 95mm" at bounding box center [726, 277] width 218 height 16
type input "2x 95mm / *860x760"
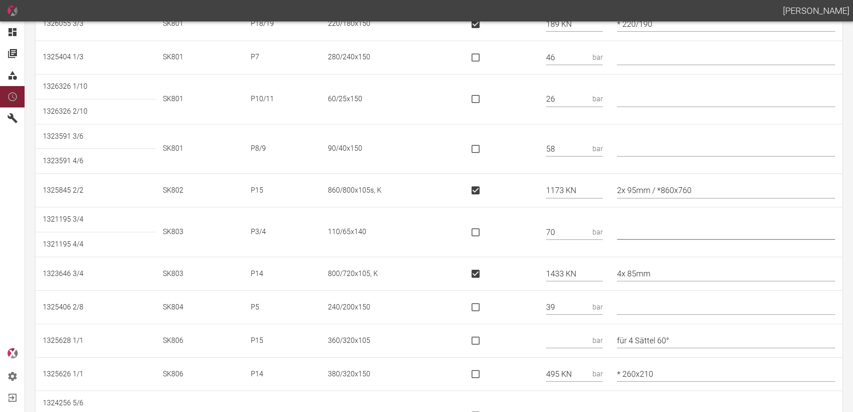
scroll to position [357, 0]
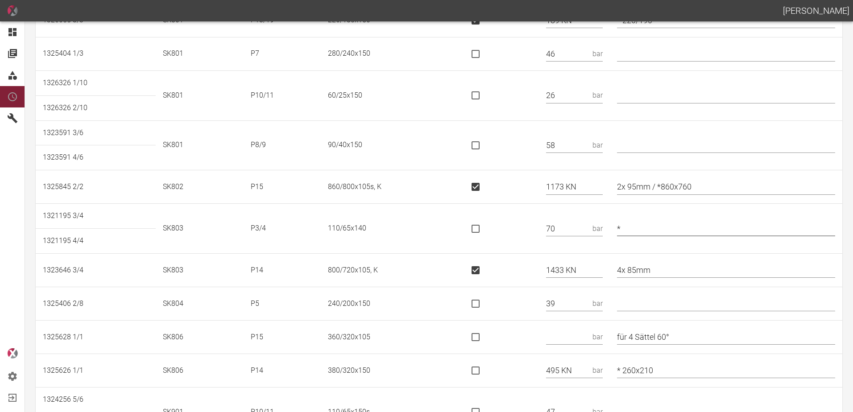
type input "*"
click at [516, 274] on td at bounding box center [499, 270] width 80 height 33
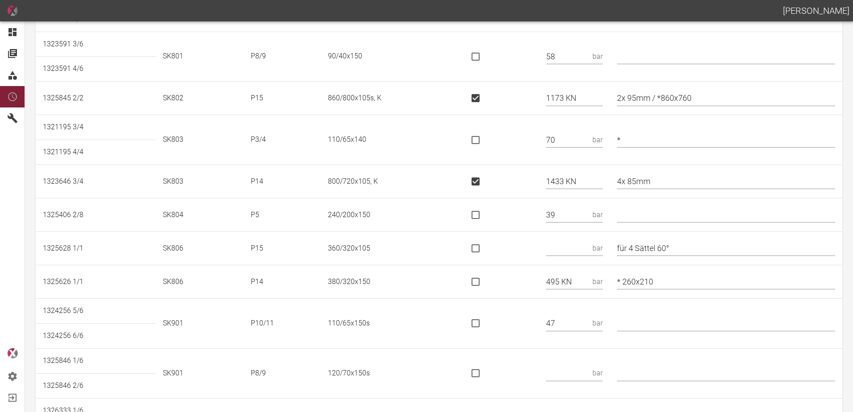
scroll to position [446, 0]
click at [571, 244] on input "text" at bounding box center [567, 248] width 43 height 16
type input "321 KN"
click at [485, 244] on input "is socket special" at bounding box center [475, 248] width 19 height 19
checkbox input "true"
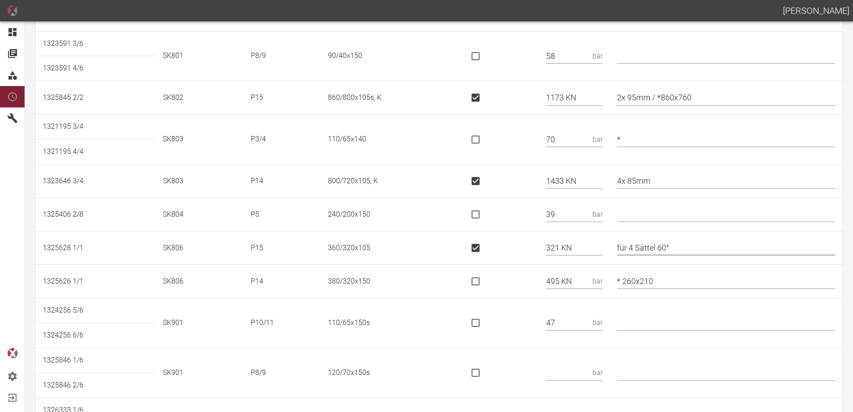
drag, startPoint x: 692, startPoint y: 248, endPoint x: 546, endPoint y: 243, distance: 146.9
click at [546, 243] on tr "1325628 1/1 SK806 P15 360/320x105 321 KN für 4 Sättel 60°" at bounding box center [439, 248] width 807 height 33
type input "*"
click at [538, 271] on td at bounding box center [499, 281] width 80 height 33
drag, startPoint x: 680, startPoint y: 275, endPoint x: 560, endPoint y: 270, distance: 120.1
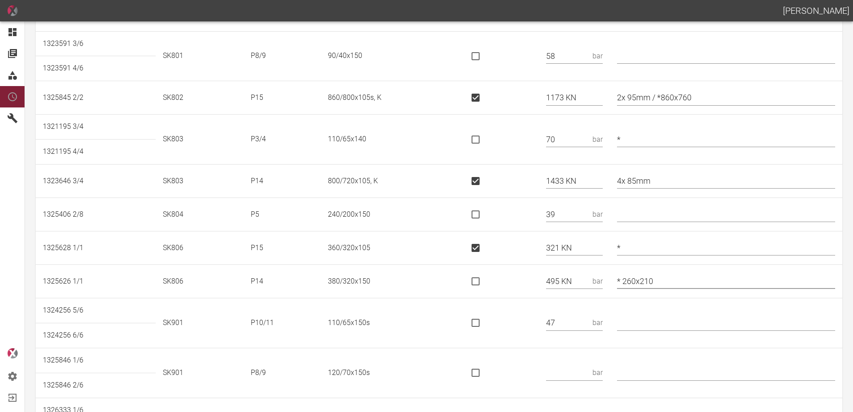
click at [574, 269] on tr "1325626 1/1 SK806 P14 380/320x150 495 KN bar * 260x210" at bounding box center [439, 281] width 807 height 33
click at [512, 305] on td at bounding box center [499, 323] width 80 height 50
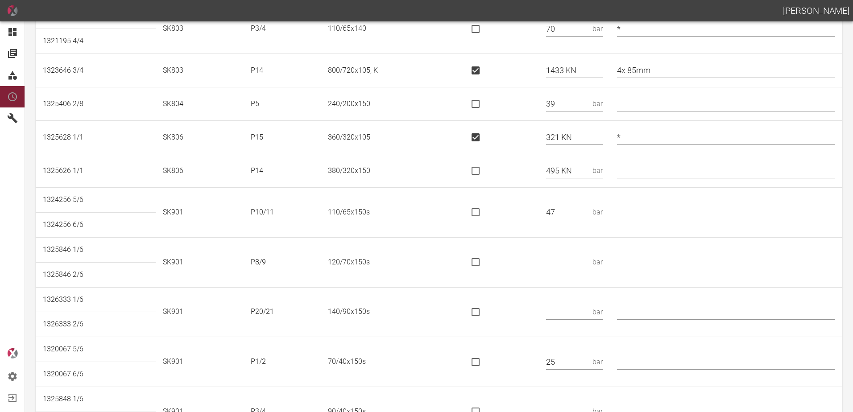
scroll to position [580, 0]
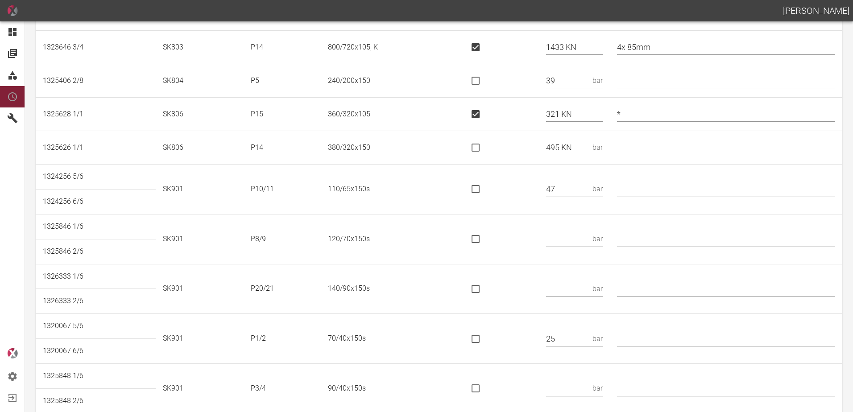
click at [644, 188] on input "text" at bounding box center [726, 190] width 218 height 16
type input "*"
click at [589, 237] on input "text" at bounding box center [567, 240] width 43 height 16
click at [570, 240] on input "text" at bounding box center [567, 240] width 43 height 16
type input "56"
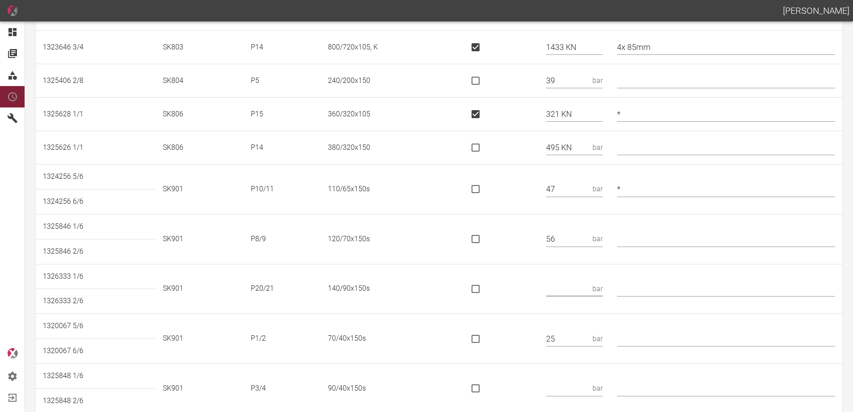
click at [575, 291] on input "text" at bounding box center [567, 289] width 43 height 16
type input "90 KN"
click at [485, 292] on input "is socket special" at bounding box center [475, 289] width 19 height 19
checkbox input "true"
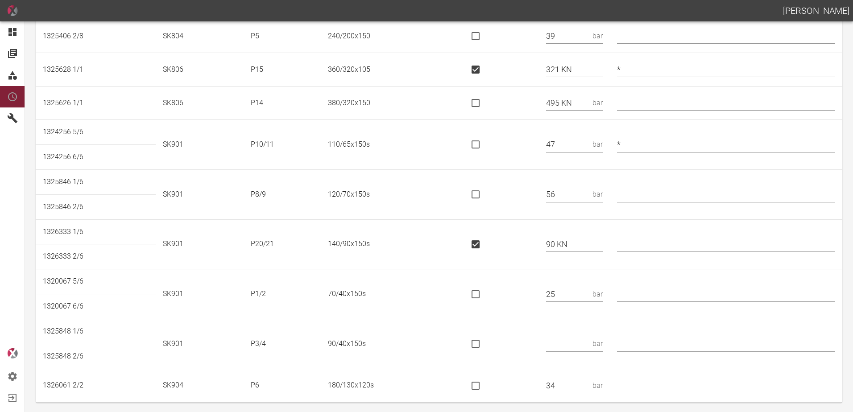
scroll to position [626, 0]
click at [662, 288] on input "text" at bounding box center [726, 293] width 218 height 16
type input "* 80/40"
click at [567, 342] on input "text" at bounding box center [567, 343] width 43 height 16
type input "38"
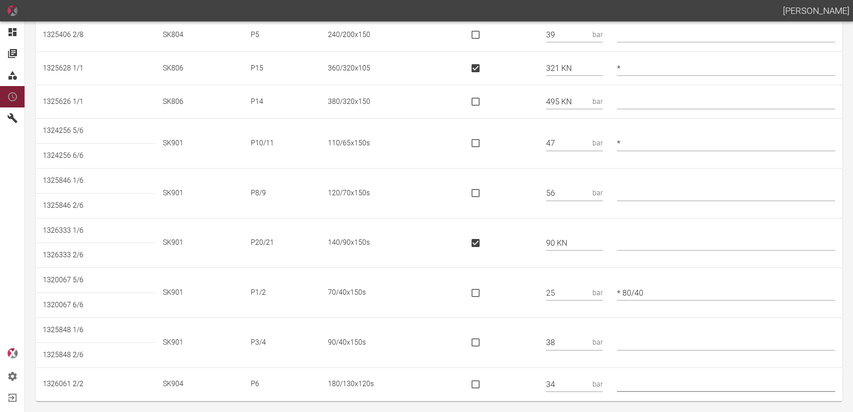
click at [629, 385] on input "text" at bounding box center [726, 385] width 218 height 16
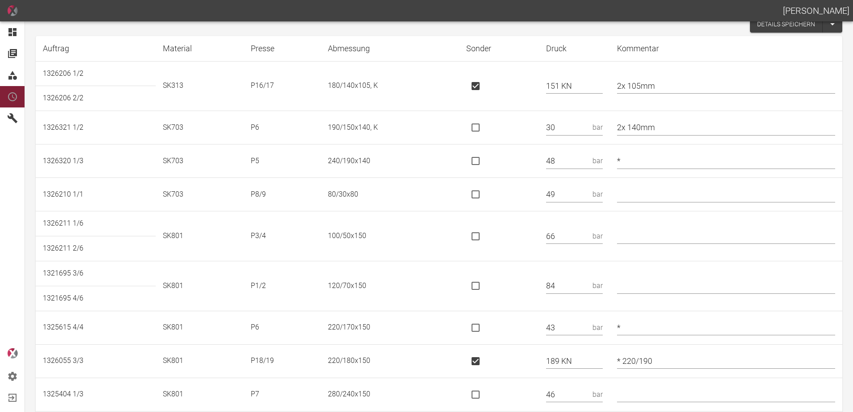
scroll to position [0, 0]
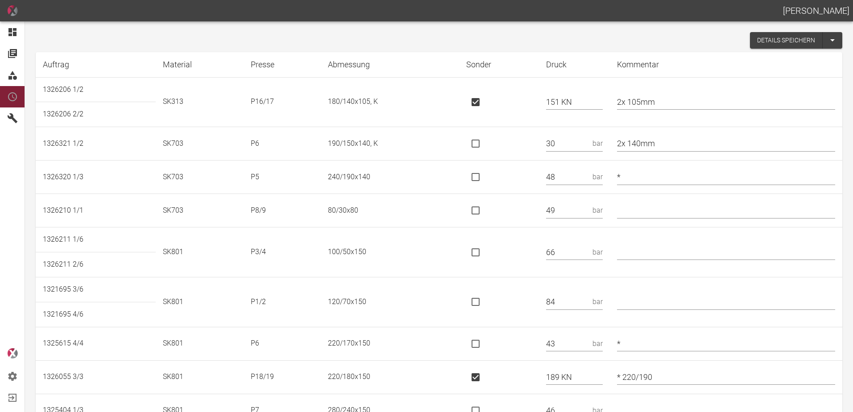
type input "*"
click at [773, 35] on button "Details speichern" at bounding box center [786, 40] width 73 height 17
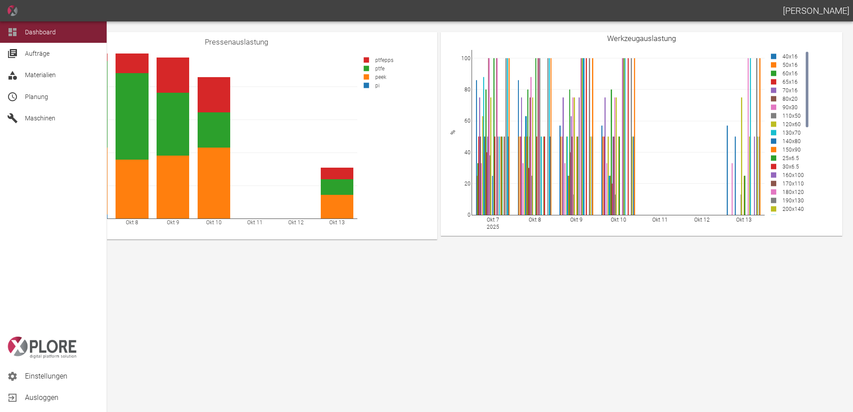
click at [32, 97] on span "Planung" at bounding box center [36, 96] width 23 height 7
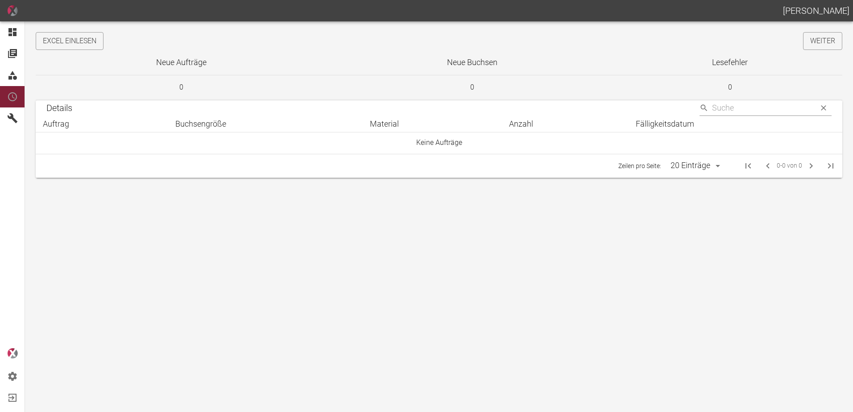
click at [77, 42] on button "Excel einlesen" at bounding box center [70, 41] width 68 height 18
click at [822, 40] on link "Weiter" at bounding box center [822, 41] width 39 height 18
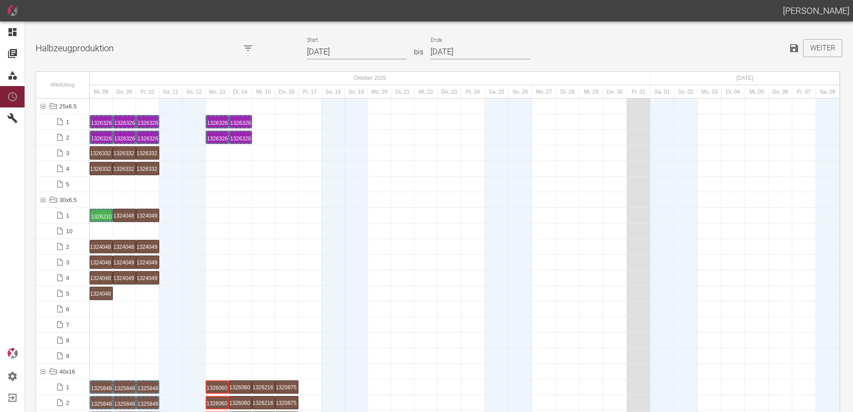
click at [329, 270] on div at bounding box center [465, 263] width 750 height 16
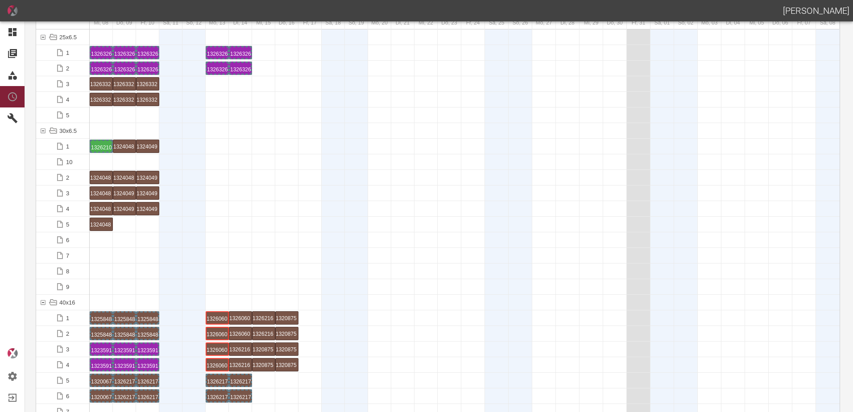
scroll to position [134, 0]
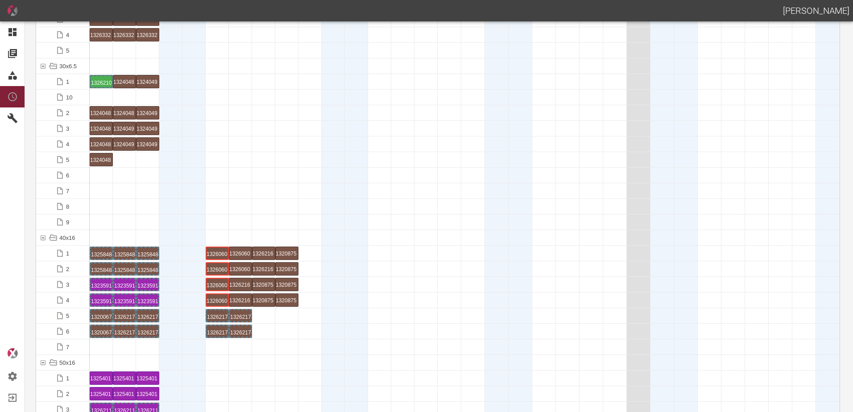
click at [281, 168] on div at bounding box center [286, 175] width 23 height 15
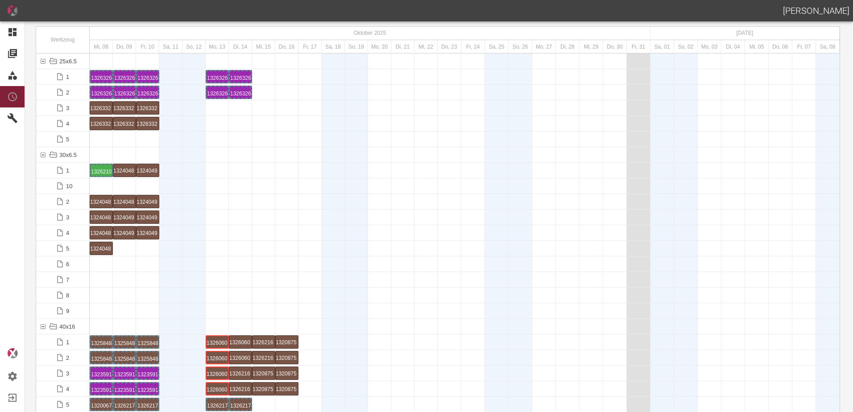
scroll to position [0, 0]
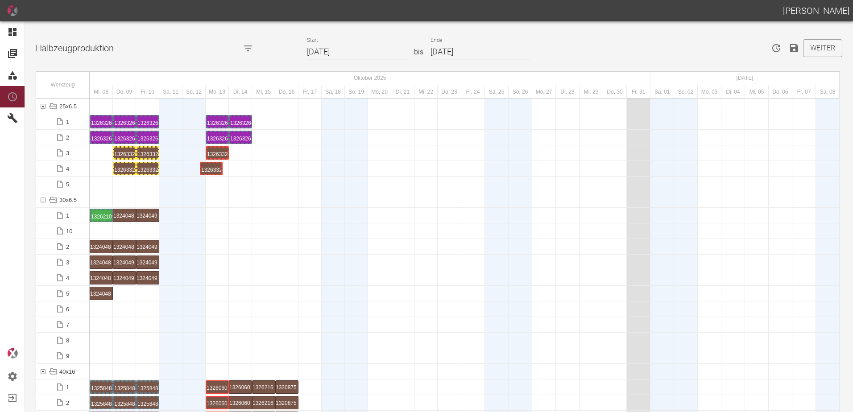
drag, startPoint x: 104, startPoint y: 167, endPoint x: 213, endPoint y: 161, distance: 109.5
click at [213, 152] on div "1326332 1 P18/19" at bounding box center [217, 153] width 21 height 11
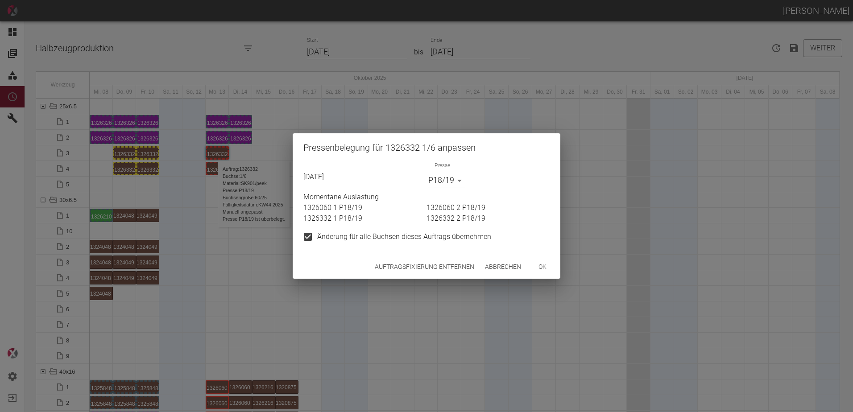
click at [423, 278] on div "Auftragsfixierung entfernen Abbrechen ok" at bounding box center [427, 267] width 268 height 24
click at [418, 262] on button "Auftragsfixierung entfernen" at bounding box center [424, 267] width 107 height 17
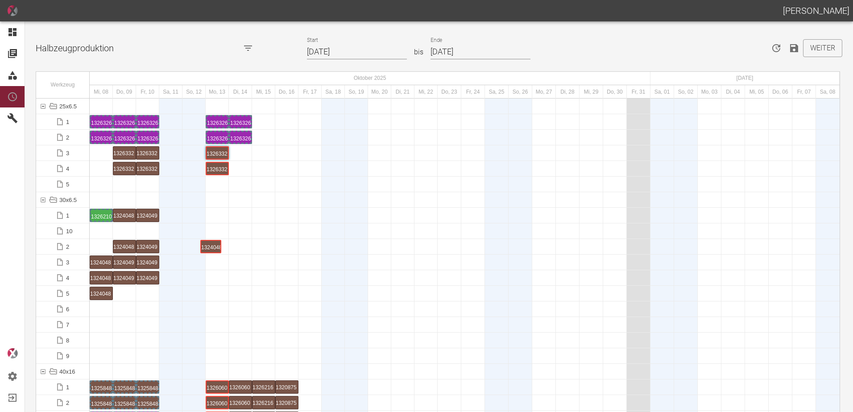
drag, startPoint x: 105, startPoint y: 248, endPoint x: 218, endPoint y: 235, distance: 114.1
drag, startPoint x: 101, startPoint y: 263, endPoint x: 220, endPoint y: 249, distance: 119.9
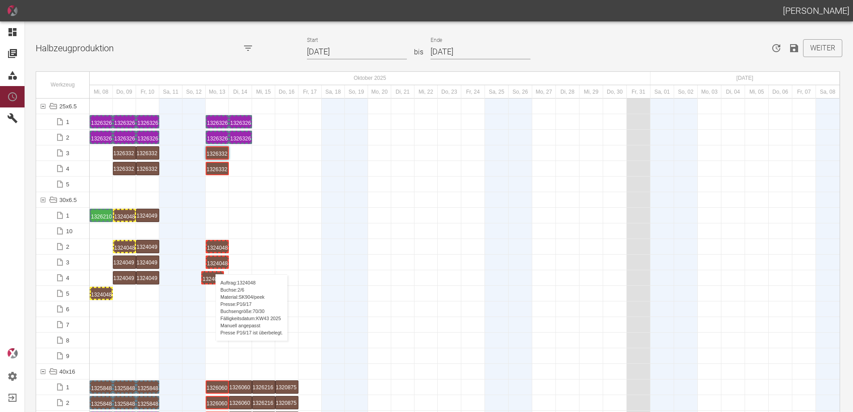
drag, startPoint x: 100, startPoint y: 274, endPoint x: 213, endPoint y: 265, distance: 112.8
drag, startPoint x: 102, startPoint y: 294, endPoint x: 207, endPoint y: 277, distance: 106.7
click at [219, 275] on div "1324048 3 P22/23" at bounding box center [217, 278] width 21 height 11
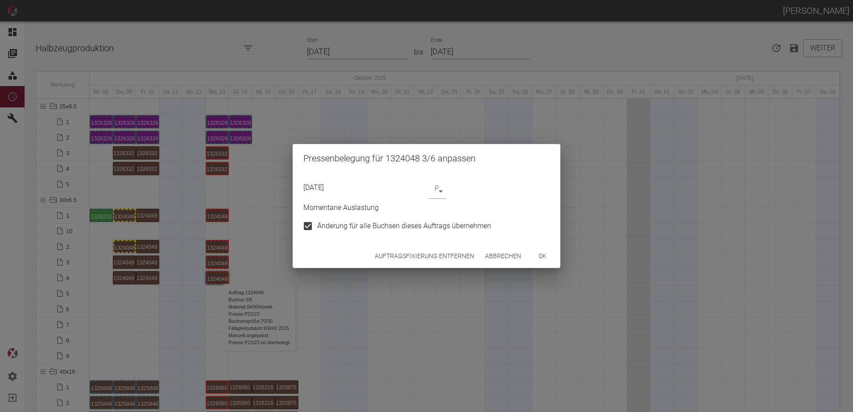
type input "P22/23"
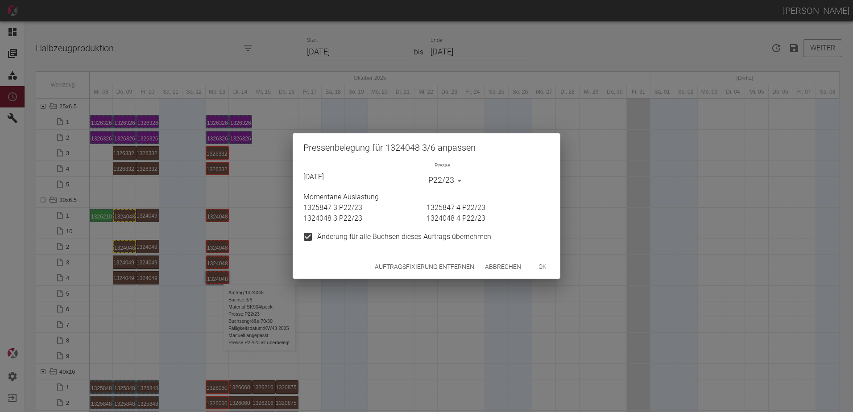
click at [422, 264] on button "Auftragsfixierung entfernen" at bounding box center [424, 267] width 107 height 17
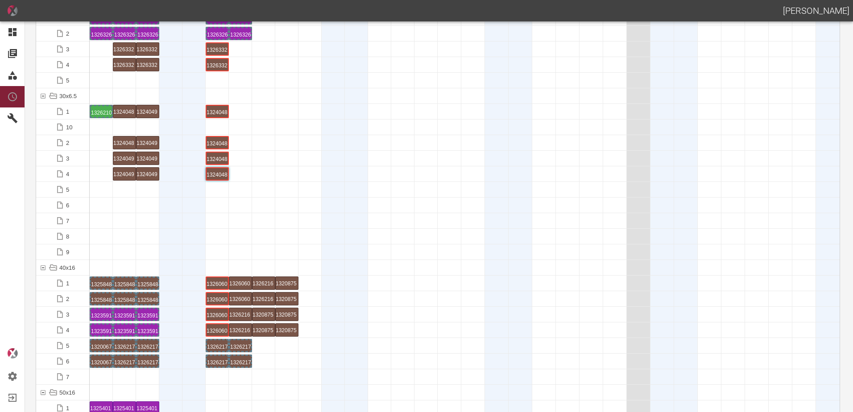
scroll to position [268, 0]
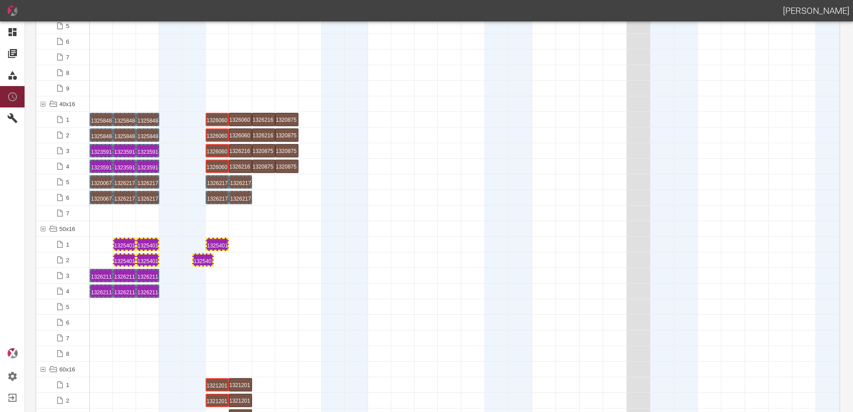
drag, startPoint x: 103, startPoint y: 259, endPoint x: 218, endPoint y: 251, distance: 115.4
click at [215, 246] on div "1325401 1 P18/19" at bounding box center [217, 244] width 21 height 11
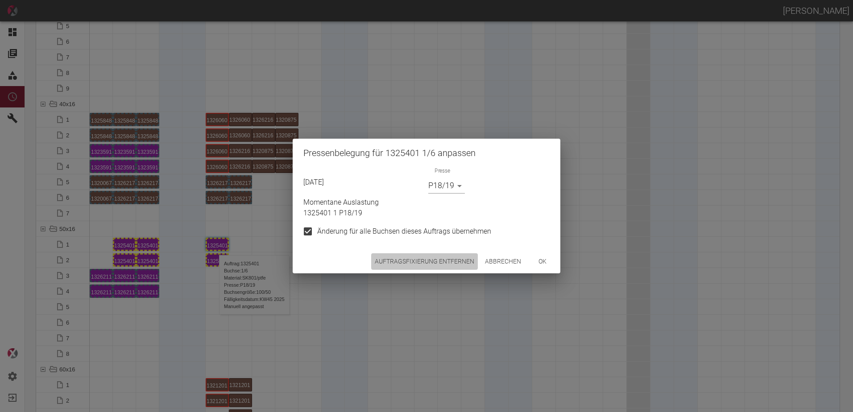
click at [422, 258] on button "Auftragsfixierung entfernen" at bounding box center [424, 261] width 107 height 17
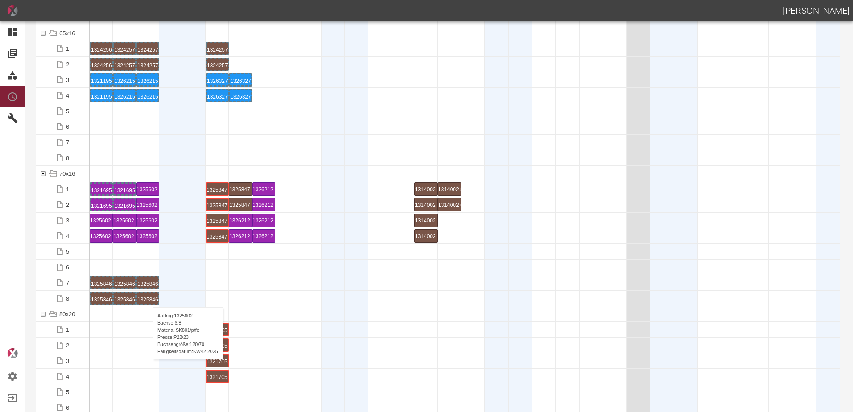
scroll to position [714, 0]
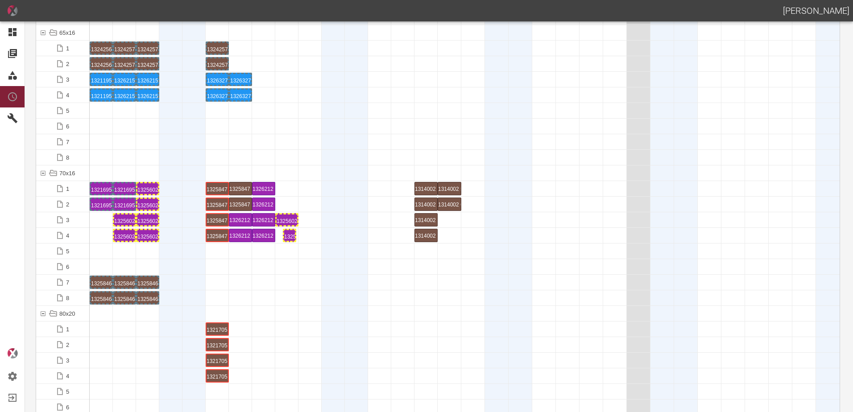
drag, startPoint x: 103, startPoint y: 233, endPoint x: 286, endPoint y: 231, distance: 182.5
click at [285, 221] on div "1325602 1 P22/23" at bounding box center [287, 220] width 21 height 11
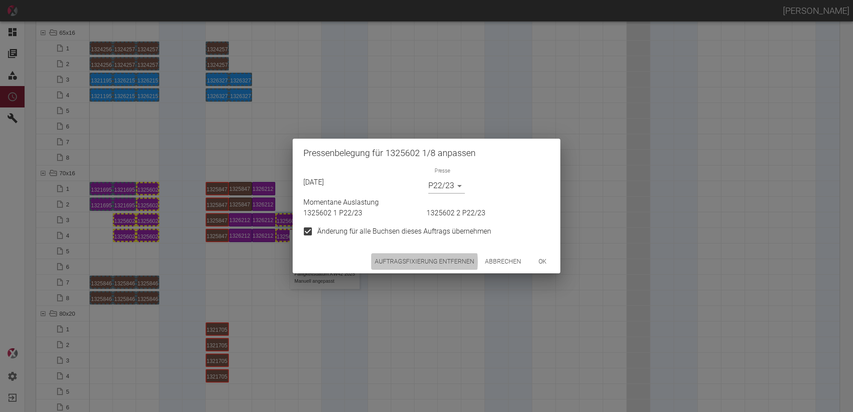
click at [402, 262] on button "Auftragsfixierung entfernen" at bounding box center [424, 261] width 107 height 17
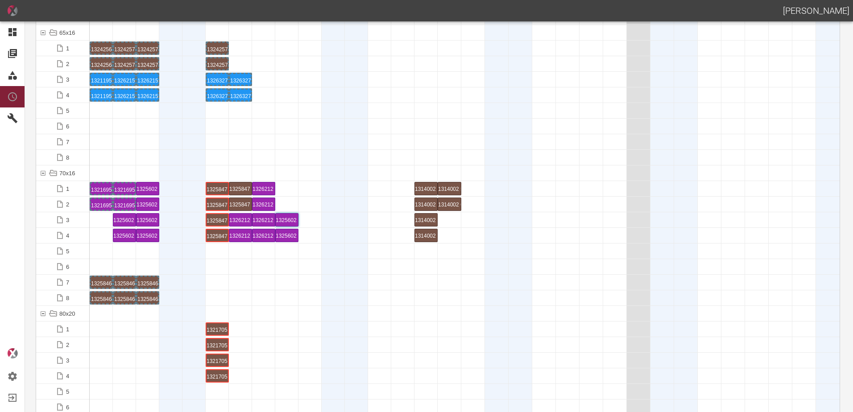
scroll to position [982, 0]
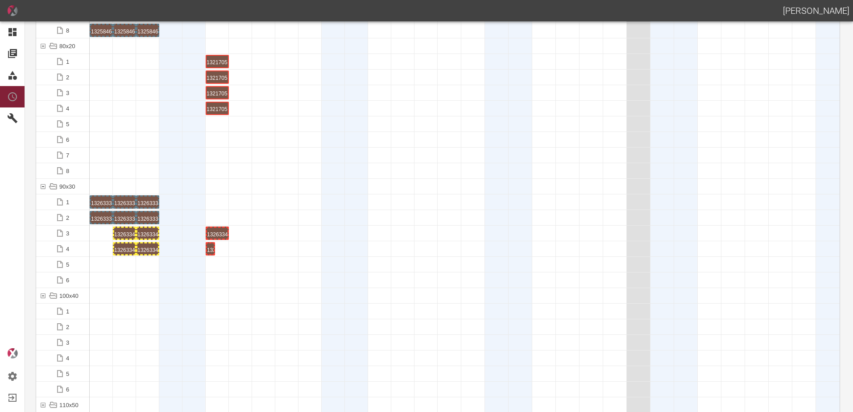
drag, startPoint x: 103, startPoint y: 251, endPoint x: 203, endPoint y: 239, distance: 101.2
click at [211, 236] on div "1326334 1 P[DATE]" at bounding box center [217, 233] width 21 height 11
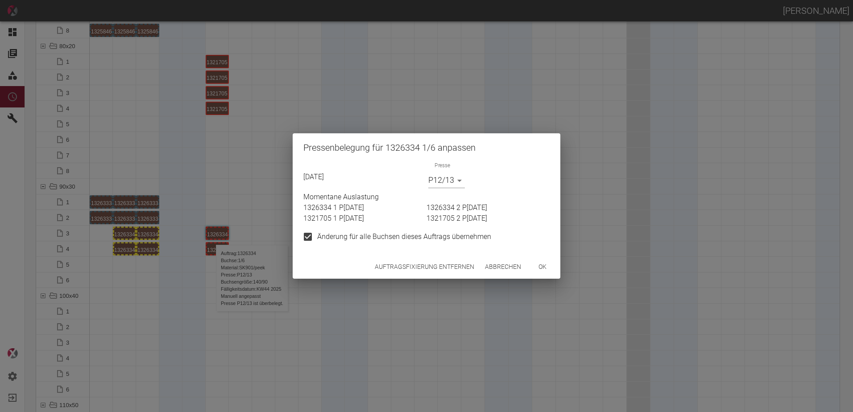
click at [392, 254] on div "[DATE] Presse P12/13 P12/13 Momentane Auslastung 1326334 1 P[DATE] 1326334 2 P[…" at bounding box center [427, 208] width 268 height 93
click at [392, 265] on button "Auftragsfixierung entfernen" at bounding box center [424, 267] width 107 height 17
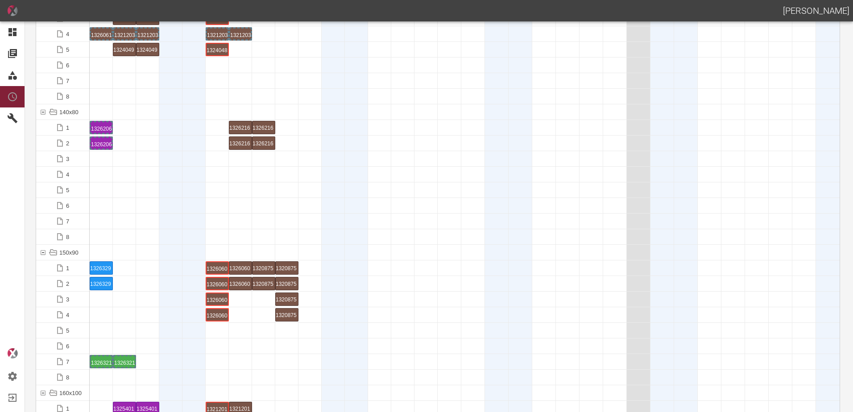
scroll to position [1740, 0]
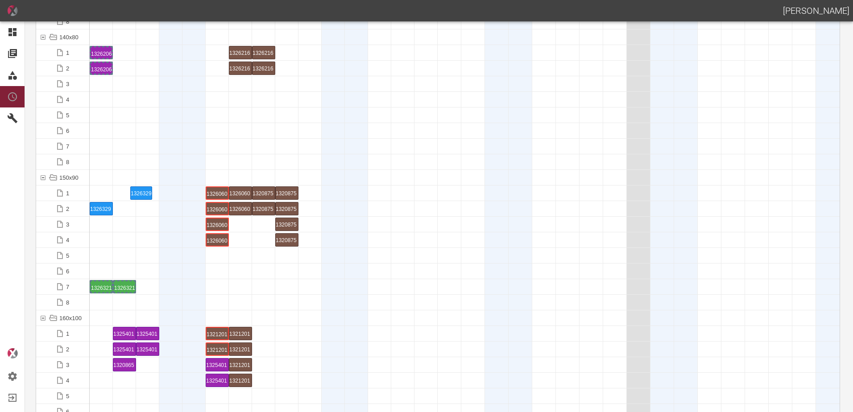
drag, startPoint x: 104, startPoint y: 194, endPoint x: 143, endPoint y: 184, distance: 40.5
drag, startPoint x: 98, startPoint y: 207, endPoint x: 146, endPoint y: 210, distance: 47.8
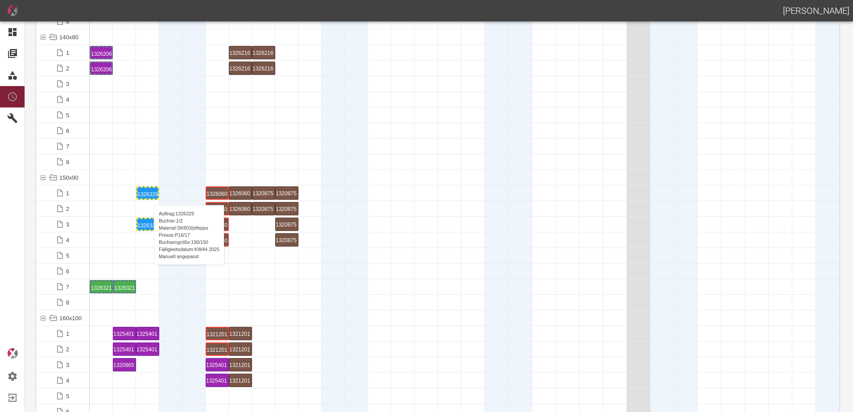
click at [149, 196] on div "1326329 1 P16/17" at bounding box center [147, 193] width 21 height 11
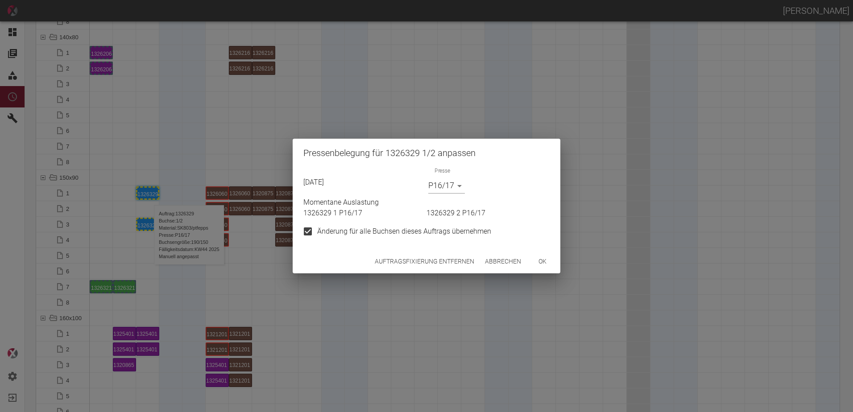
click at [390, 251] on div "Auftragsfixierung entfernen Abbrechen ok" at bounding box center [427, 262] width 268 height 24
click at [390, 258] on button "Auftragsfixierung entfernen" at bounding box center [424, 261] width 107 height 17
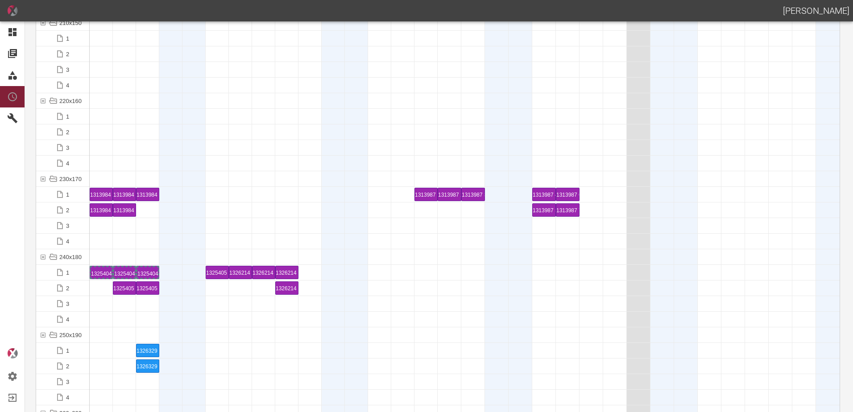
scroll to position [2677, 0]
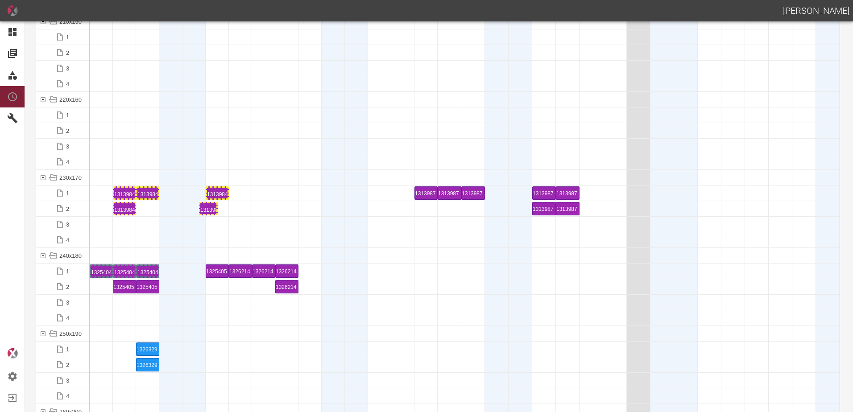
drag, startPoint x: 103, startPoint y: 209, endPoint x: 211, endPoint y: 197, distance: 108.6
click at [214, 193] on div "1313984 1 P[DATE]" at bounding box center [217, 193] width 21 height 11
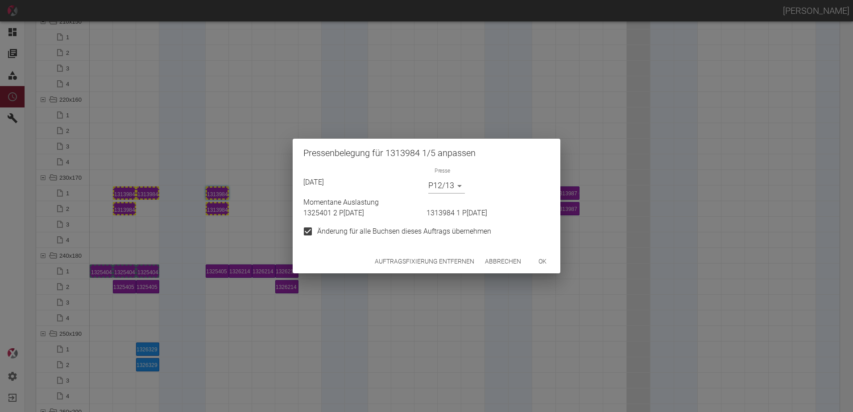
click at [406, 261] on button "Auftragsfixierung entfernen" at bounding box center [424, 261] width 107 height 17
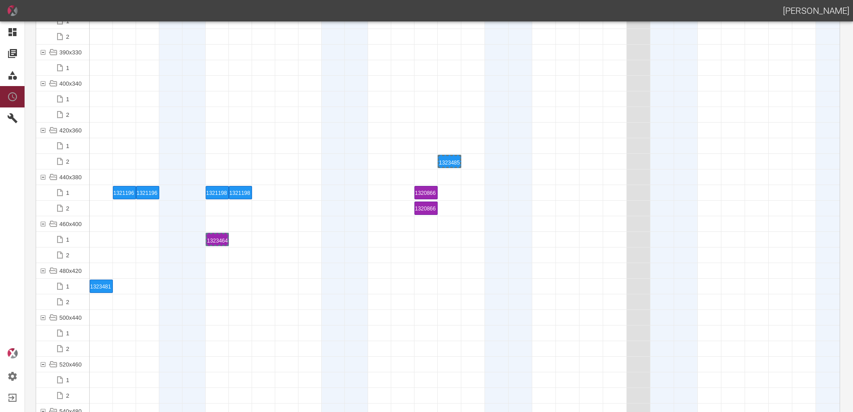
scroll to position [3614, 0]
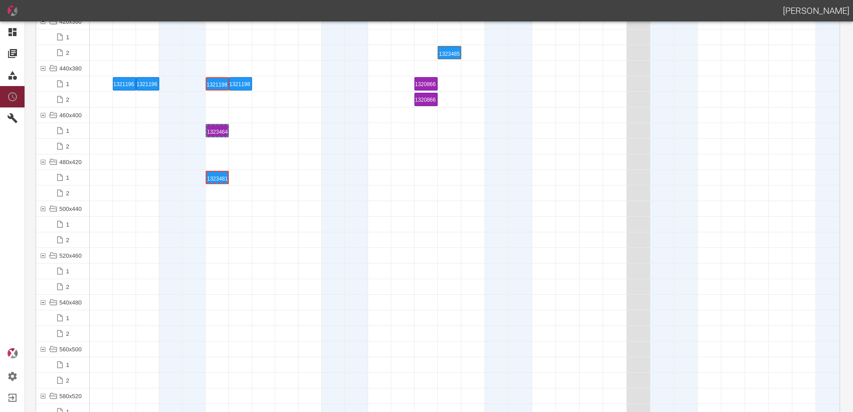
click at [218, 176] on div "1323481 1 P7" at bounding box center [217, 177] width 21 height 11
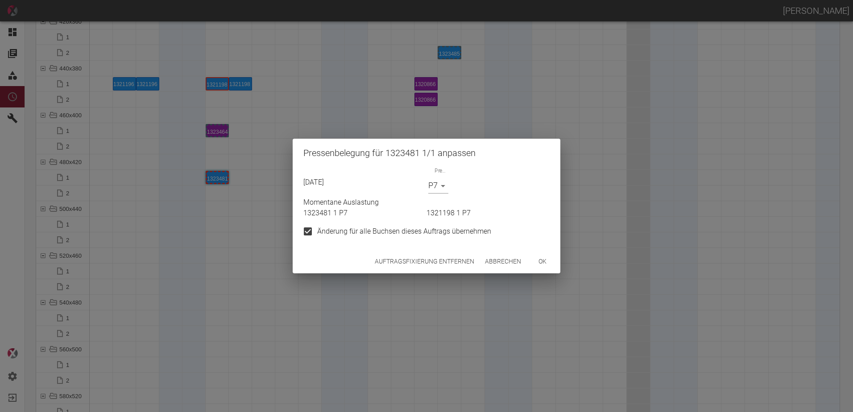
click at [391, 262] on button "Auftragsfixierung entfernen" at bounding box center [424, 261] width 107 height 17
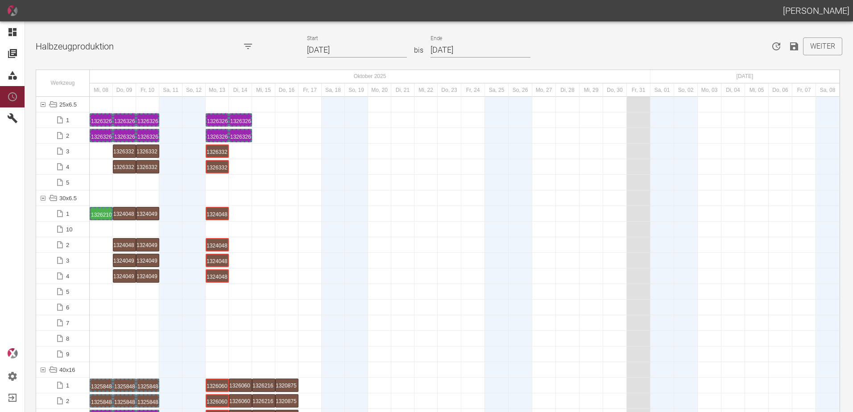
scroll to position [0, 0]
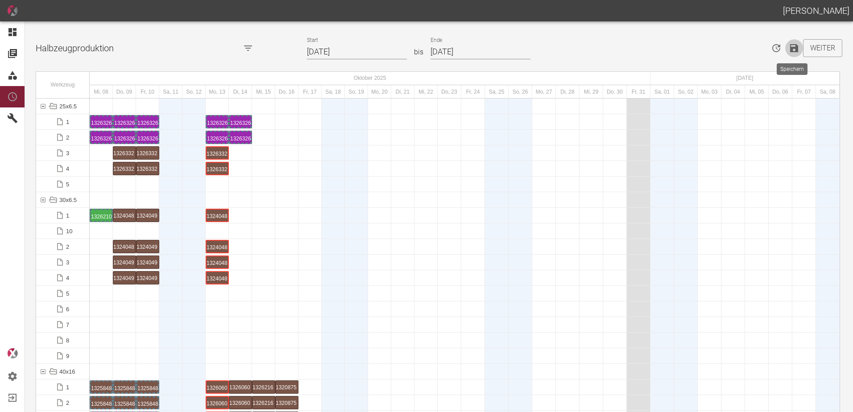
click at [789, 50] on icon "Speichern" at bounding box center [794, 48] width 11 height 11
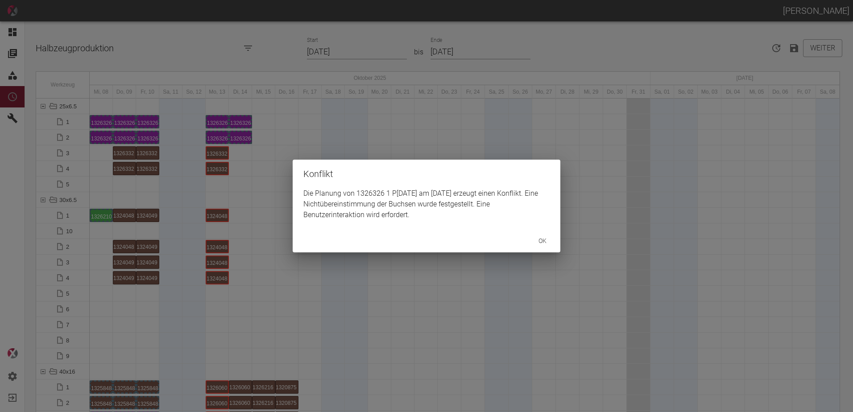
click at [546, 243] on button "ok" at bounding box center [542, 241] width 29 height 17
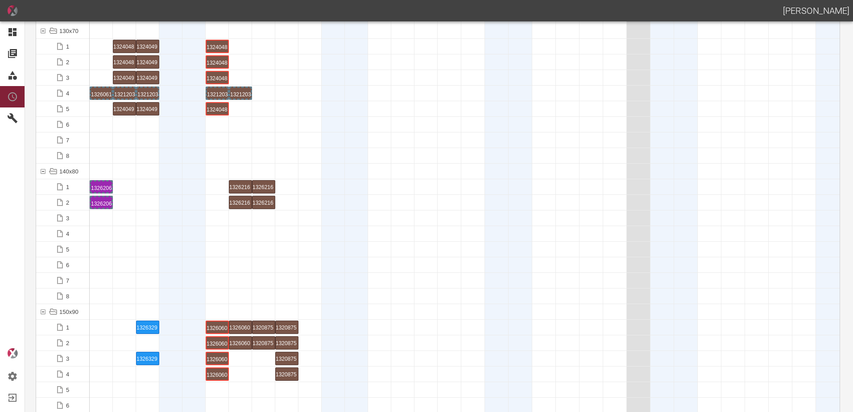
scroll to position [1606, 0]
click at [197, 303] on div at bounding box center [193, 295] width 23 height 15
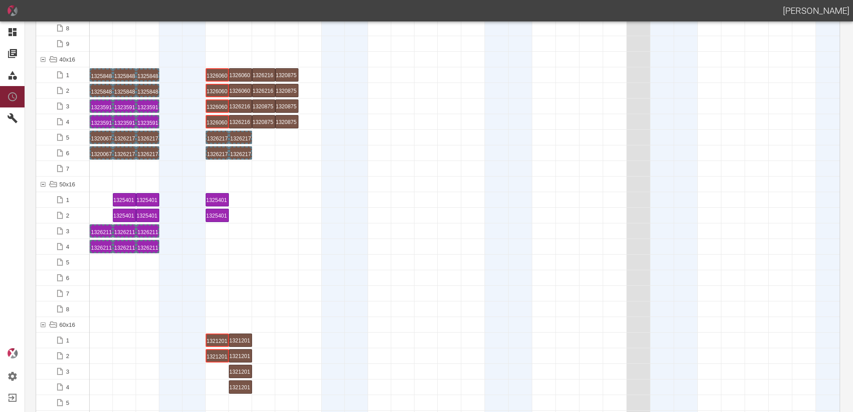
scroll to position [0, 0]
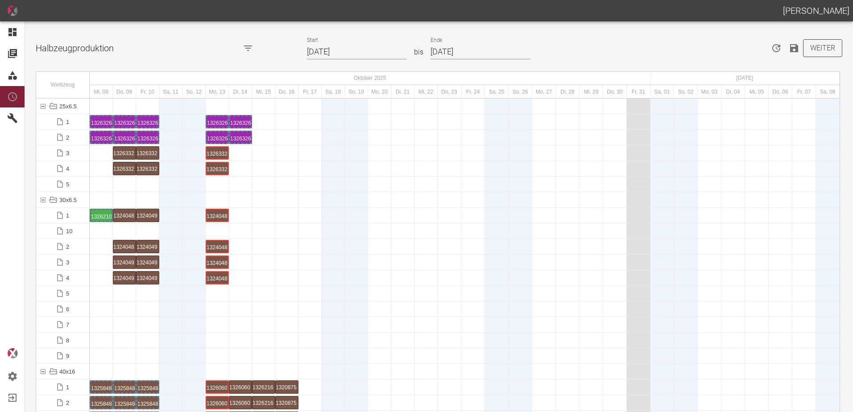
click at [812, 51] on button "Weiter" at bounding box center [822, 48] width 39 height 18
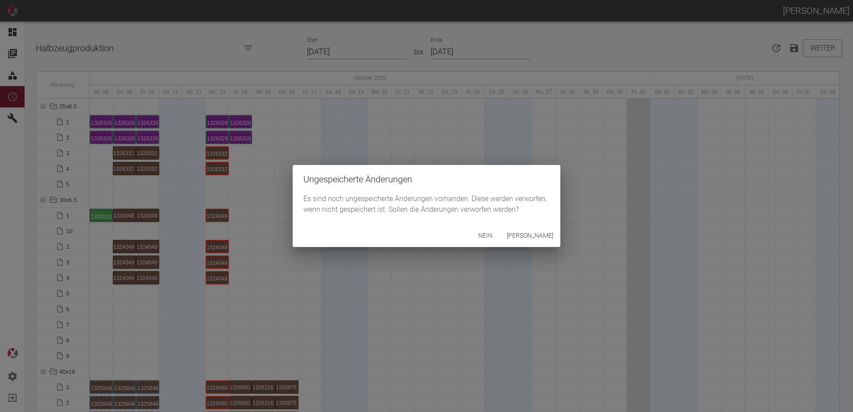
click at [540, 236] on button "[PERSON_NAME]" at bounding box center [530, 236] width 54 height 17
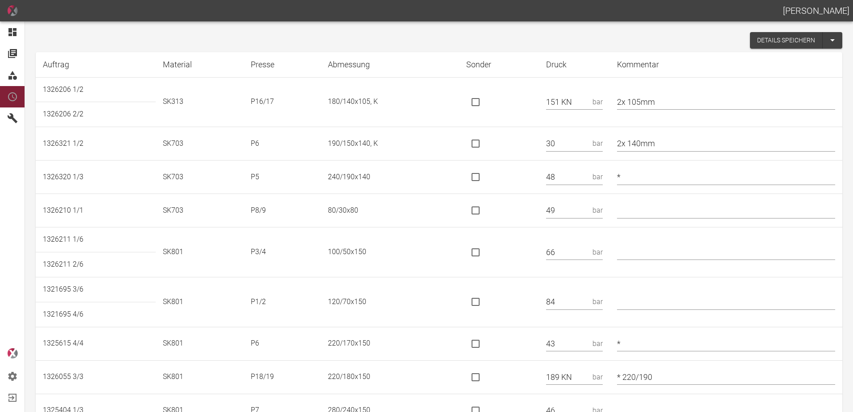
click at [482, 104] on input "is socket special" at bounding box center [475, 102] width 19 height 19
checkbox input "true"
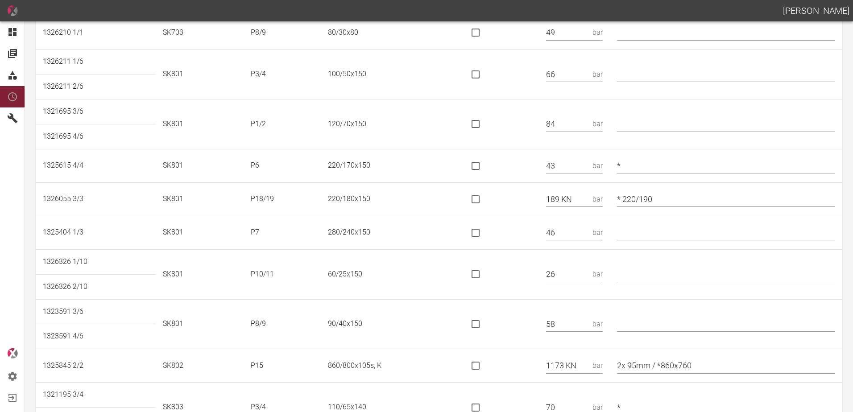
scroll to position [178, 0]
click at [482, 200] on input "is socket special" at bounding box center [475, 199] width 19 height 19
checkbox input "true"
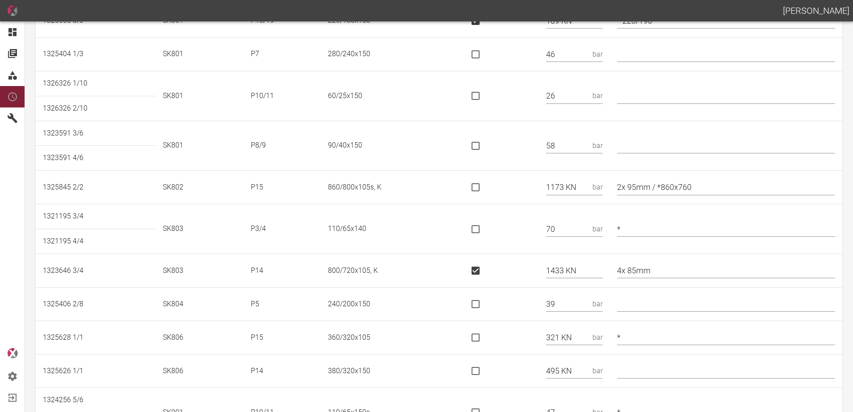
scroll to position [357, 0]
click at [483, 188] on input "is socket special" at bounding box center [475, 187] width 19 height 19
checkbox input "true"
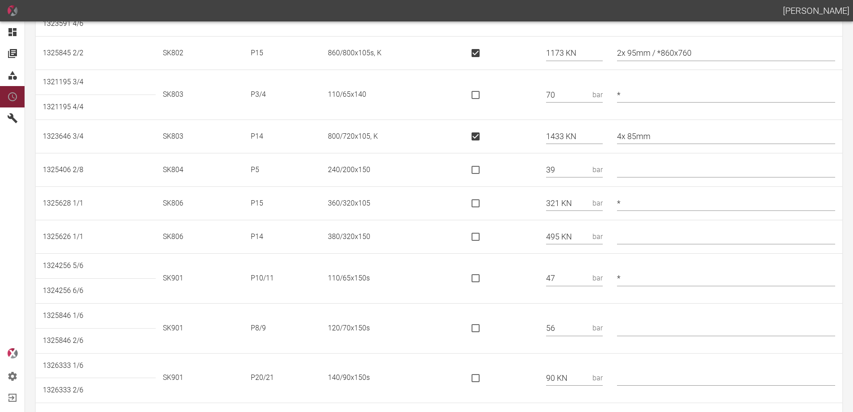
click at [480, 204] on input "is socket special" at bounding box center [475, 203] width 19 height 19
checkbox input "true"
click at [485, 242] on input "is socket special" at bounding box center [475, 237] width 19 height 19
checkbox input "true"
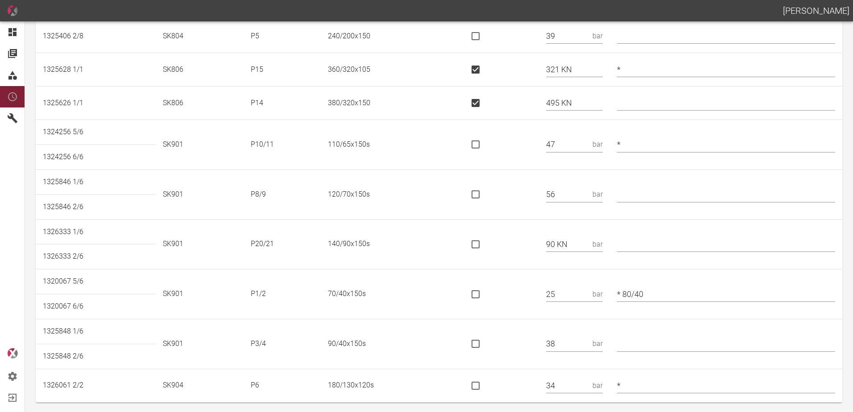
scroll to position [626, 0]
click at [485, 242] on input "is socket special" at bounding box center [475, 243] width 19 height 19
checkbox input "true"
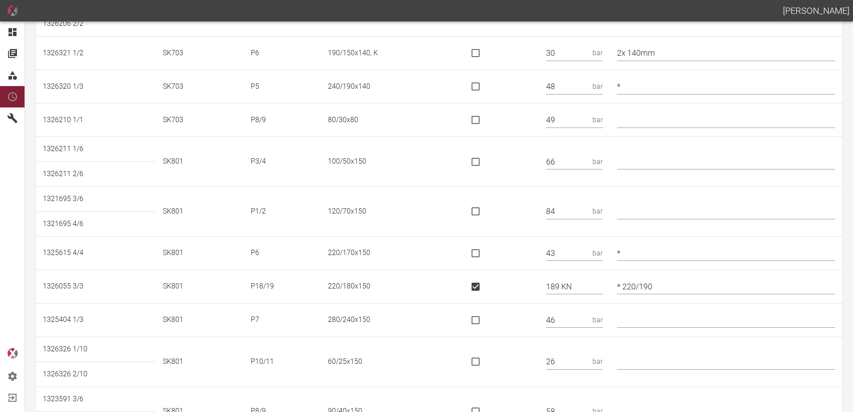
scroll to position [0, 0]
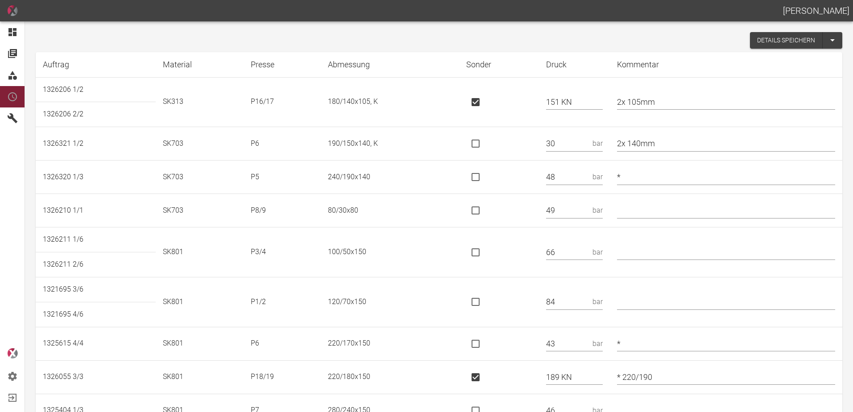
click at [767, 41] on button "Details speichern" at bounding box center [786, 40] width 73 height 17
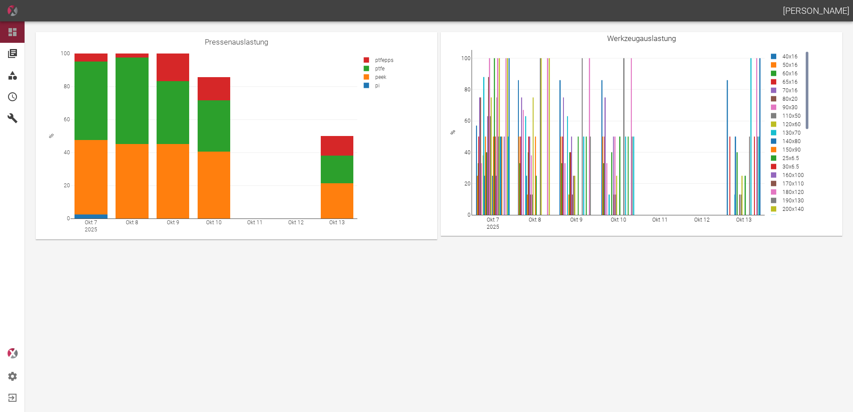
click at [310, 304] on main "Okt 7 2025 Okt 8 Okt 9 Okt 10 Okt 11 Okt 12 Okt 13 0 20 40 60 80 100 ptfepps pt…" at bounding box center [426, 216] width 853 height 391
